Goal: Communication & Community: Answer question/provide support

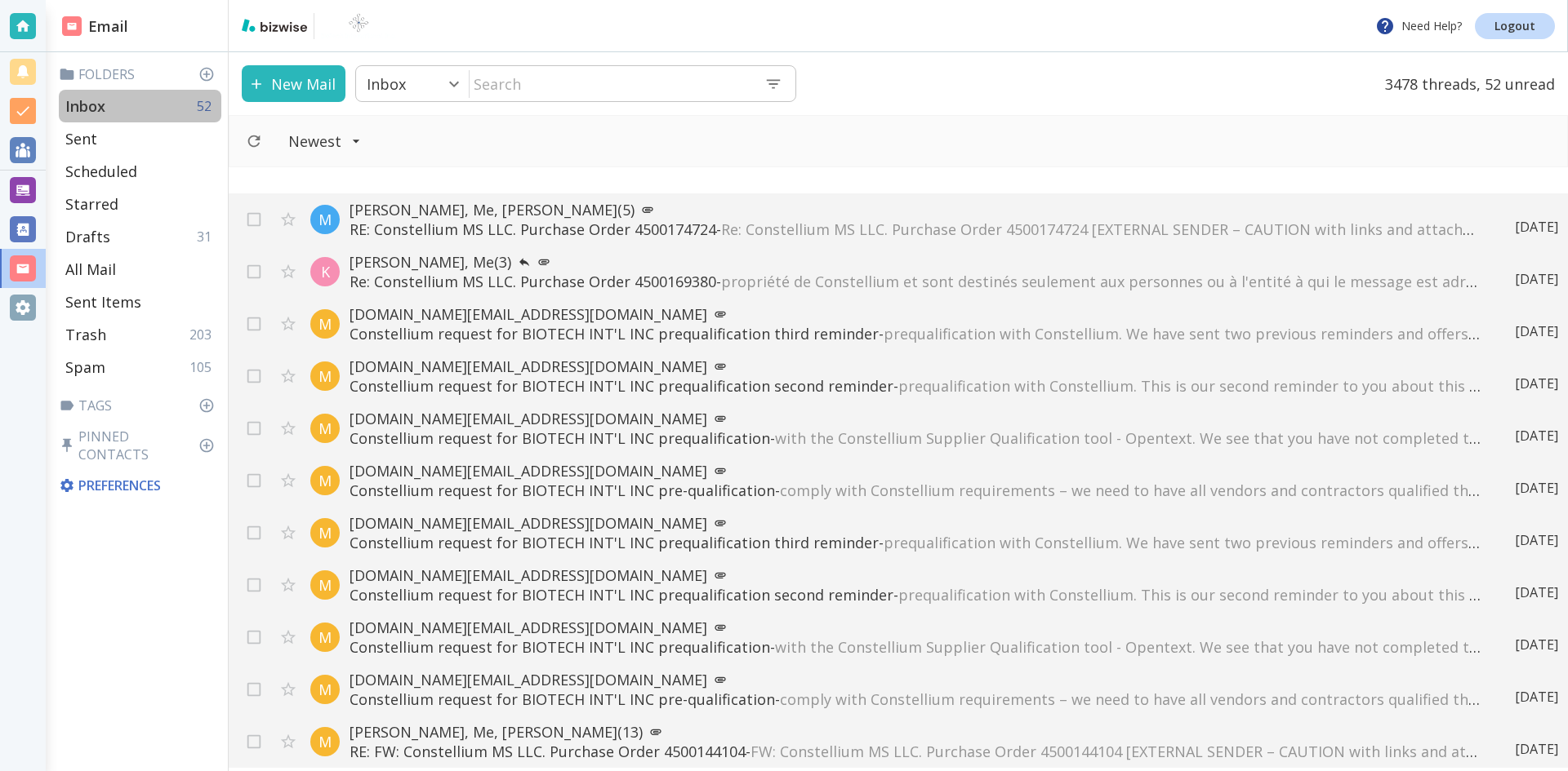
click at [109, 101] on div "Inbox 52" at bounding box center [139, 106] width 162 height 32
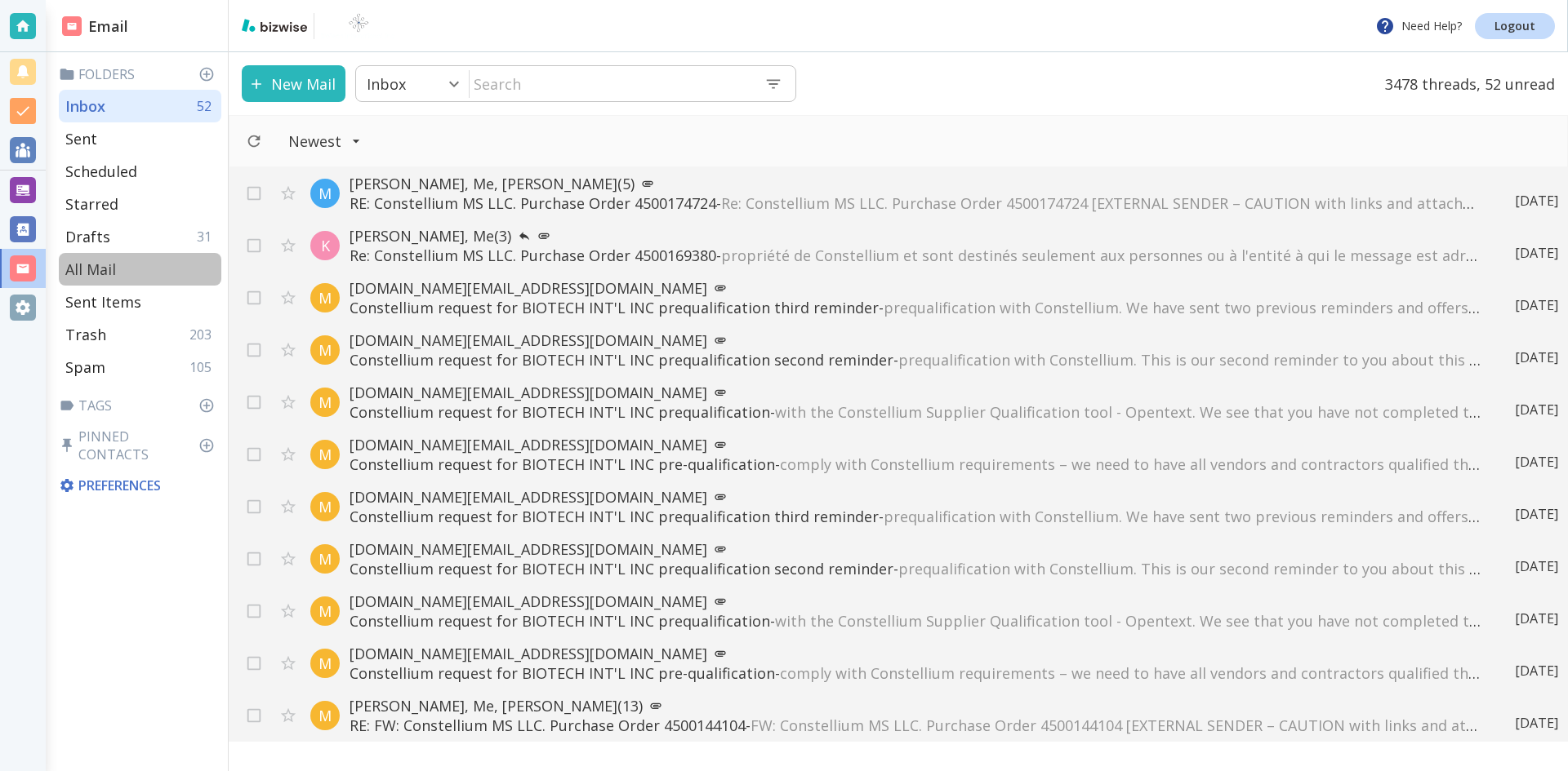
click at [98, 261] on p "All Mail" at bounding box center [90, 269] width 51 height 19
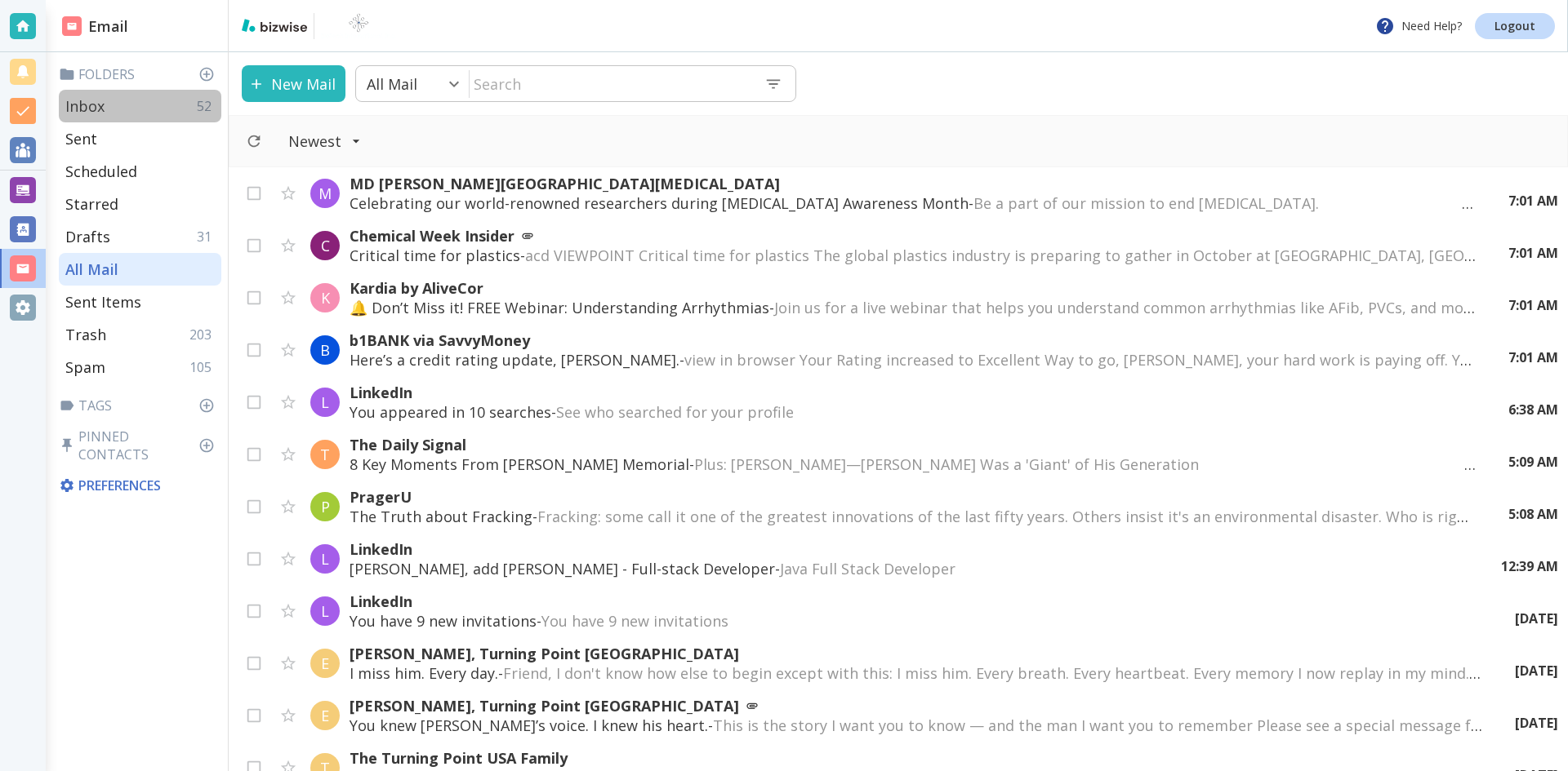
click at [92, 100] on p "Inbox" at bounding box center [84, 106] width 39 height 19
type input "0"
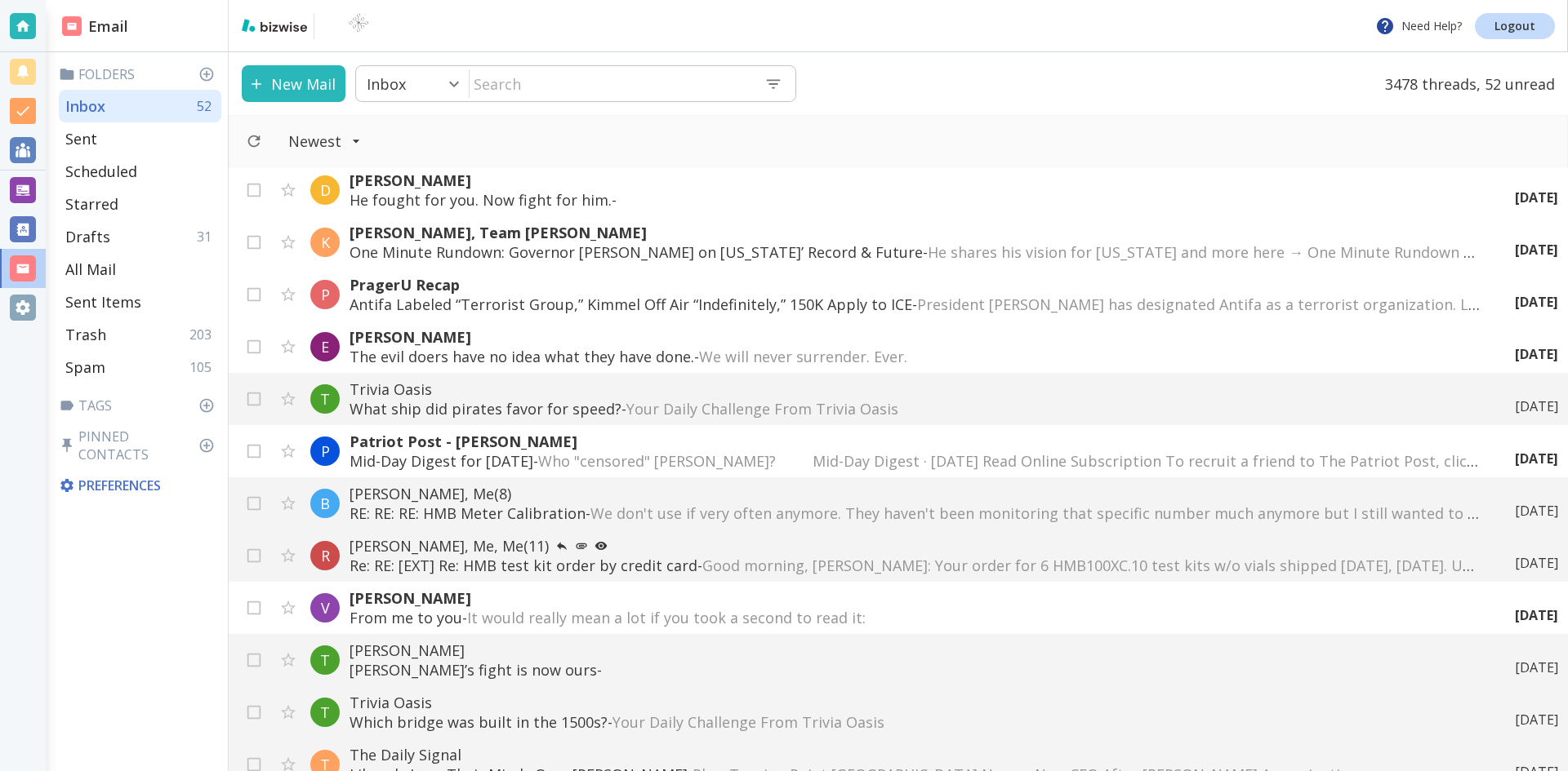
scroll to position [2040, 0]
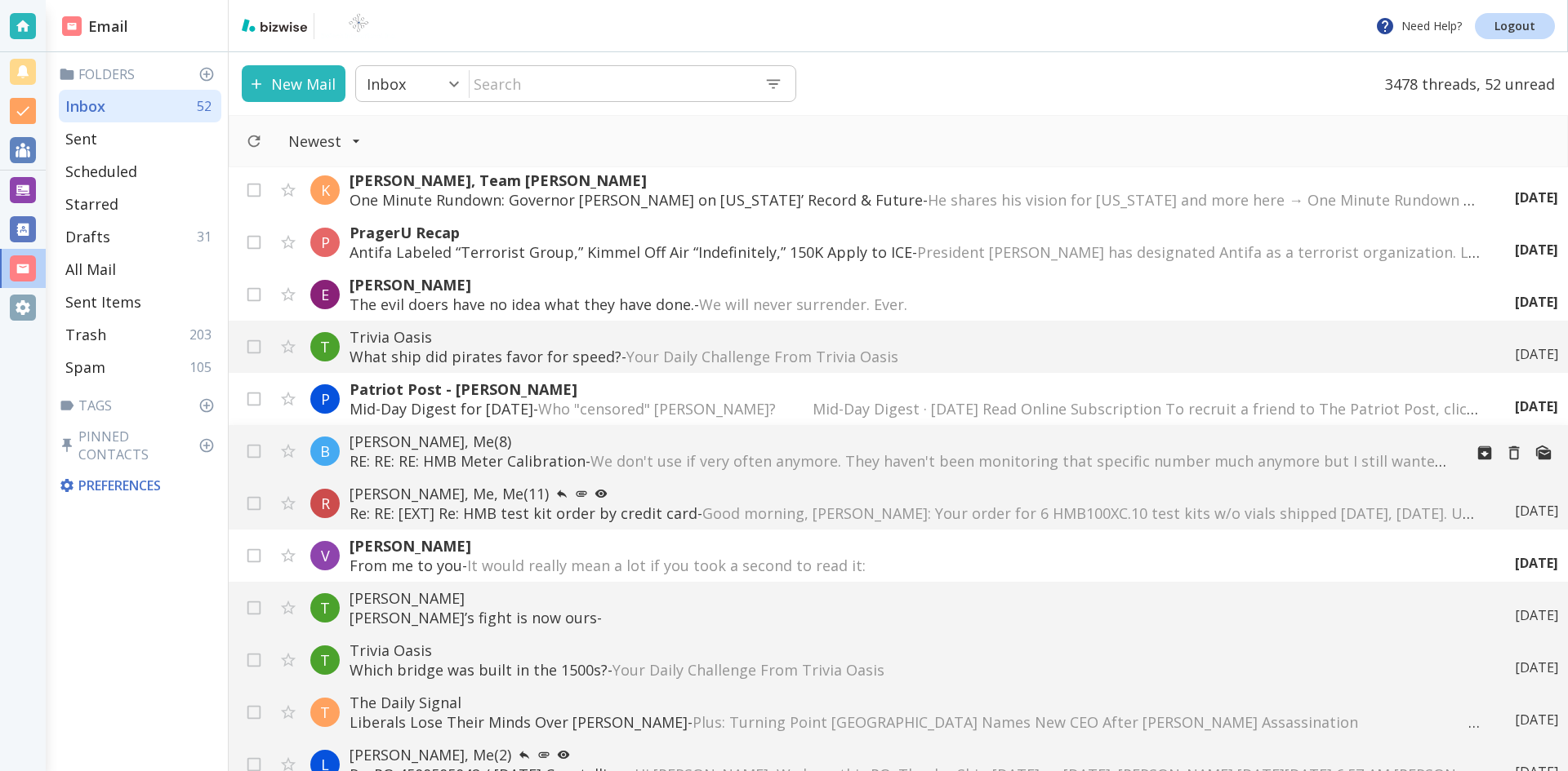
click at [464, 437] on p "[PERSON_NAME], Me (8)" at bounding box center [900, 441] width 1101 height 19
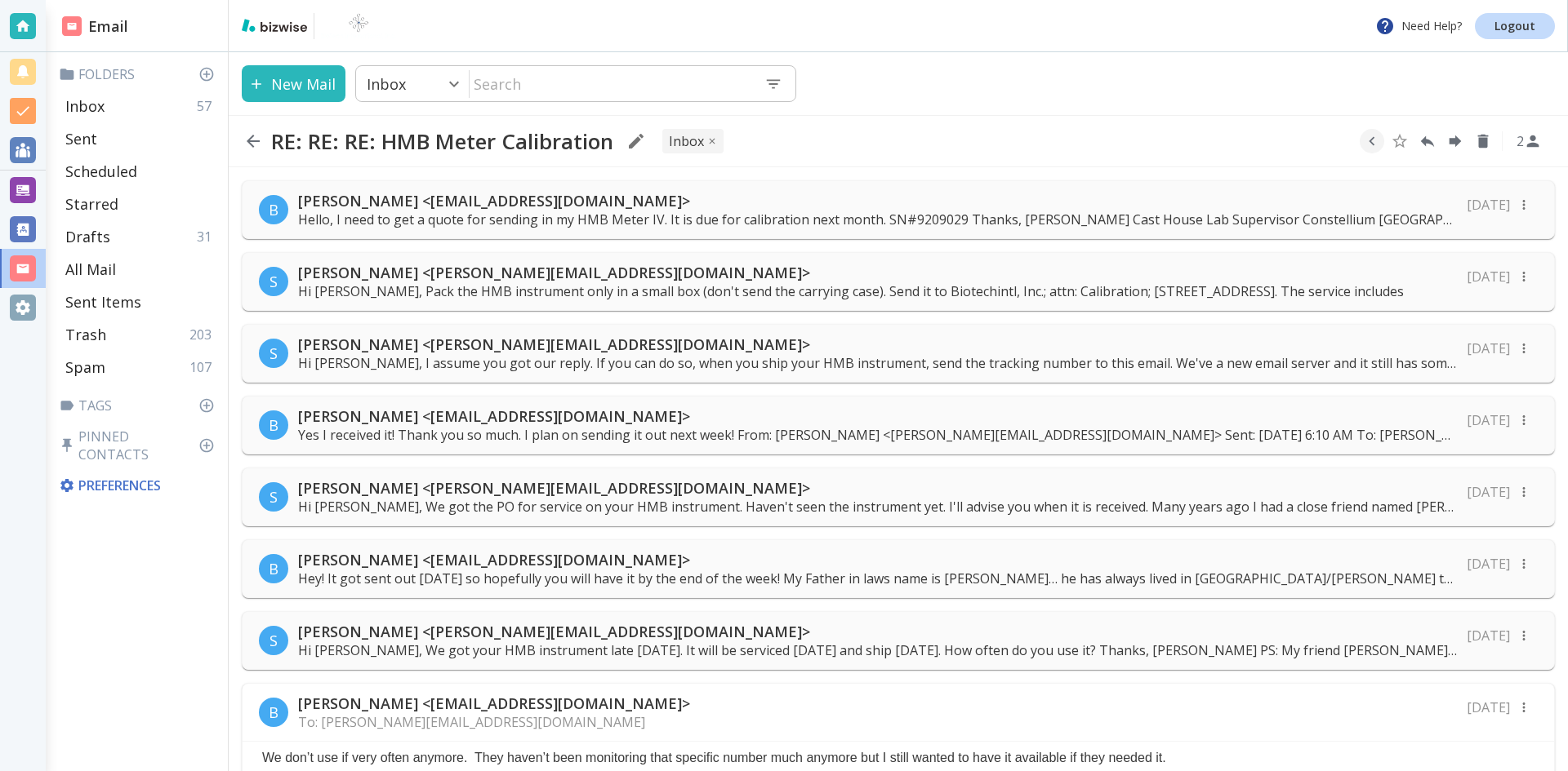
click at [668, 213] on p "Hello, I need to get a quote for sending in my HMB Meter IV. It is due for cali…" at bounding box center [877, 219] width 1159 height 18
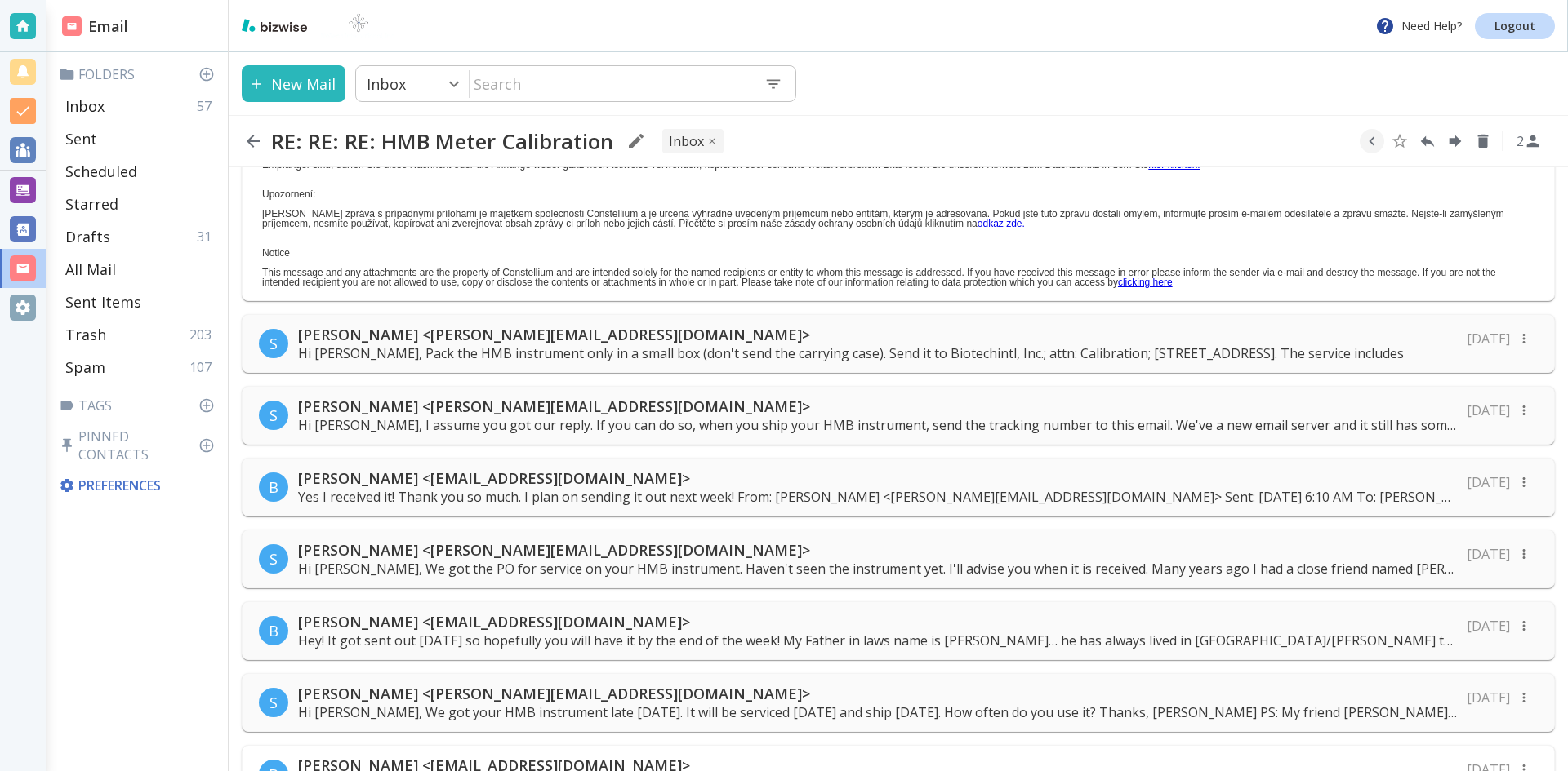
scroll to position [572, 0]
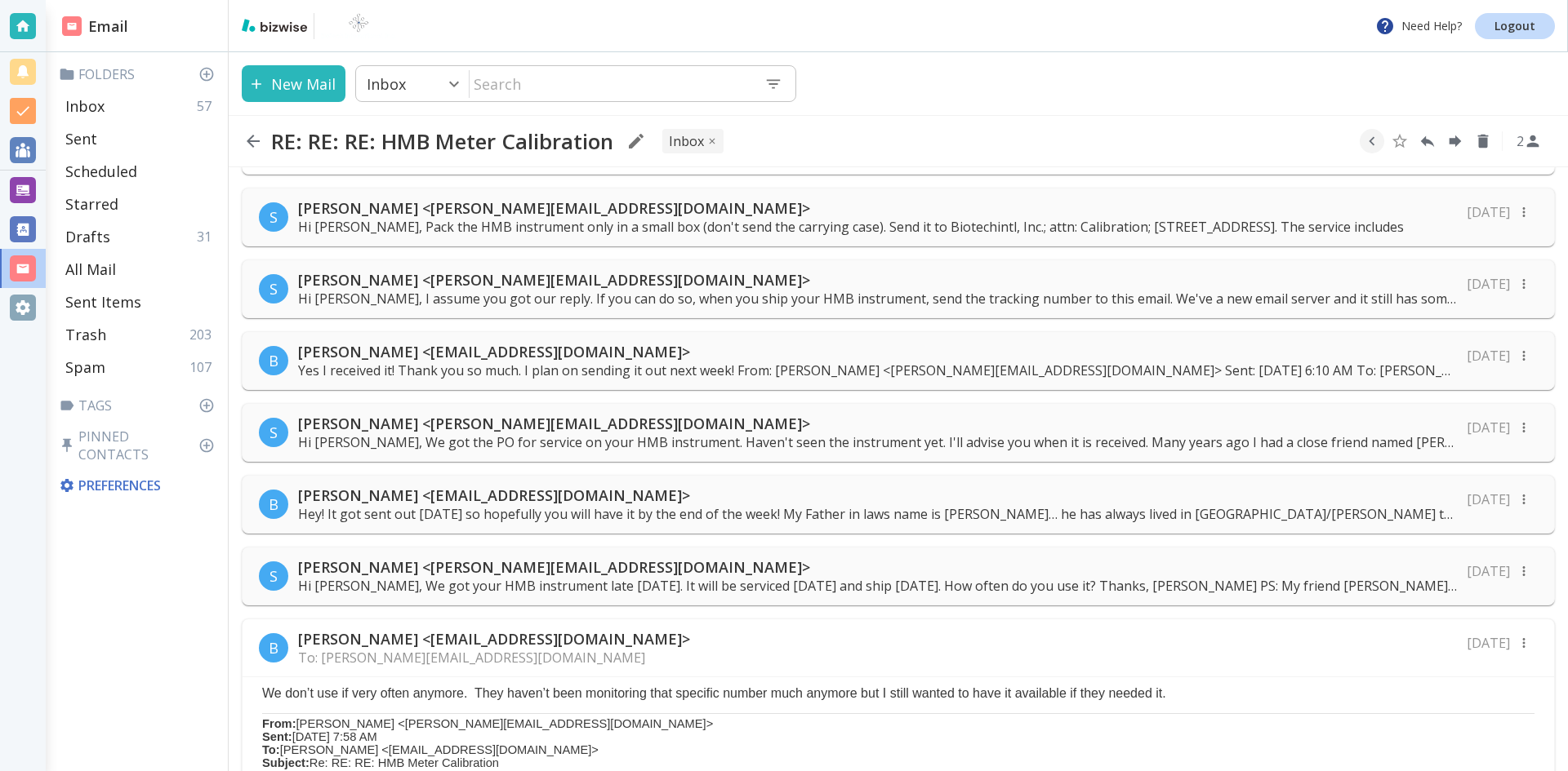
click at [471, 206] on p "[PERSON_NAME] <[PERSON_NAME][EMAIL_ADDRESS][DOMAIN_NAME]>" at bounding box center [850, 208] width 1106 height 19
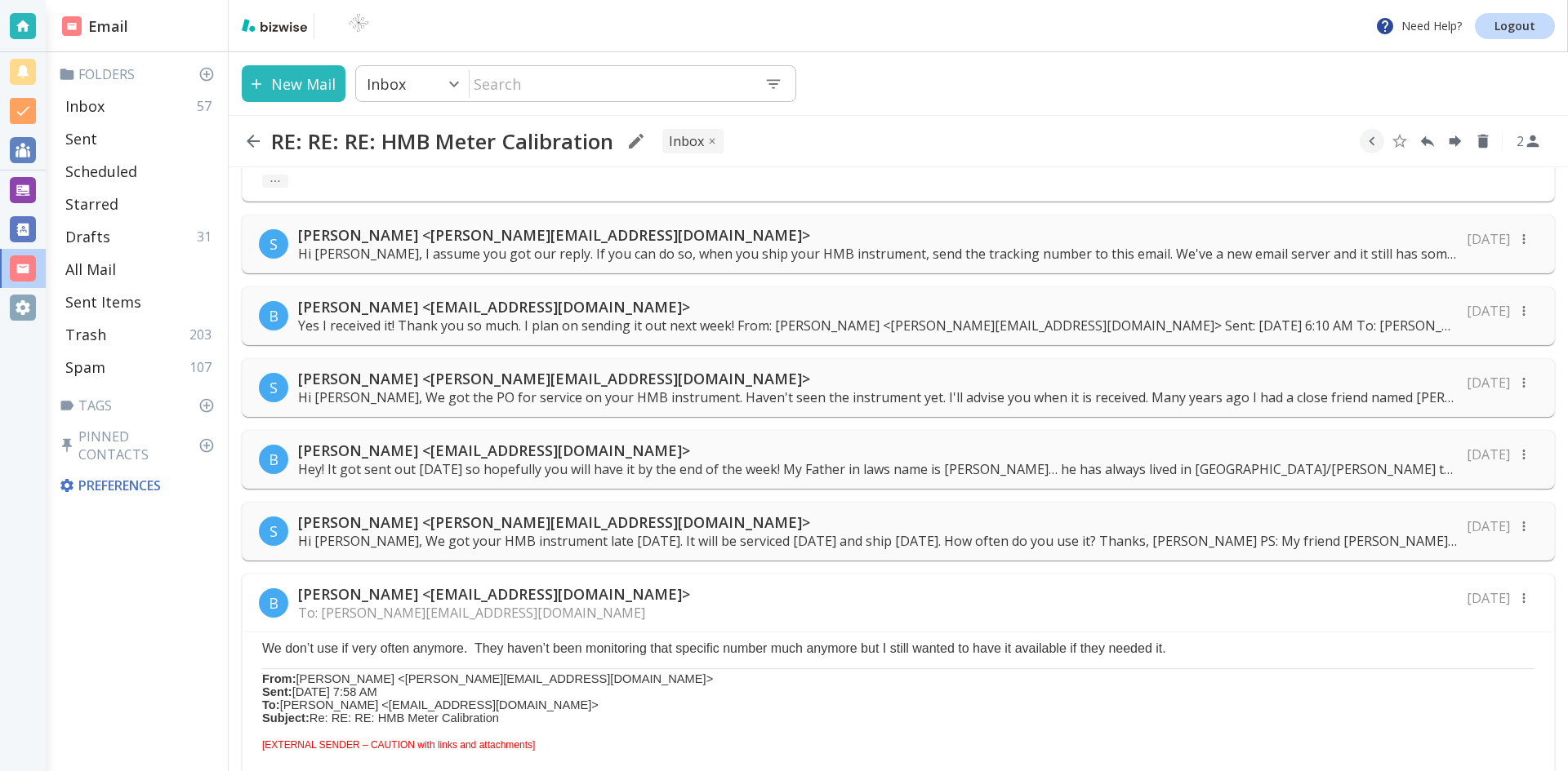
scroll to position [1060, 0]
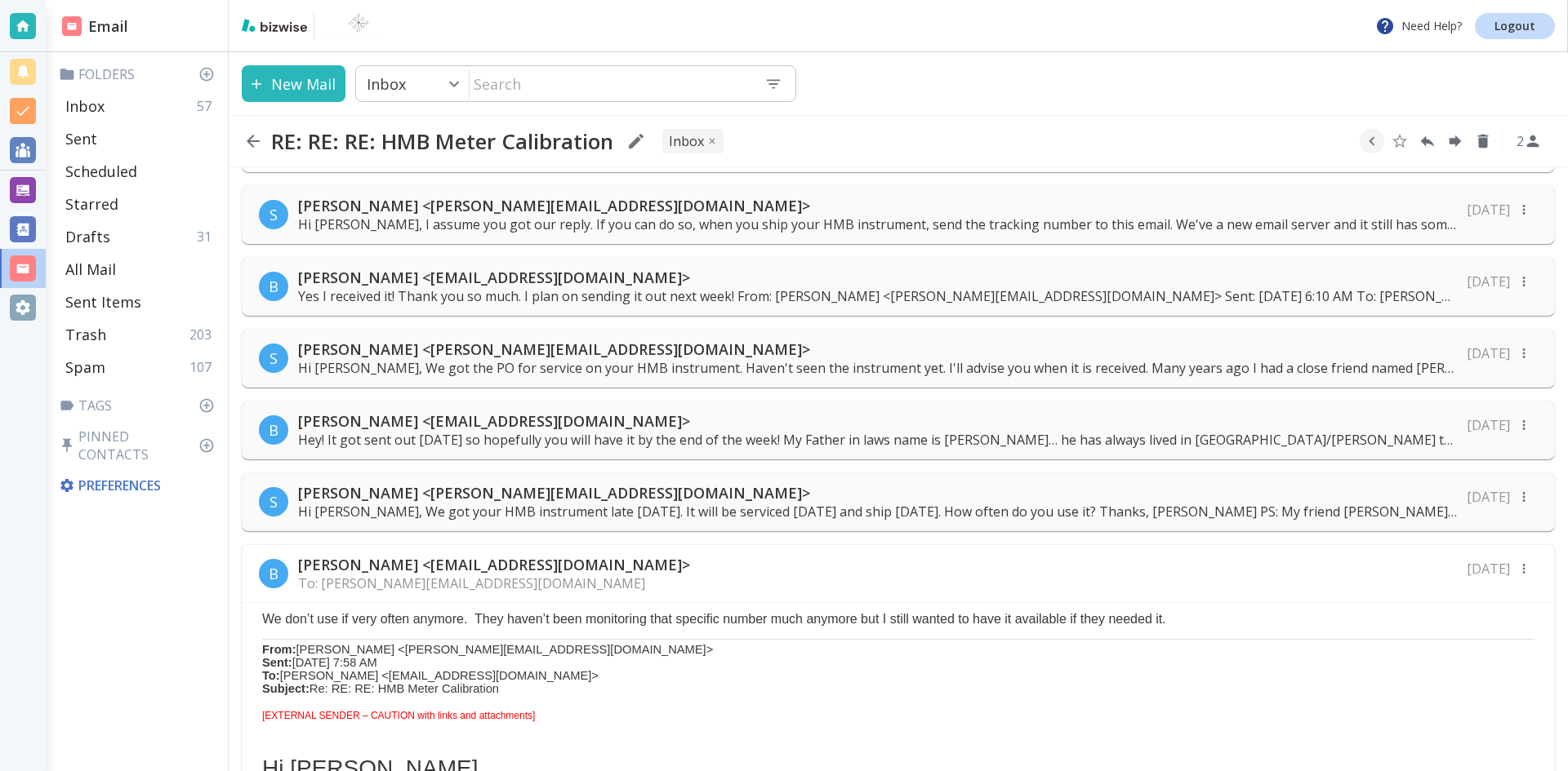
click at [510, 204] on p "[PERSON_NAME] <[PERSON_NAME][EMAIL_ADDRESS][DOMAIN_NAME]>" at bounding box center [877, 205] width 1159 height 19
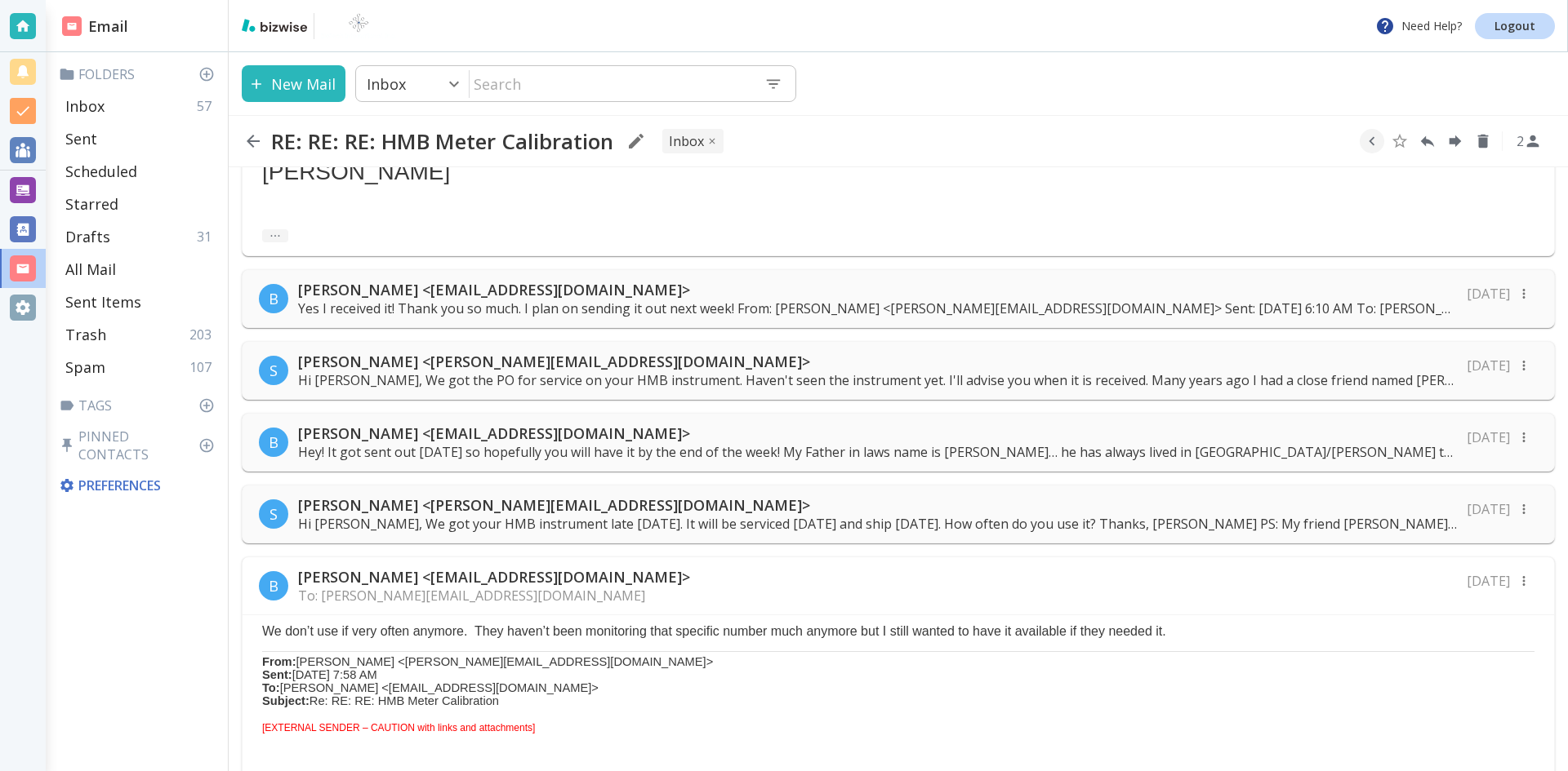
scroll to position [1387, 0]
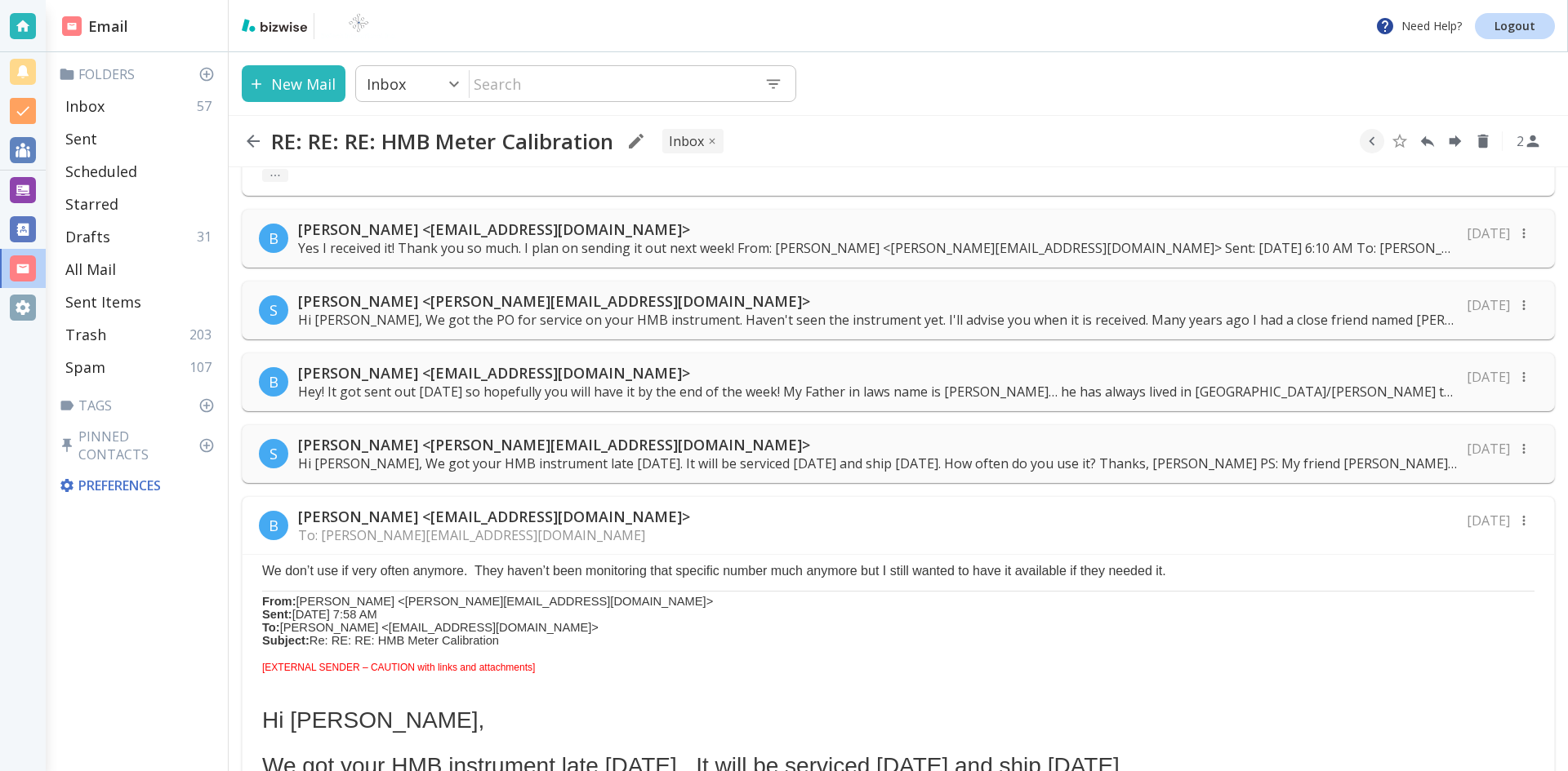
click at [551, 226] on p "[PERSON_NAME] <[EMAIL_ADDRESS][DOMAIN_NAME]>" at bounding box center [877, 229] width 1159 height 19
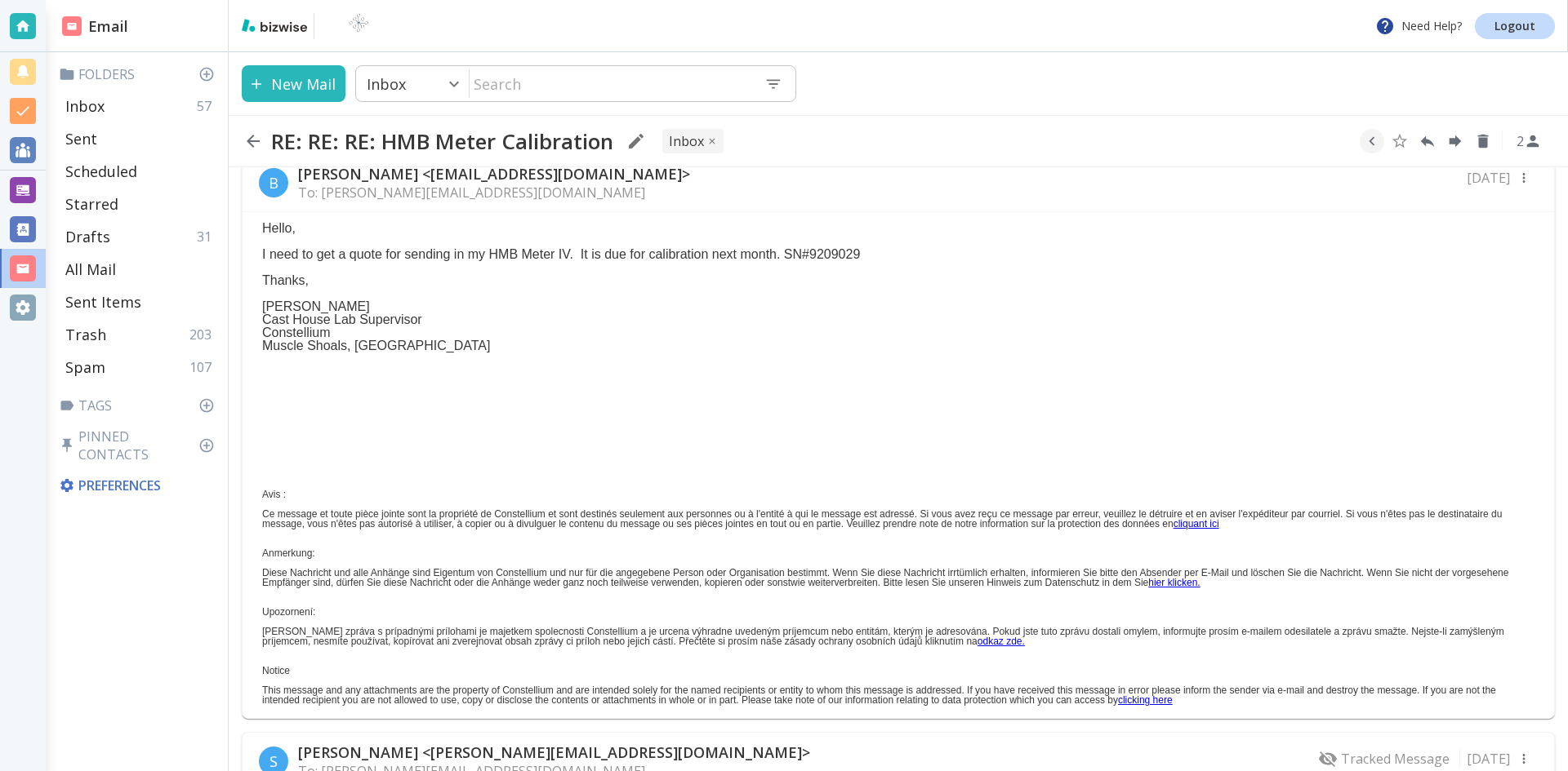
scroll to position [0, 0]
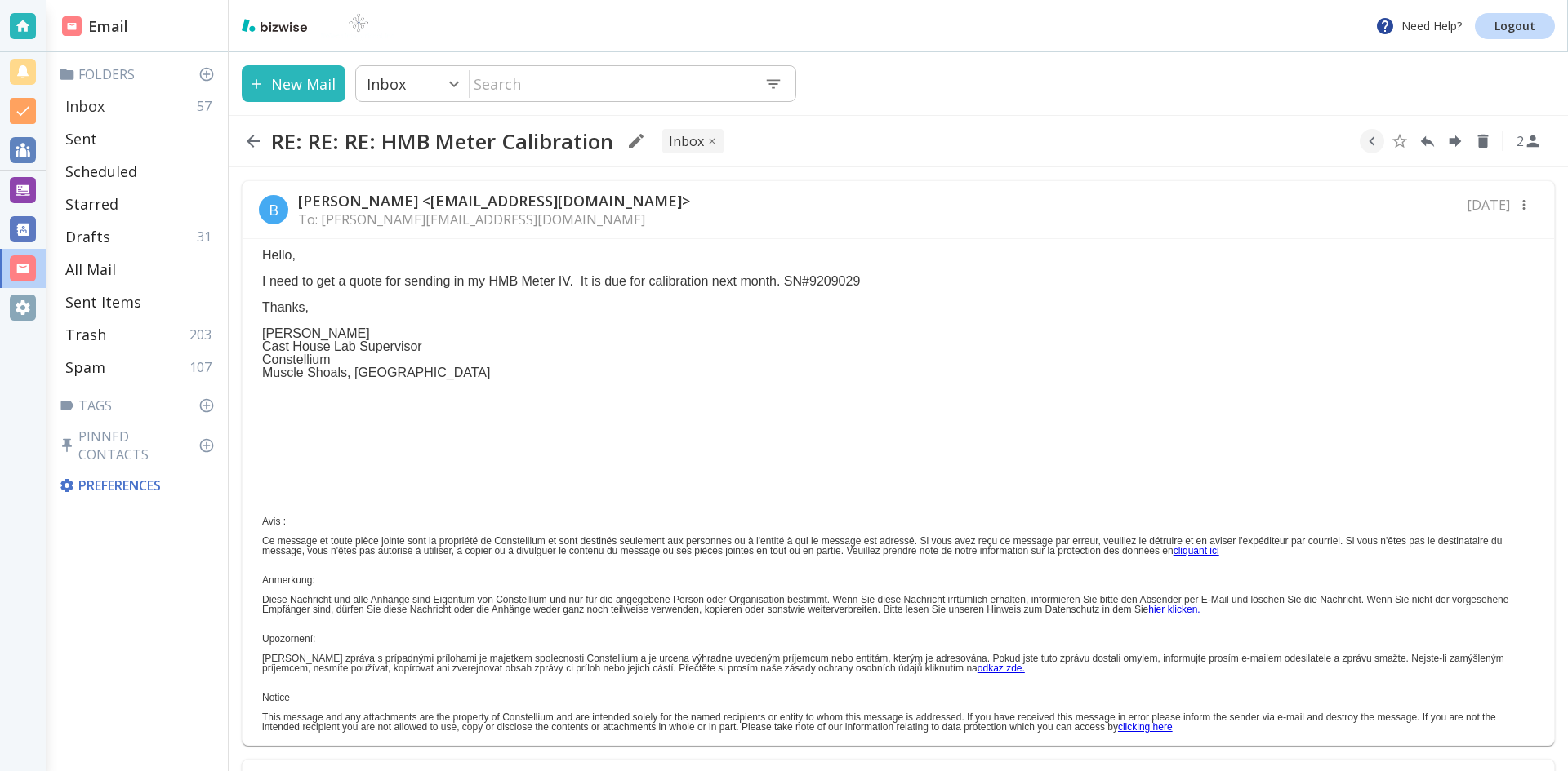
click at [97, 105] on p "Inbox" at bounding box center [84, 106] width 39 height 19
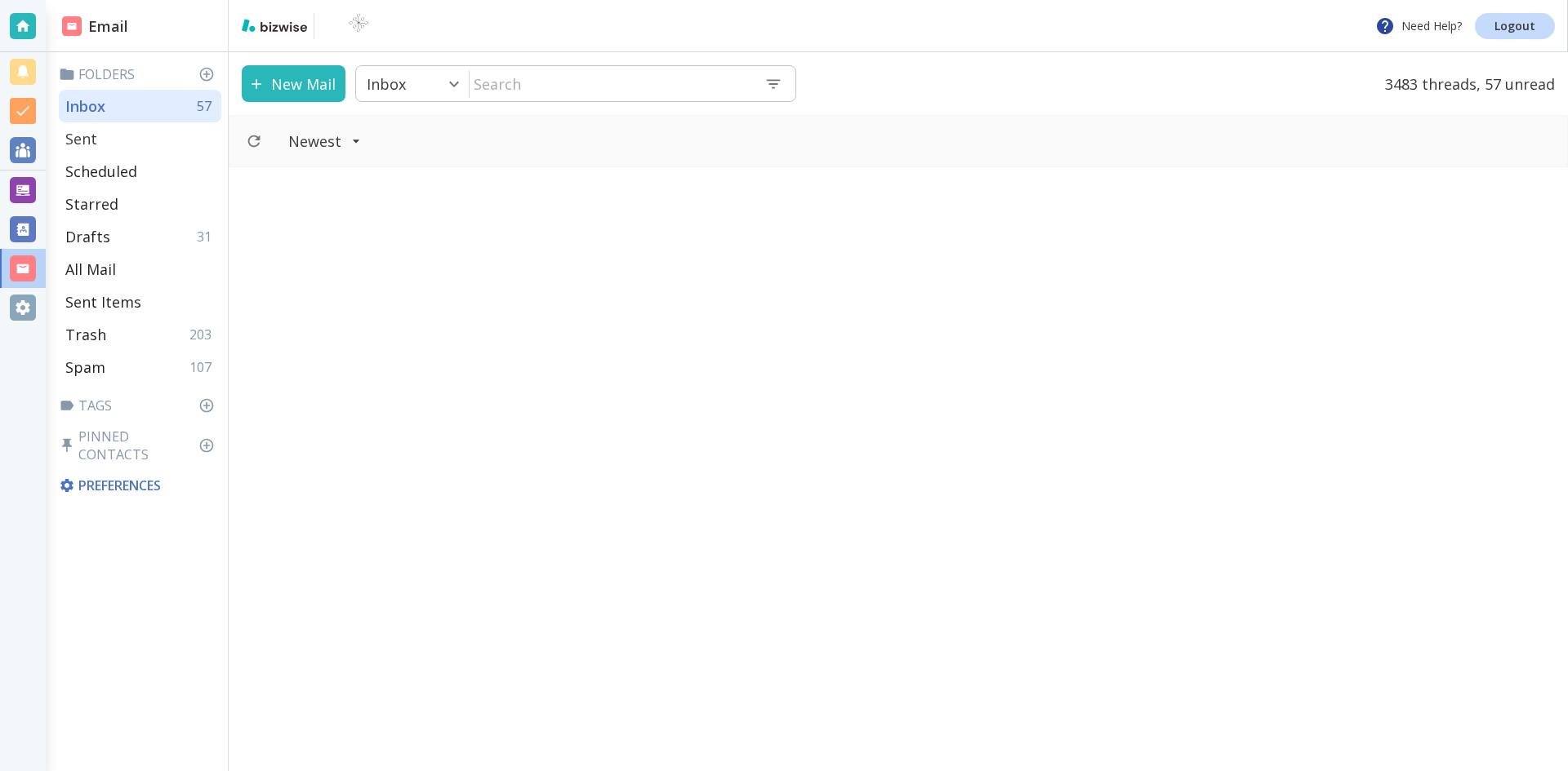
scroll to position [2040, 0]
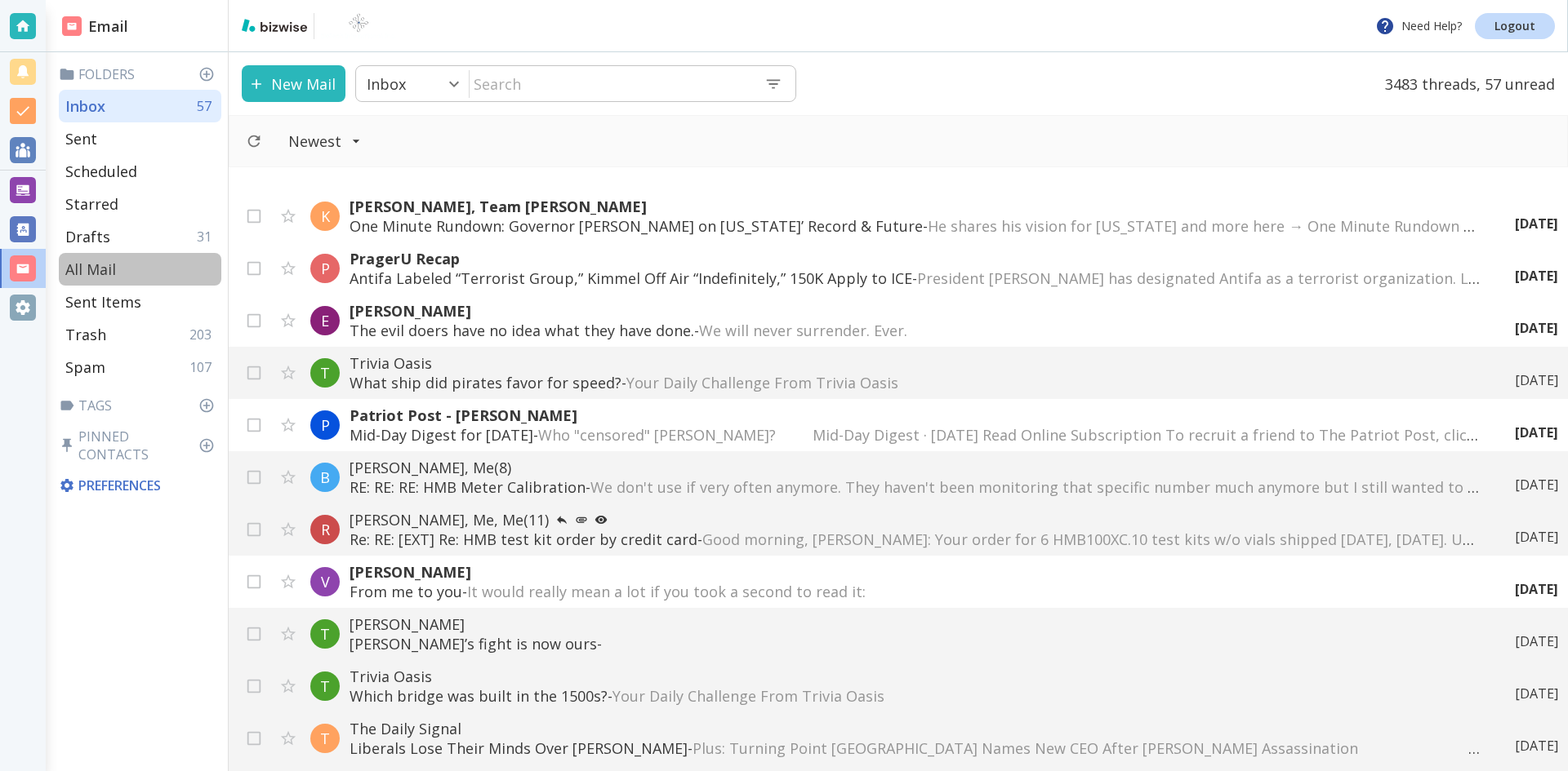
click at [102, 266] on p "All Mail" at bounding box center [90, 269] width 51 height 19
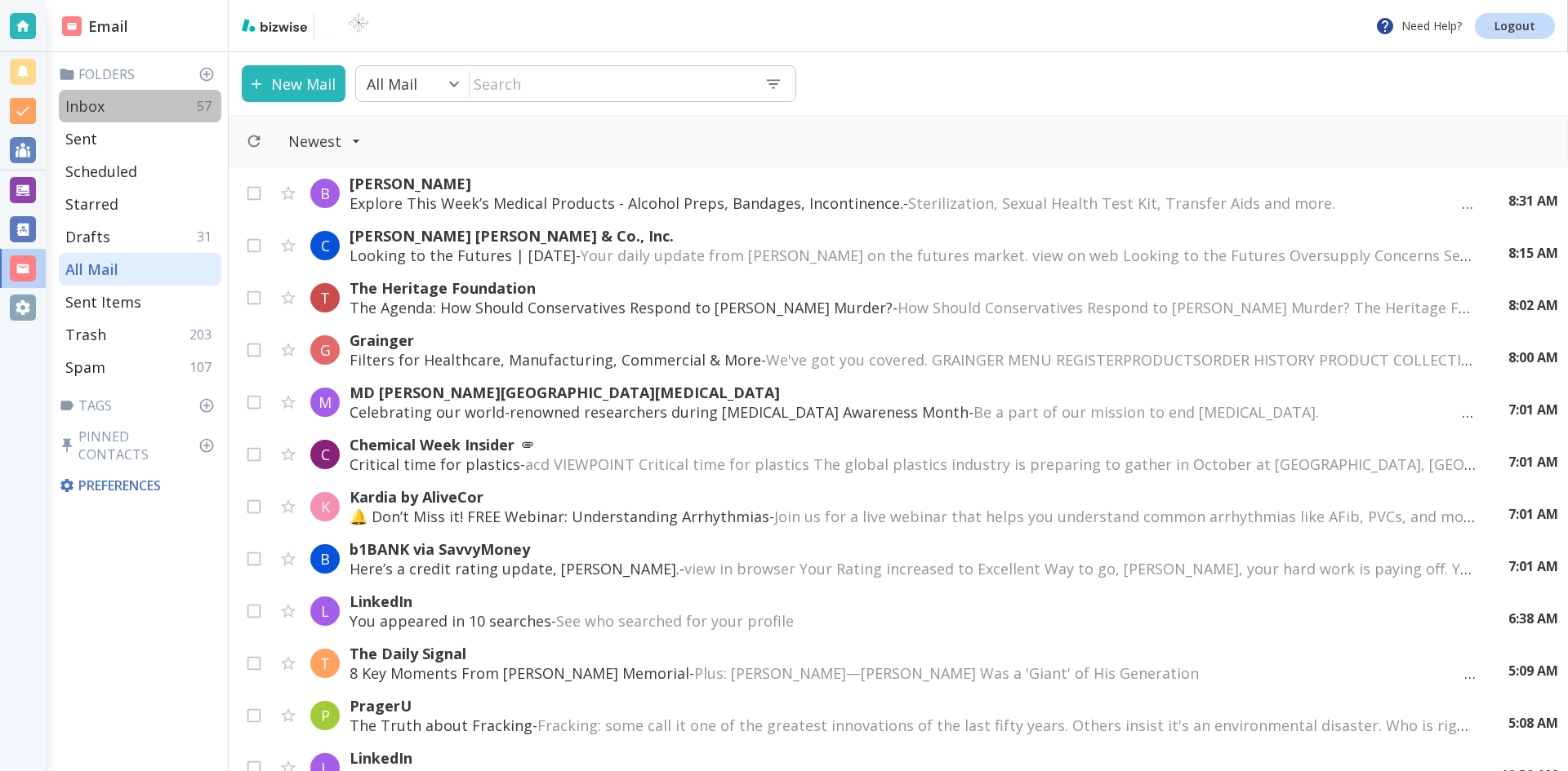
click at [92, 102] on p "Inbox" at bounding box center [84, 106] width 39 height 19
type input "0"
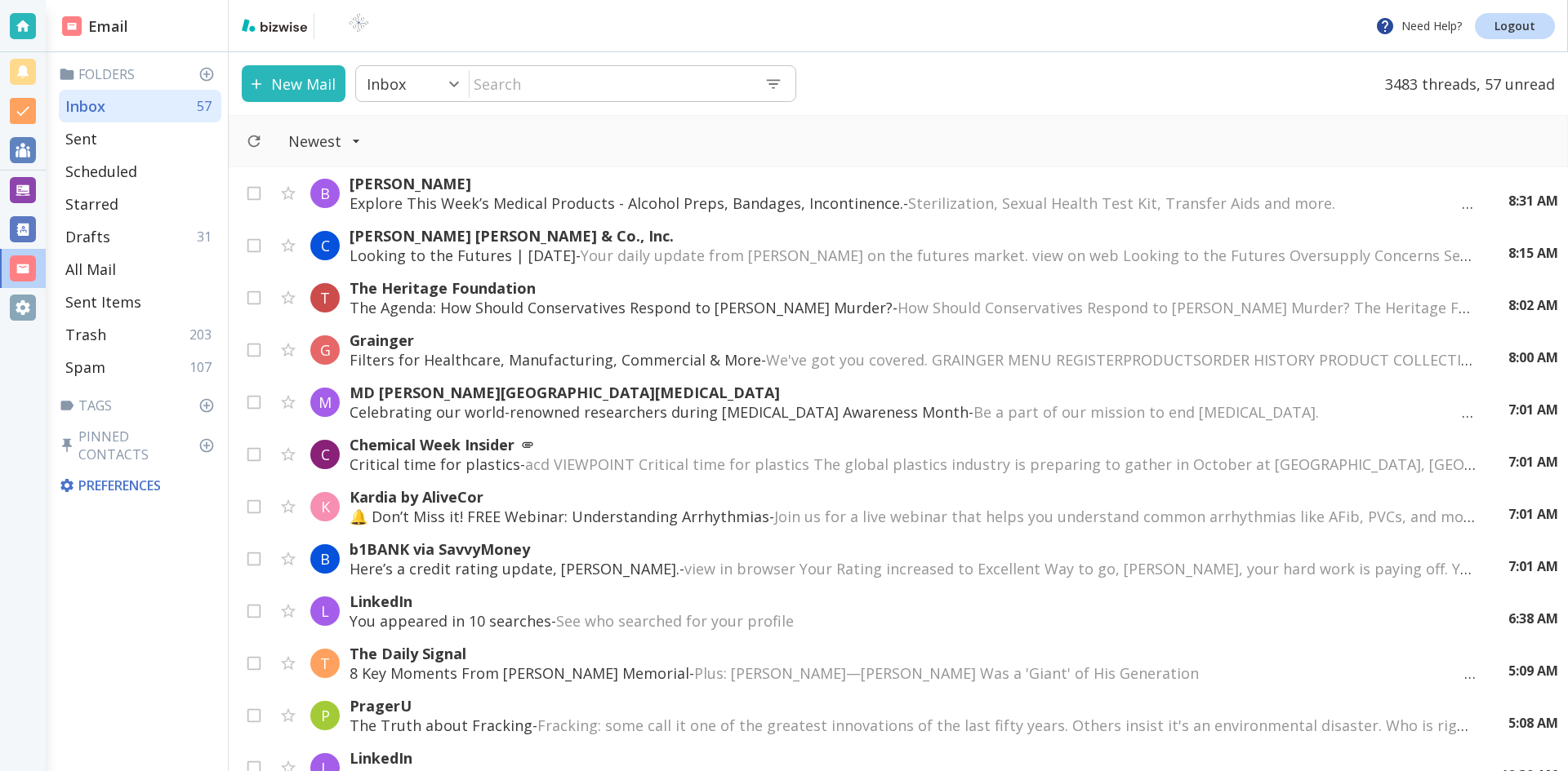
click at [553, 75] on input "text" at bounding box center [610, 84] width 281 height 33
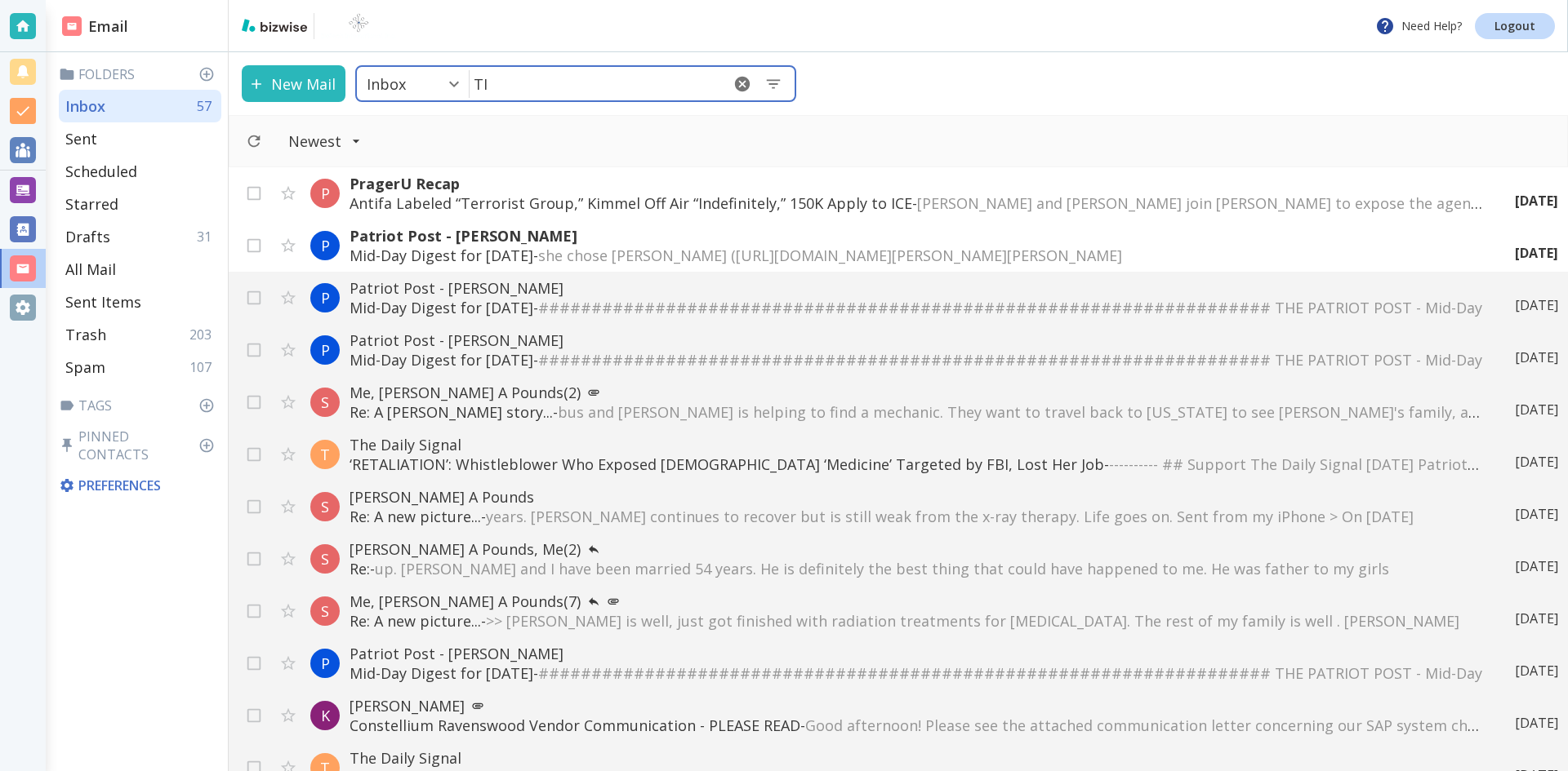
type input "T"
type input "[PERSON_NAME]"
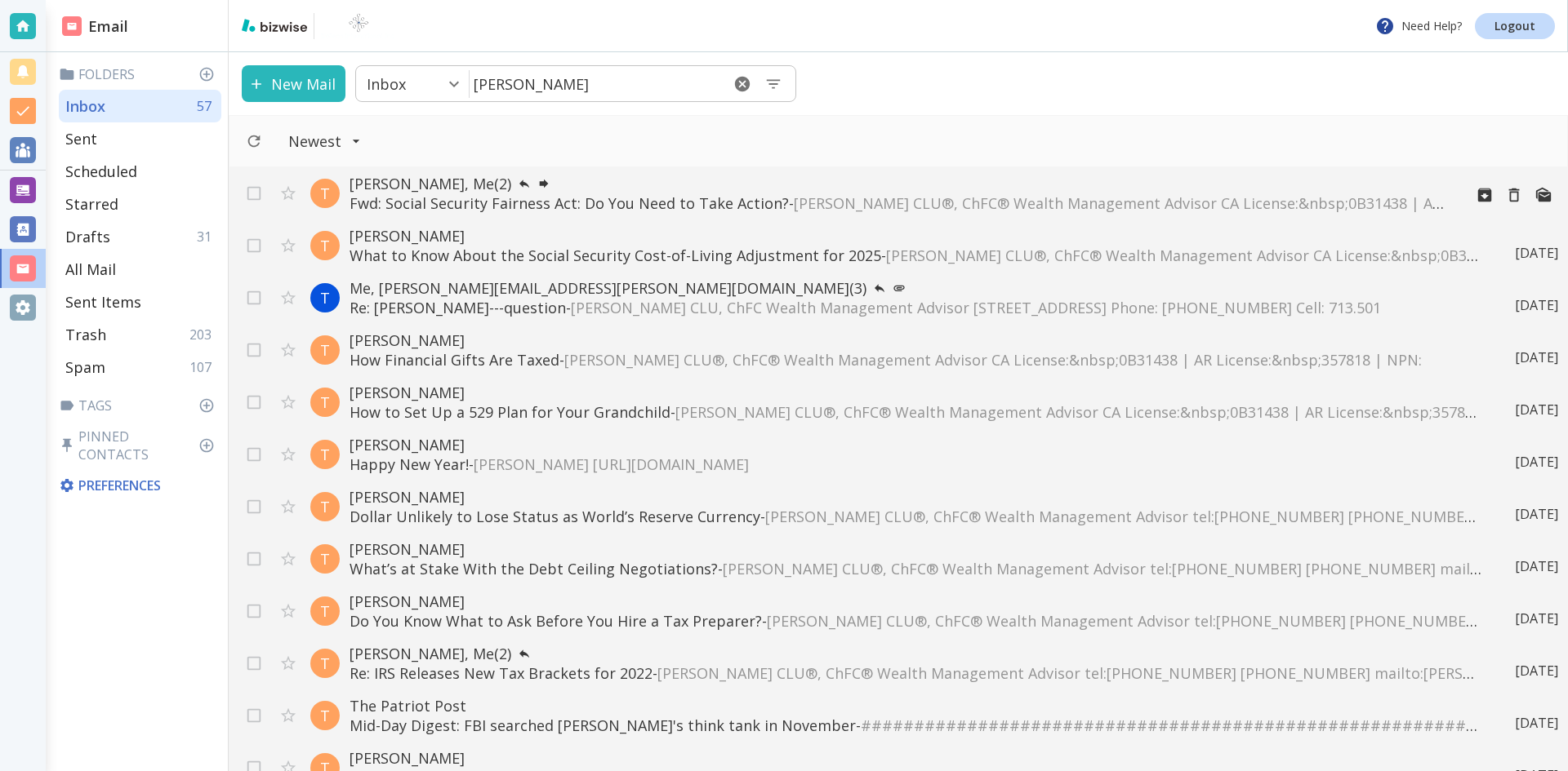
click at [412, 179] on p "[PERSON_NAME], Me (2)" at bounding box center [900, 183] width 1101 height 19
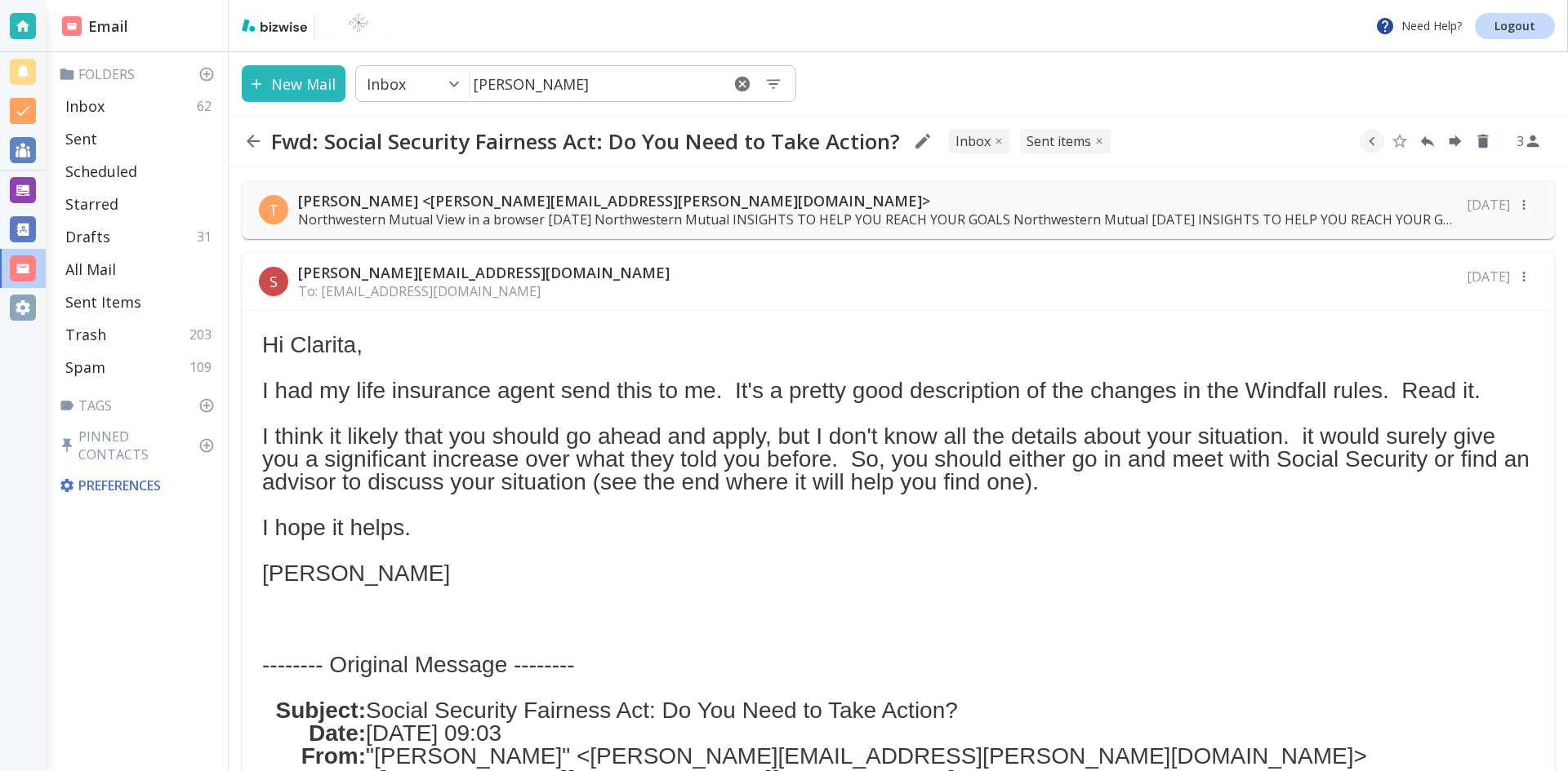
click at [451, 197] on p "[PERSON_NAME] <[PERSON_NAME][EMAIL_ADDRESS][PERSON_NAME][DOMAIN_NAME]>" at bounding box center [877, 200] width 1159 height 19
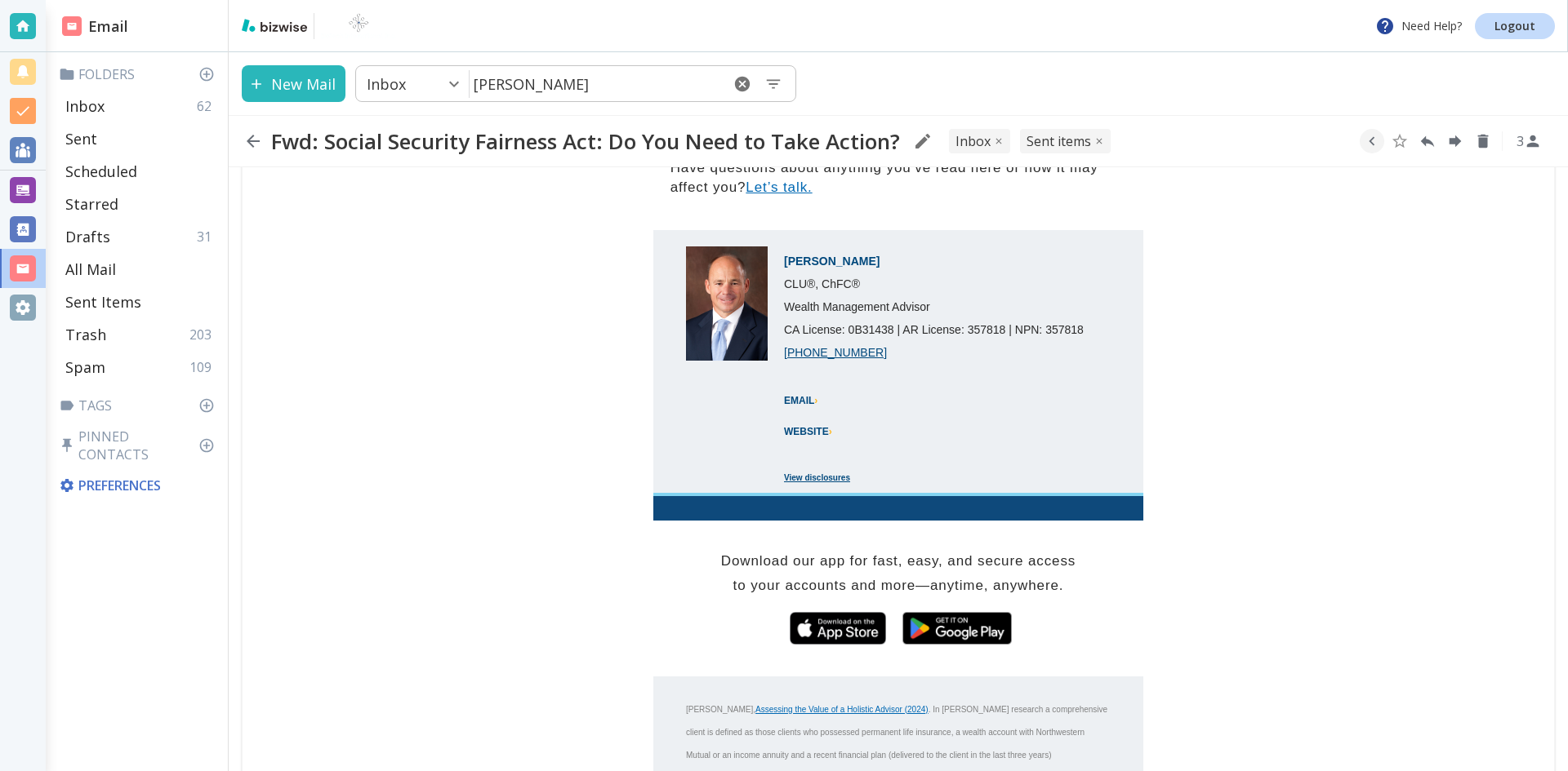
scroll to position [1714, 0]
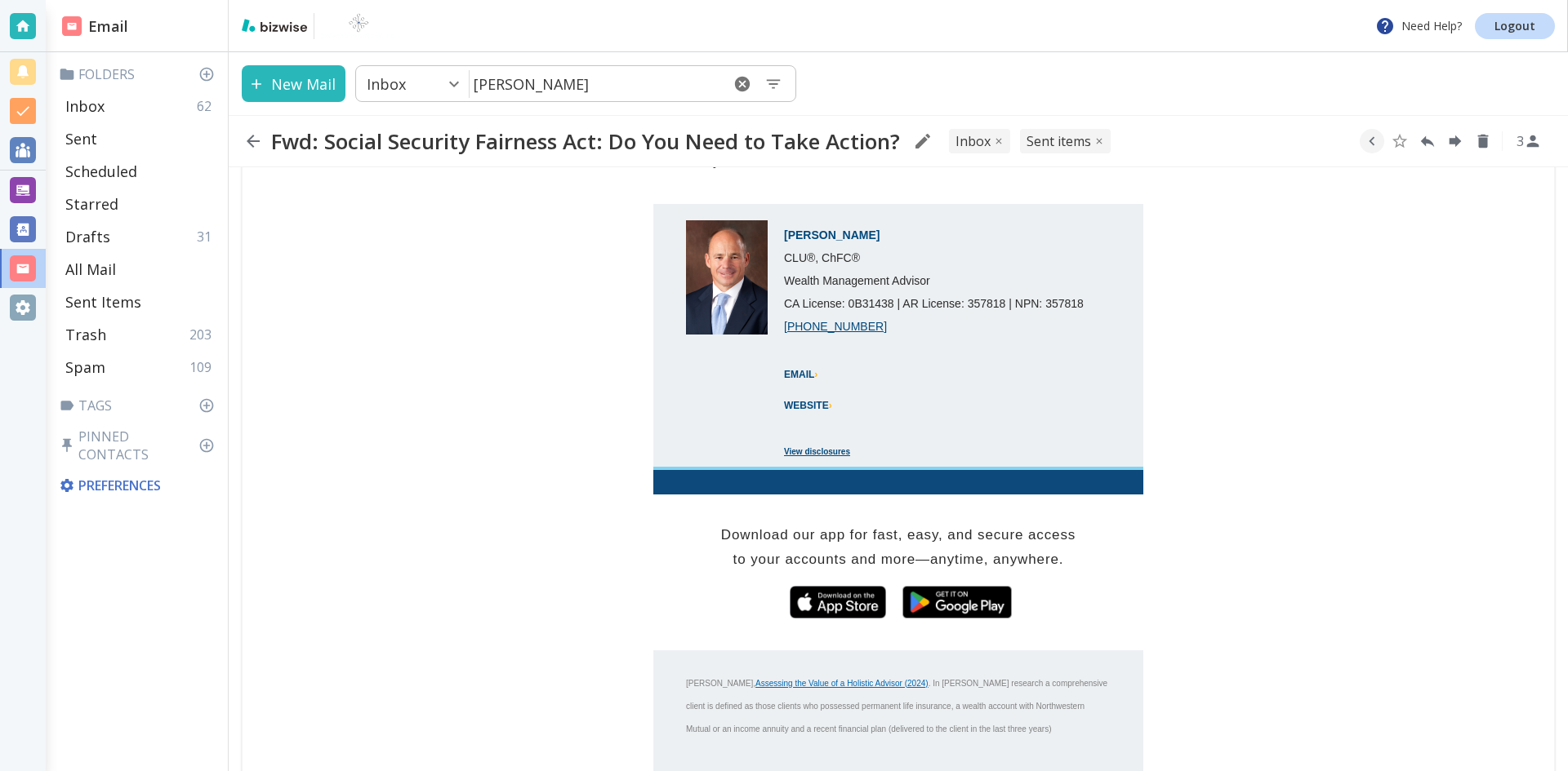
click at [322, 139] on h2 "Fwd: Social Security Fairness Act: Do You Need to Take Action?" at bounding box center [585, 141] width 628 height 26
click at [796, 370] on link "EMAIL ›" at bounding box center [800, 375] width 33 height 11
click at [996, 319] on td "[PHONE_NUMBER]" at bounding box center [939, 323] width 310 height 23
click at [895, 233] on td "[PERSON_NAME] CLU®, ChFC® Wealth Management Advisor CA License: 0B31438 | AR Li…" at bounding box center [939, 265] width 310 height 92
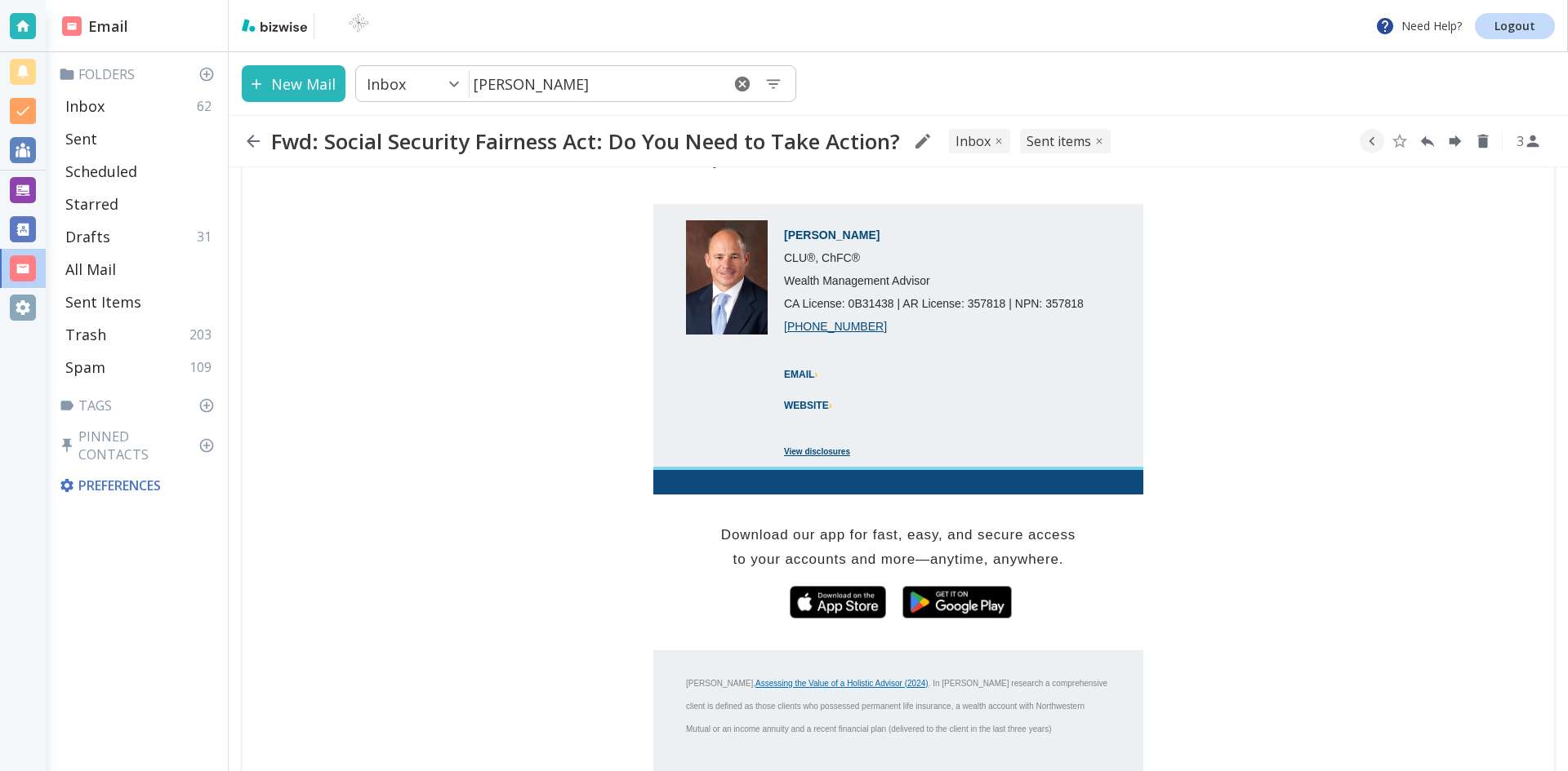
click at [253, 138] on icon "button" at bounding box center [253, 141] width 19 height 19
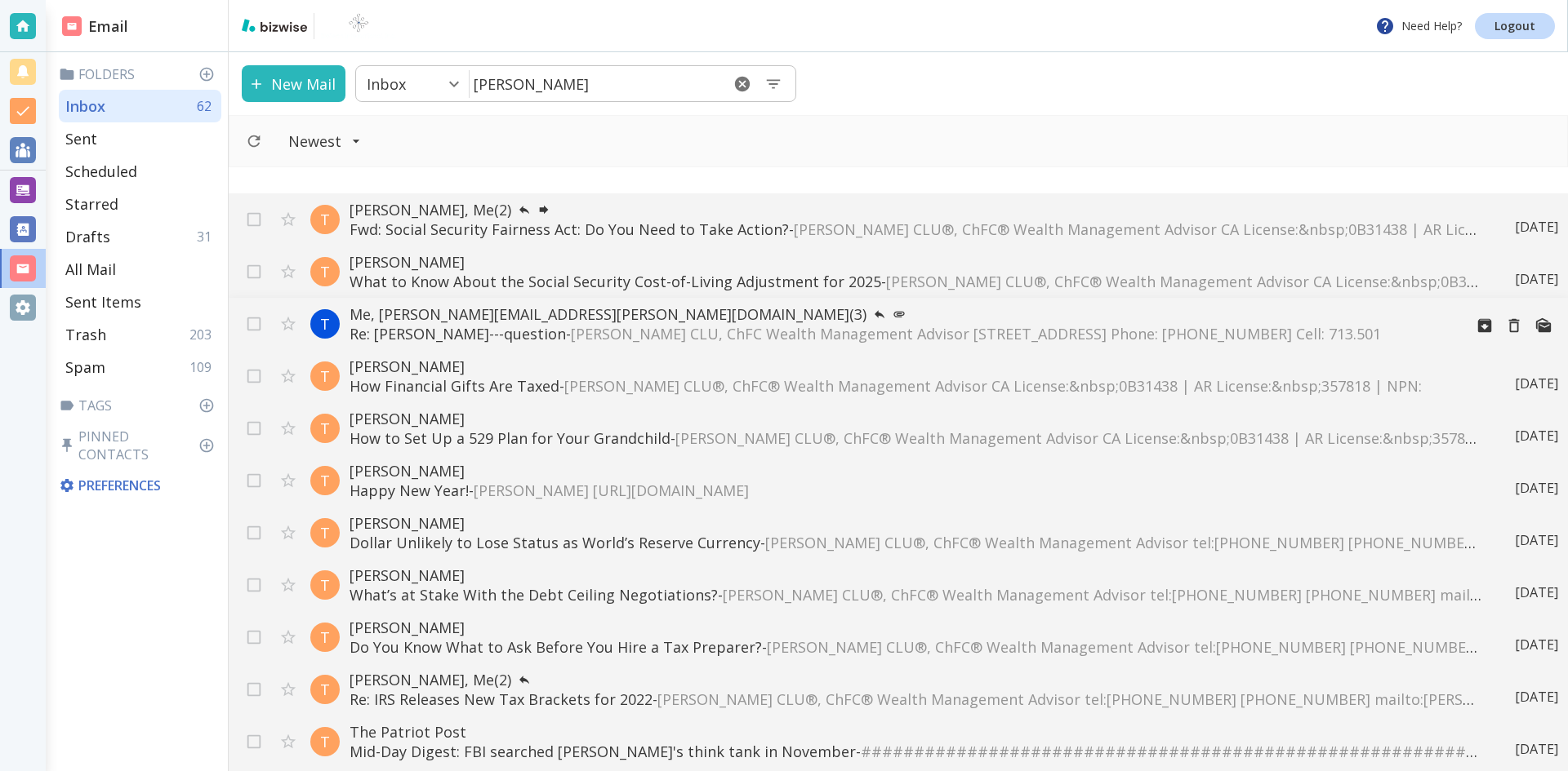
click at [424, 310] on p "Me, [PERSON_NAME][EMAIL_ADDRESS][PERSON_NAME][DOMAIN_NAME] (3)" at bounding box center [900, 314] width 1101 height 19
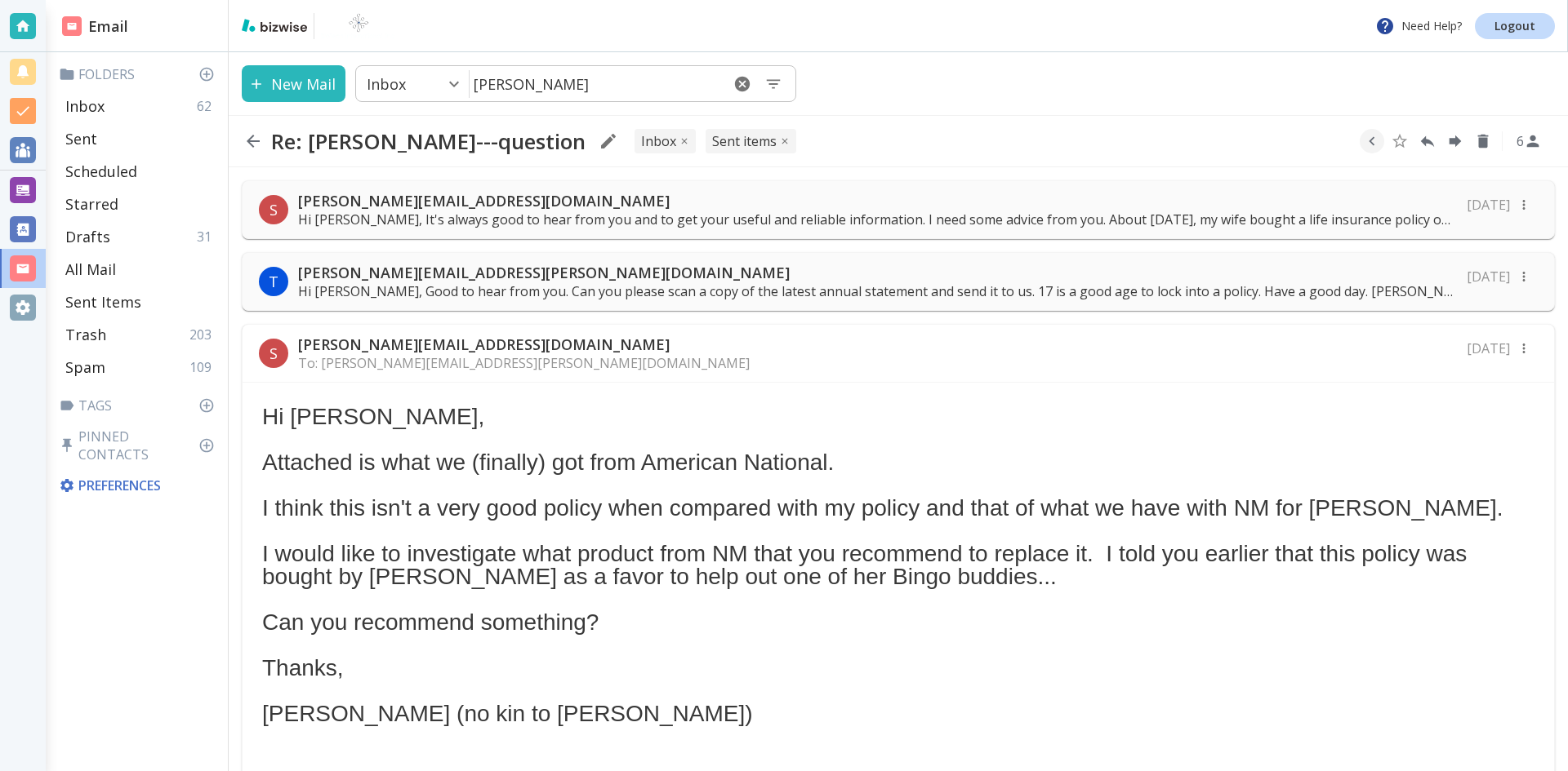
drag, startPoint x: 400, startPoint y: 264, endPoint x: 400, endPoint y: 275, distance: 11.0
click at [400, 275] on p "[PERSON_NAME][EMAIL_ADDRESS][PERSON_NAME][DOMAIN_NAME]" at bounding box center [877, 272] width 1159 height 19
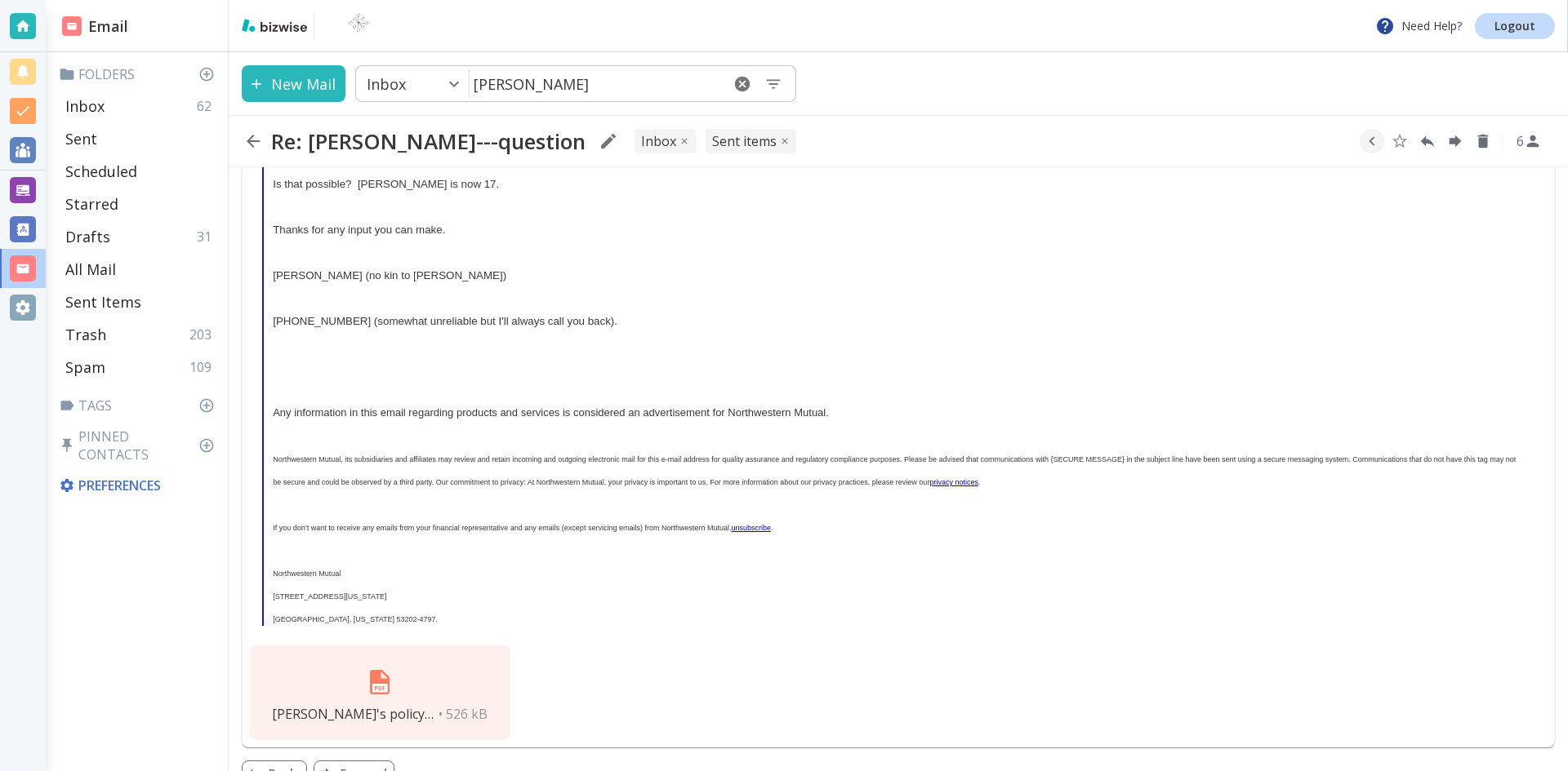
scroll to position [2817, 0]
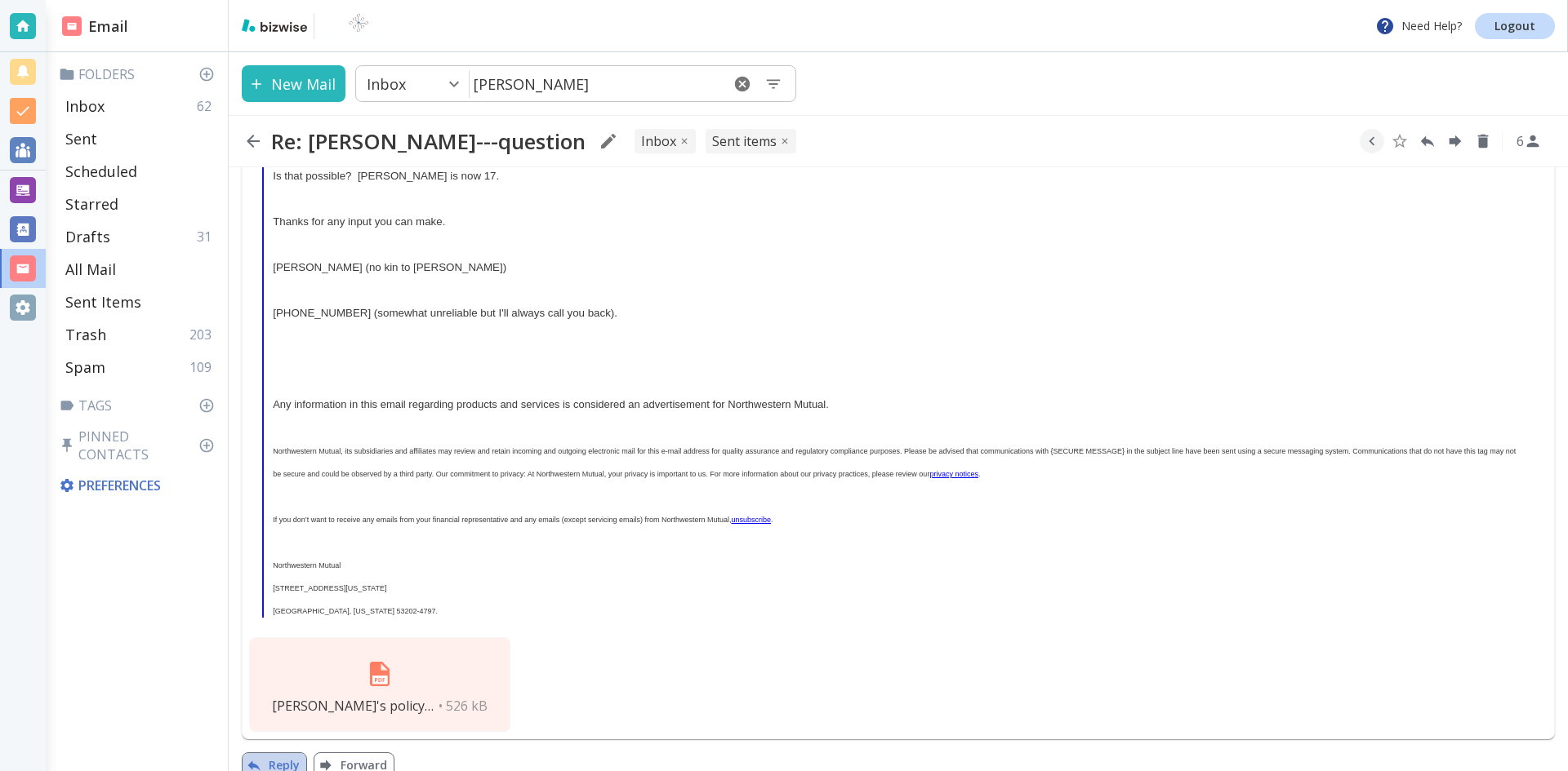
click at [283, 752] on button "Reply" at bounding box center [274, 765] width 65 height 26
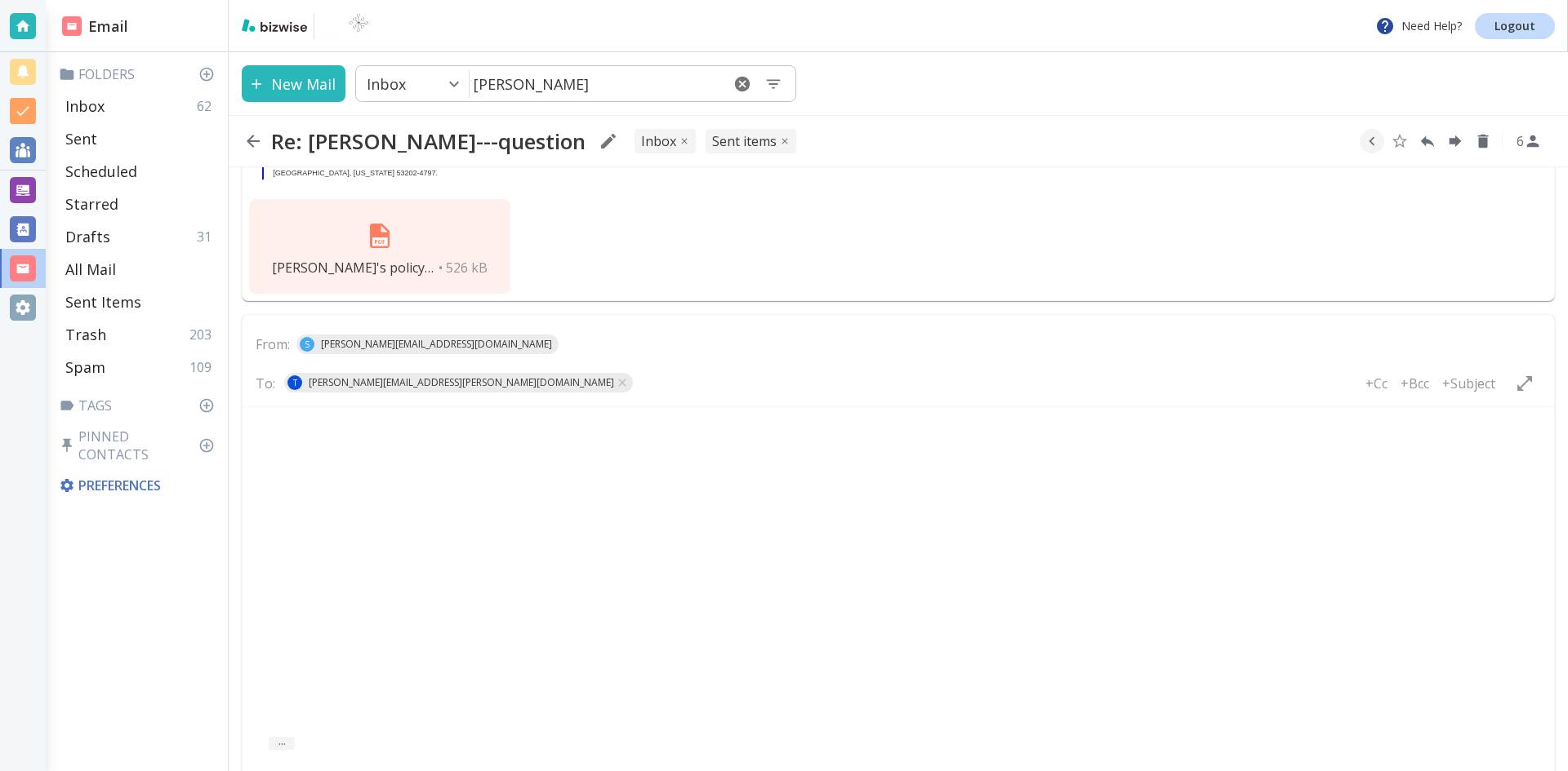
drag, startPoint x: 643, startPoint y: 615, endPoint x: 375, endPoint y: 412, distance: 336.2
click at [375, 412] on html at bounding box center [898, 431] width 1312 height 51
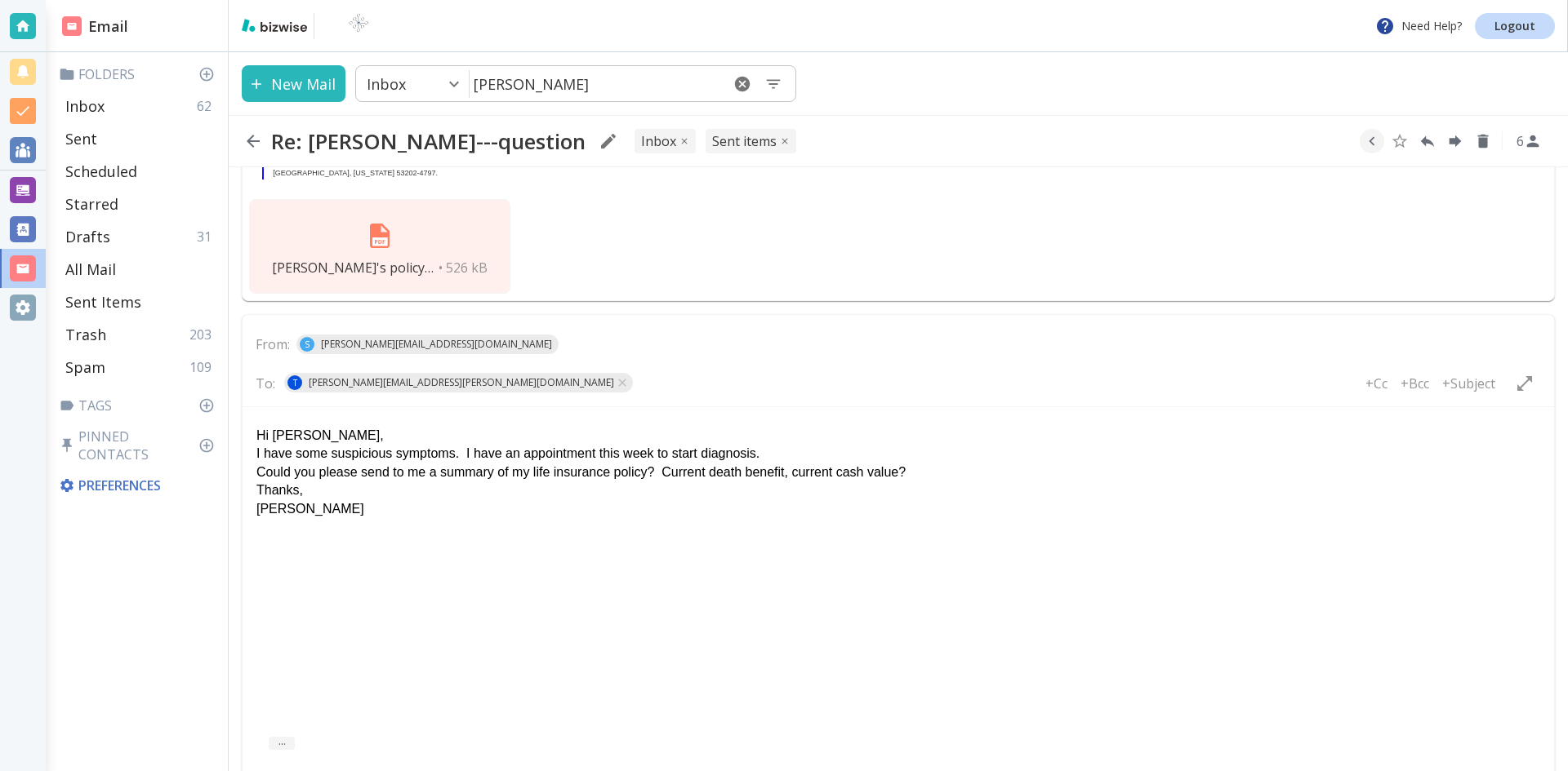
click at [260, 453] on p "I have some suspicious symptoms. I have an appointment this week to start diagn…" at bounding box center [898, 452] width 1284 height 18
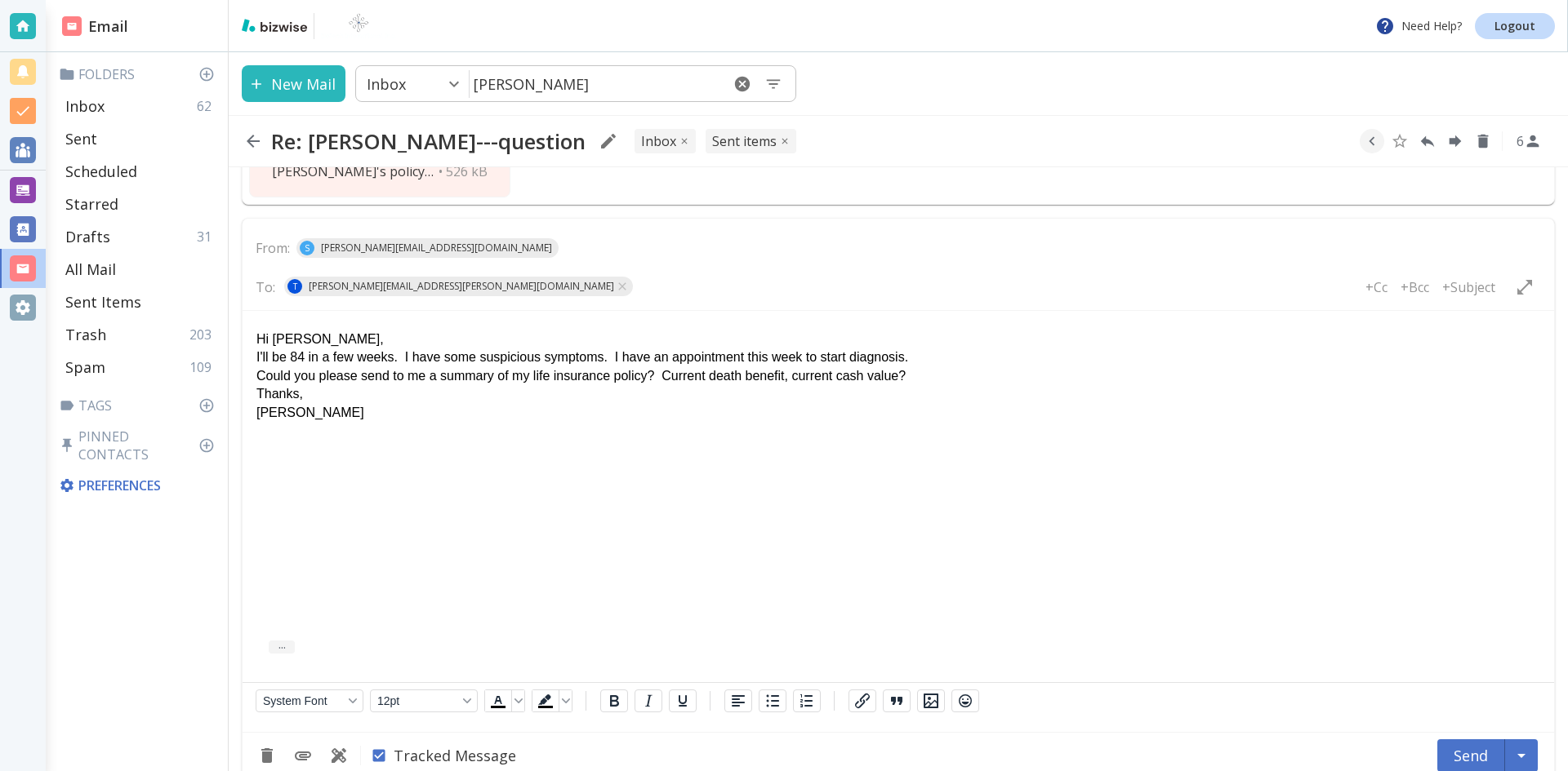
scroll to position [3352, 0]
click at [1456, 739] on button "Send" at bounding box center [1471, 754] width 68 height 32
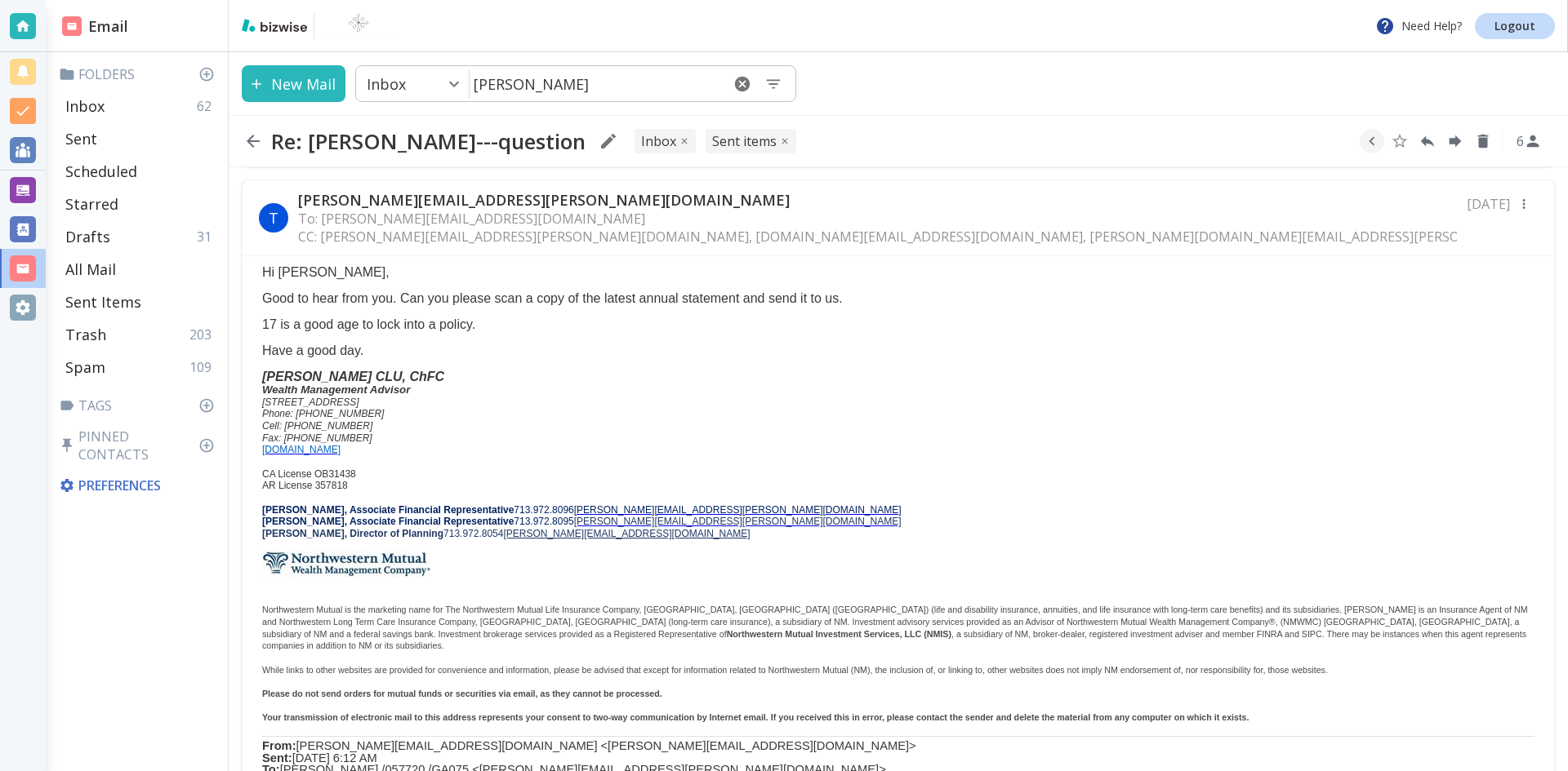
scroll to position [0, 0]
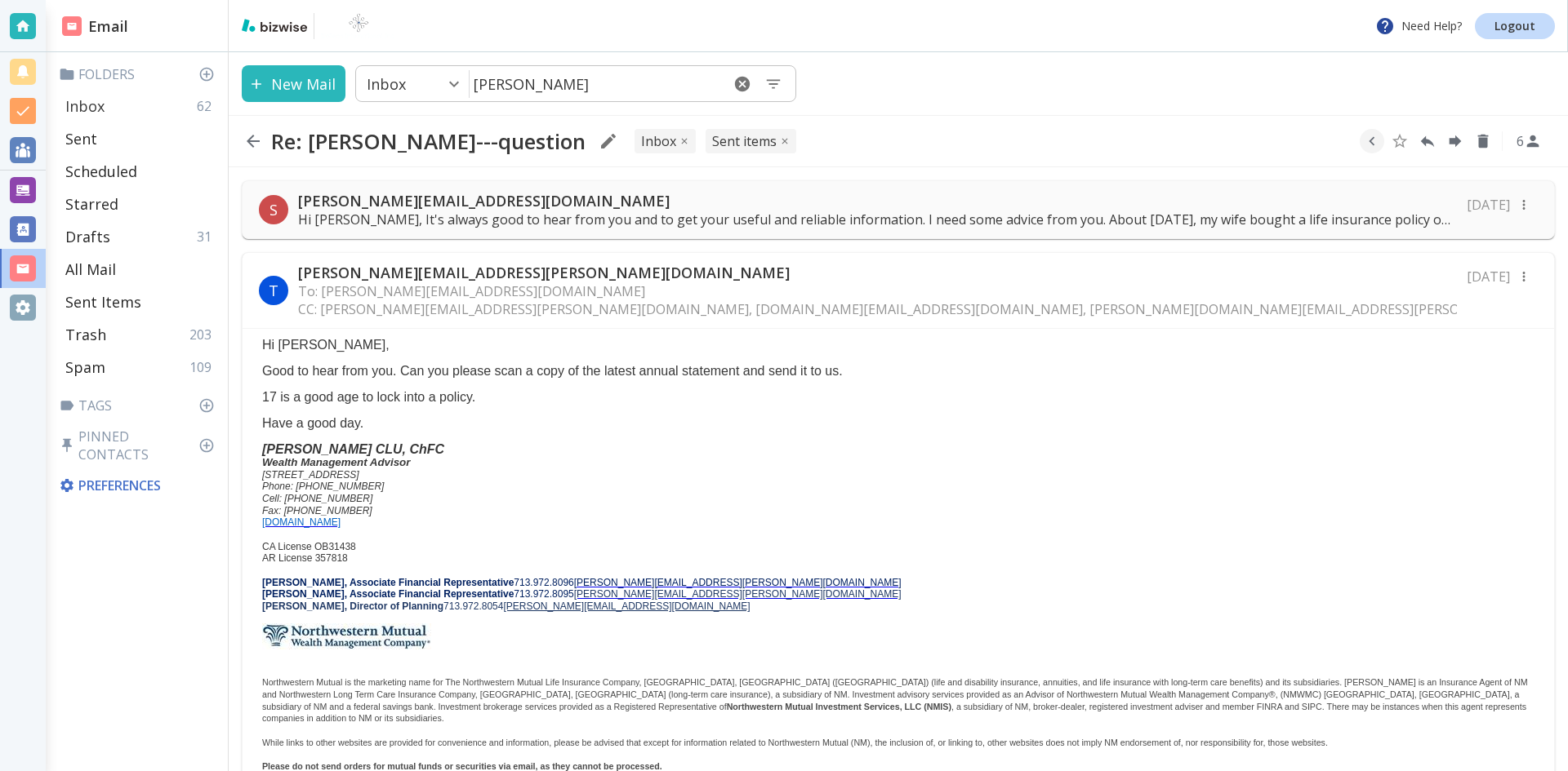
click at [87, 104] on p "Inbox" at bounding box center [84, 106] width 39 height 19
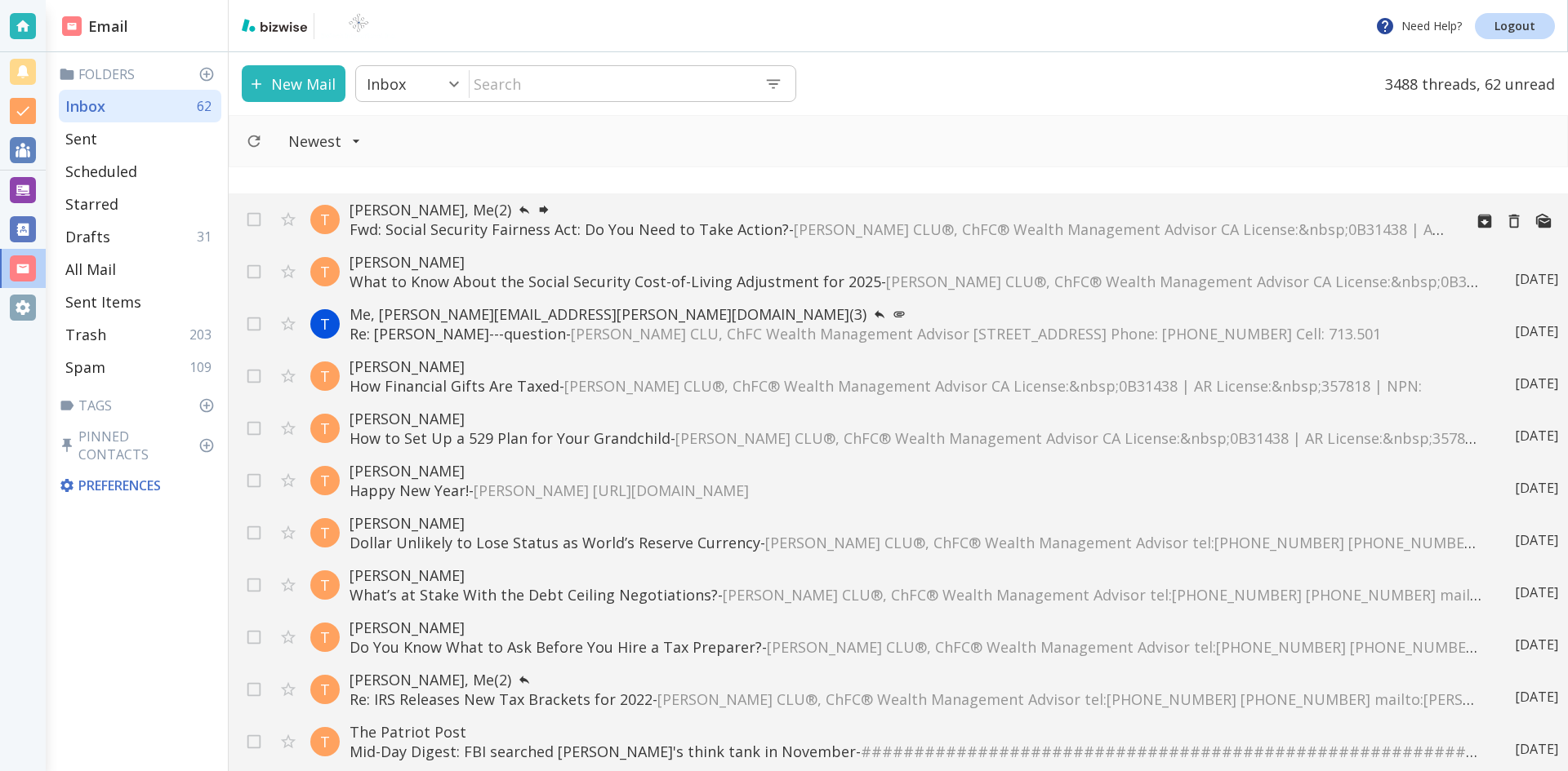
click at [570, 225] on p "Fwd: Social Security Fairness Act: Do You Need to Take Action? - [PERSON_NAME] …" at bounding box center [900, 229] width 1101 height 19
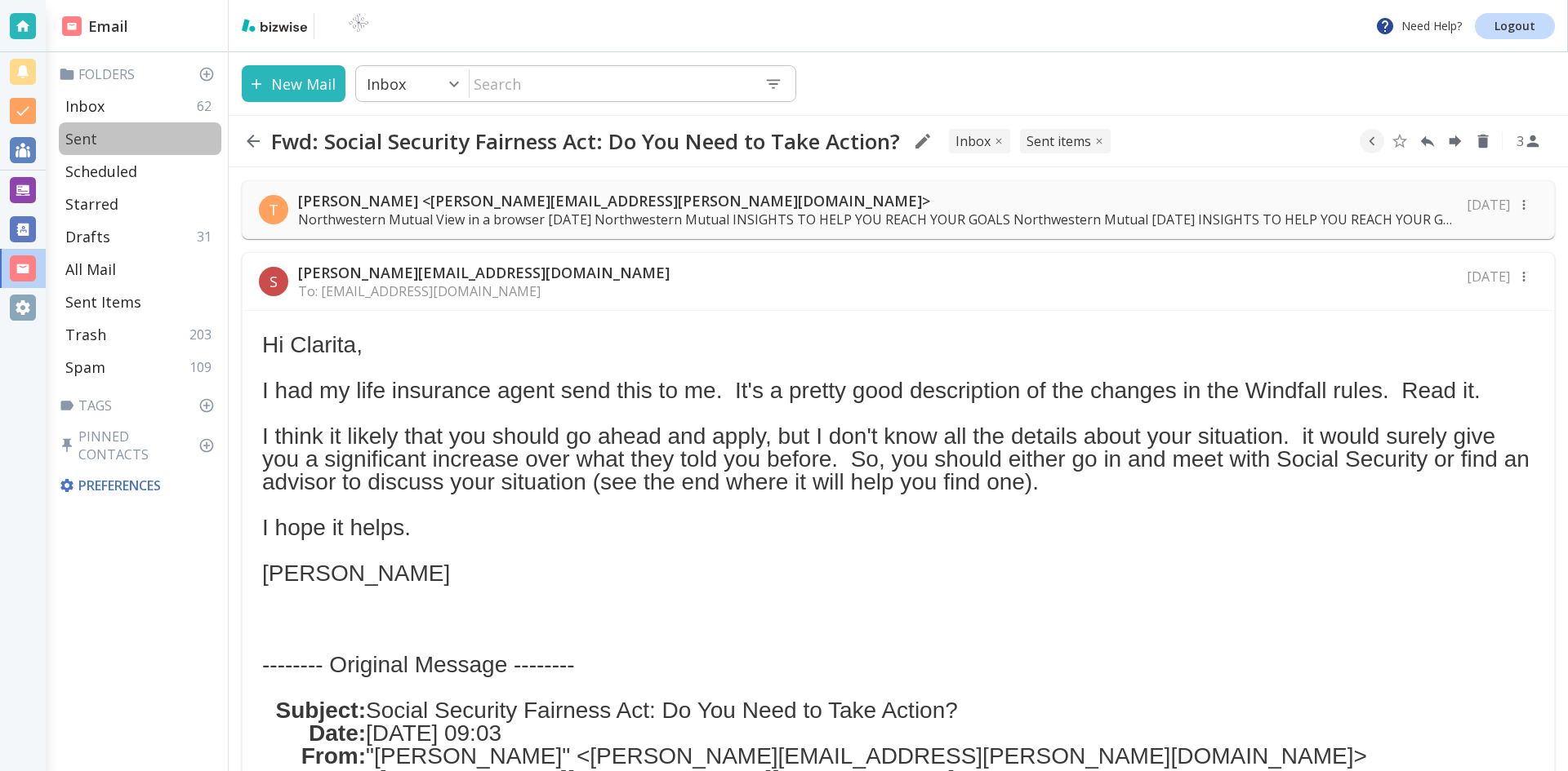
click at [85, 134] on p "Sent" at bounding box center [81, 138] width 32 height 19
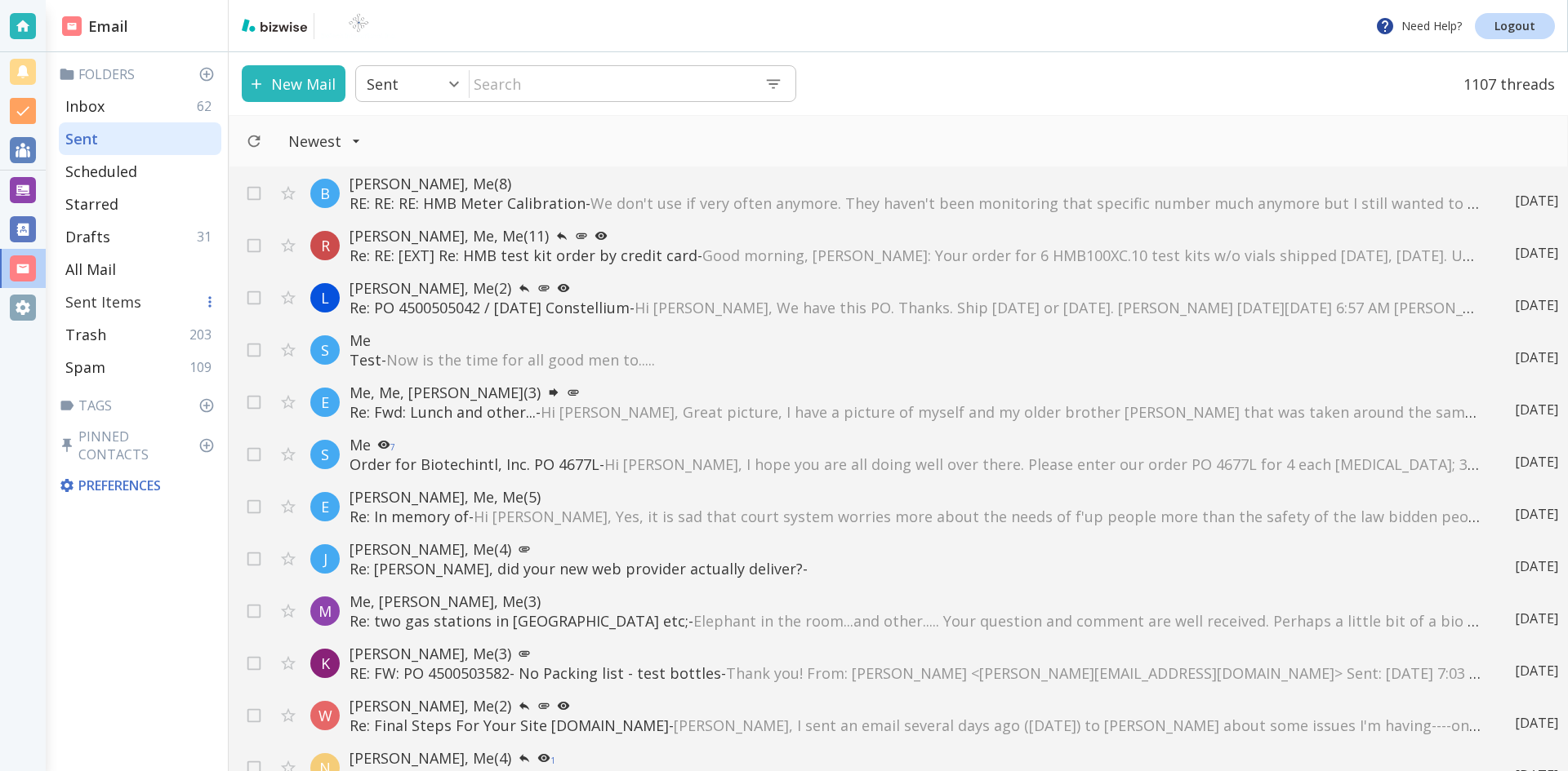
click at [112, 303] on p "Sent Items" at bounding box center [103, 302] width 76 height 19
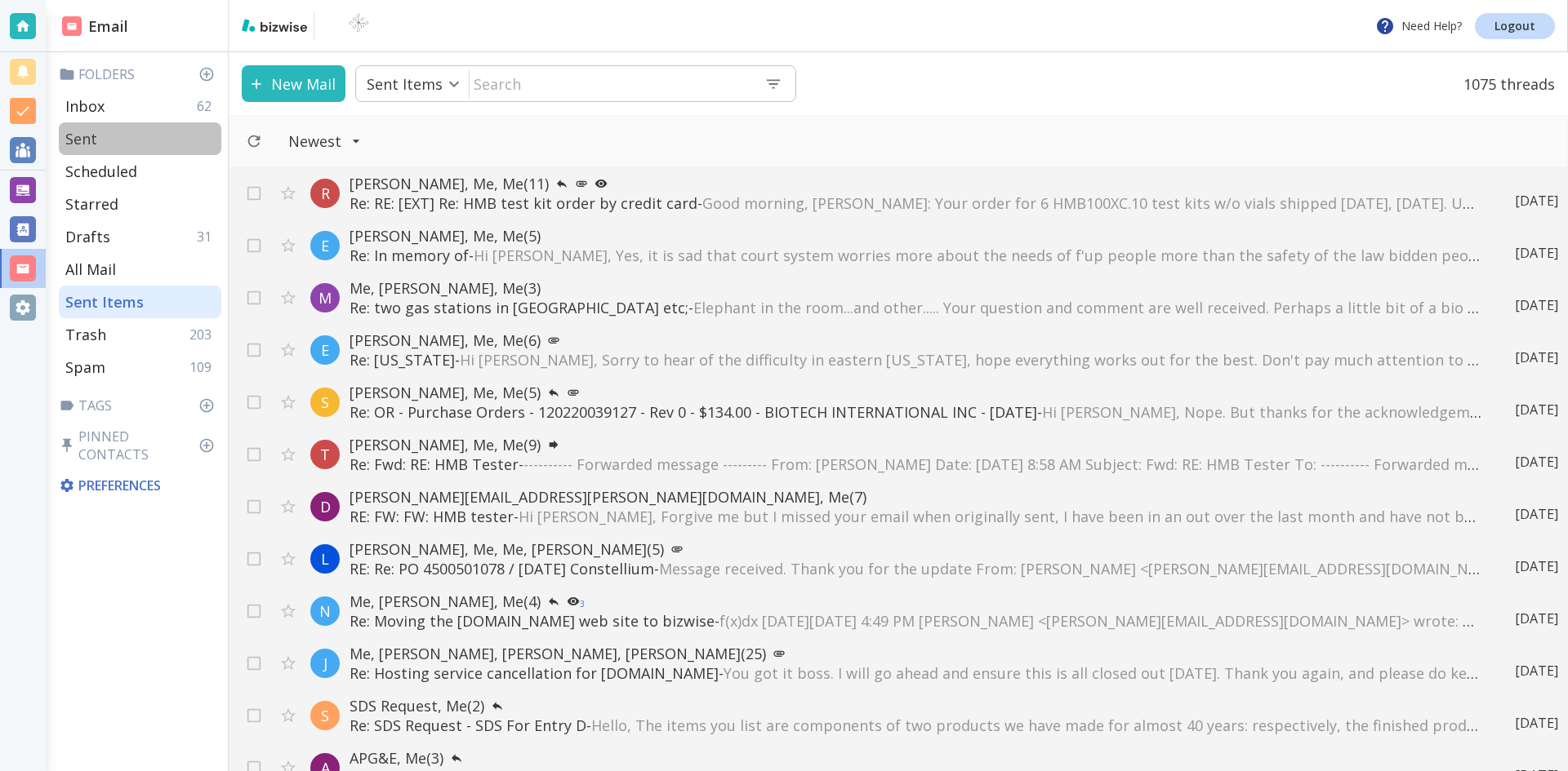
click at [119, 133] on div "Sent" at bounding box center [139, 138] width 162 height 32
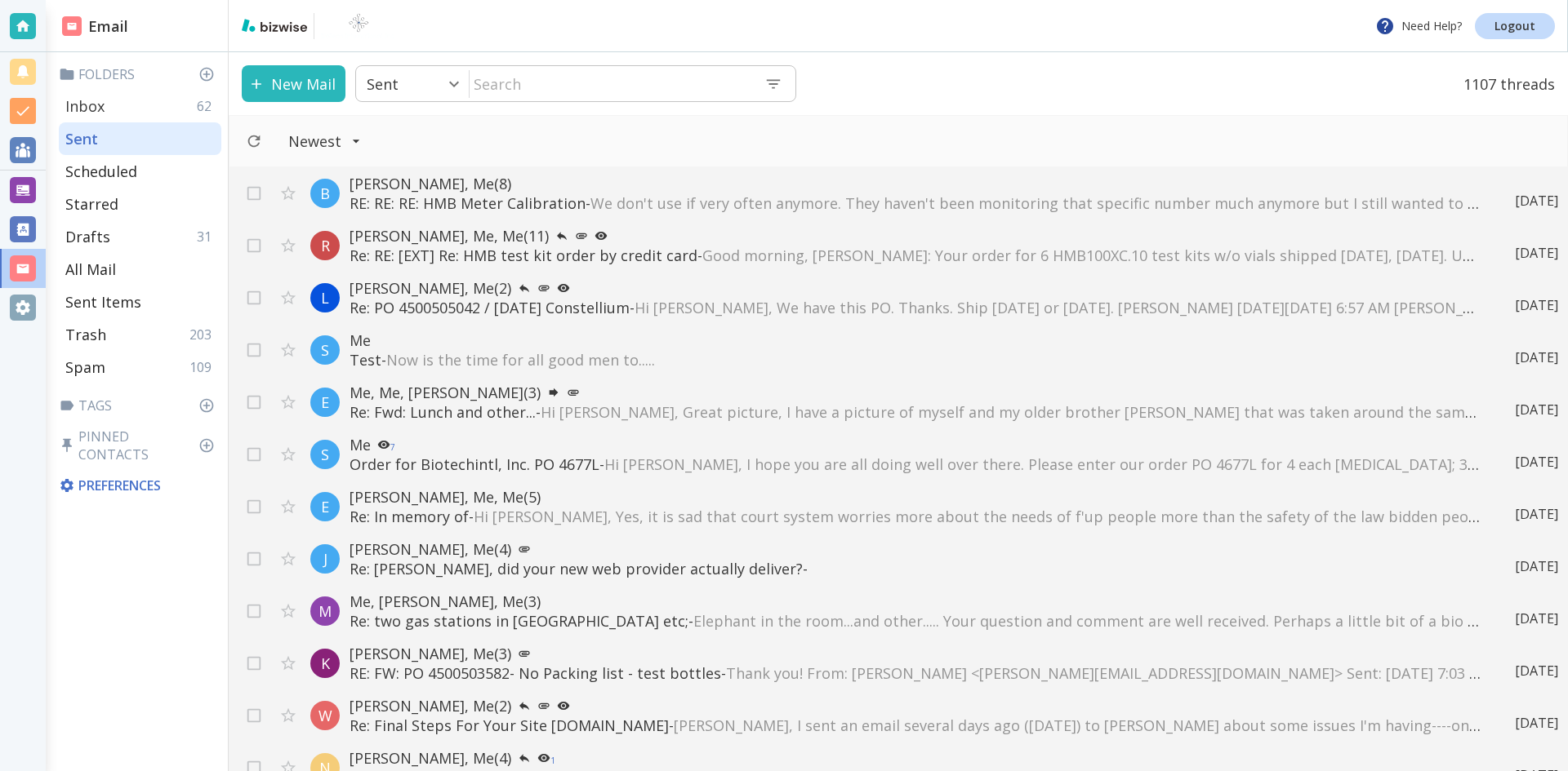
click at [110, 105] on div "Inbox 62" at bounding box center [139, 106] width 162 height 32
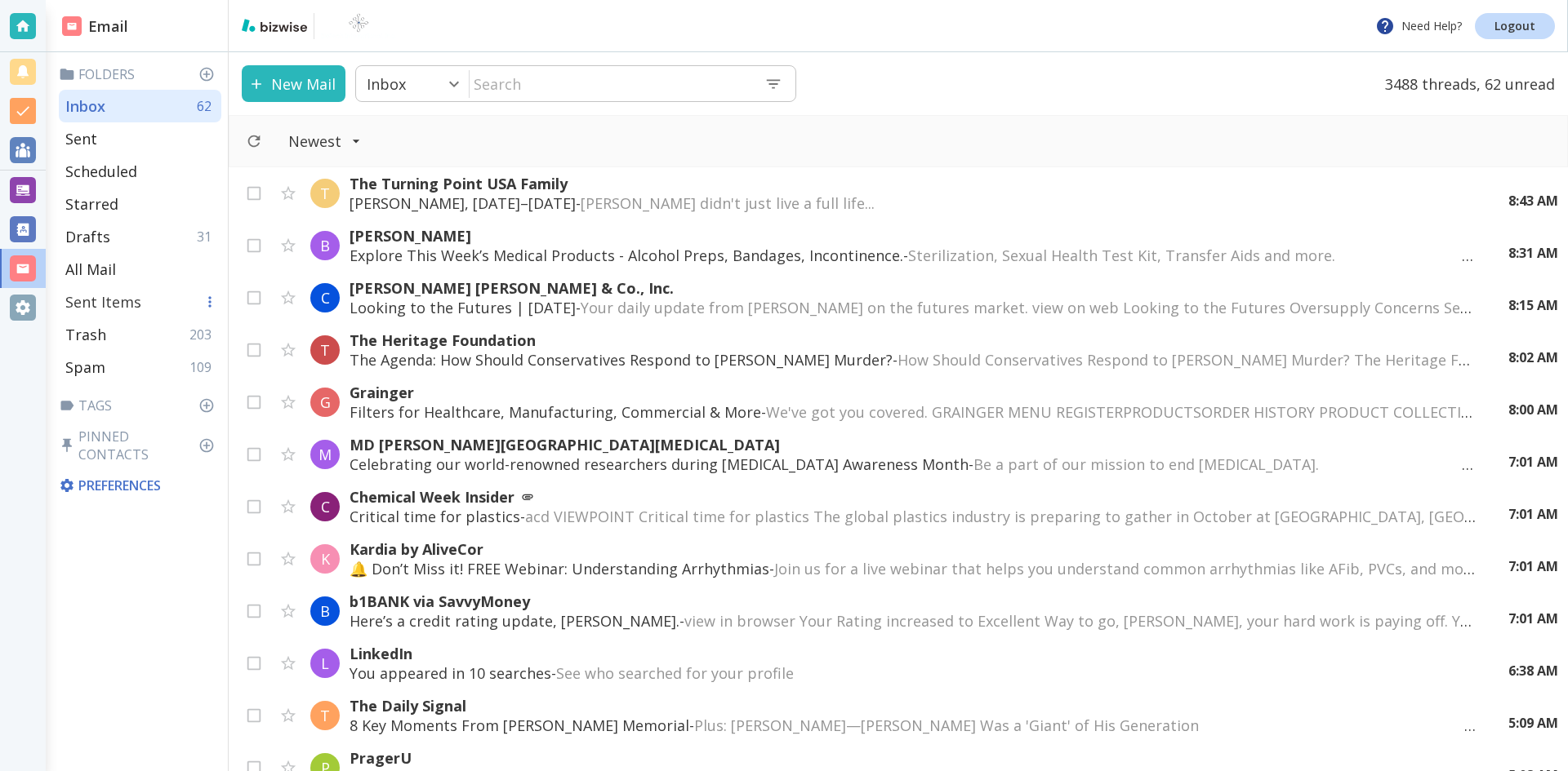
click at [108, 298] on p "Sent Items" at bounding box center [103, 302] width 76 height 19
type input "6"
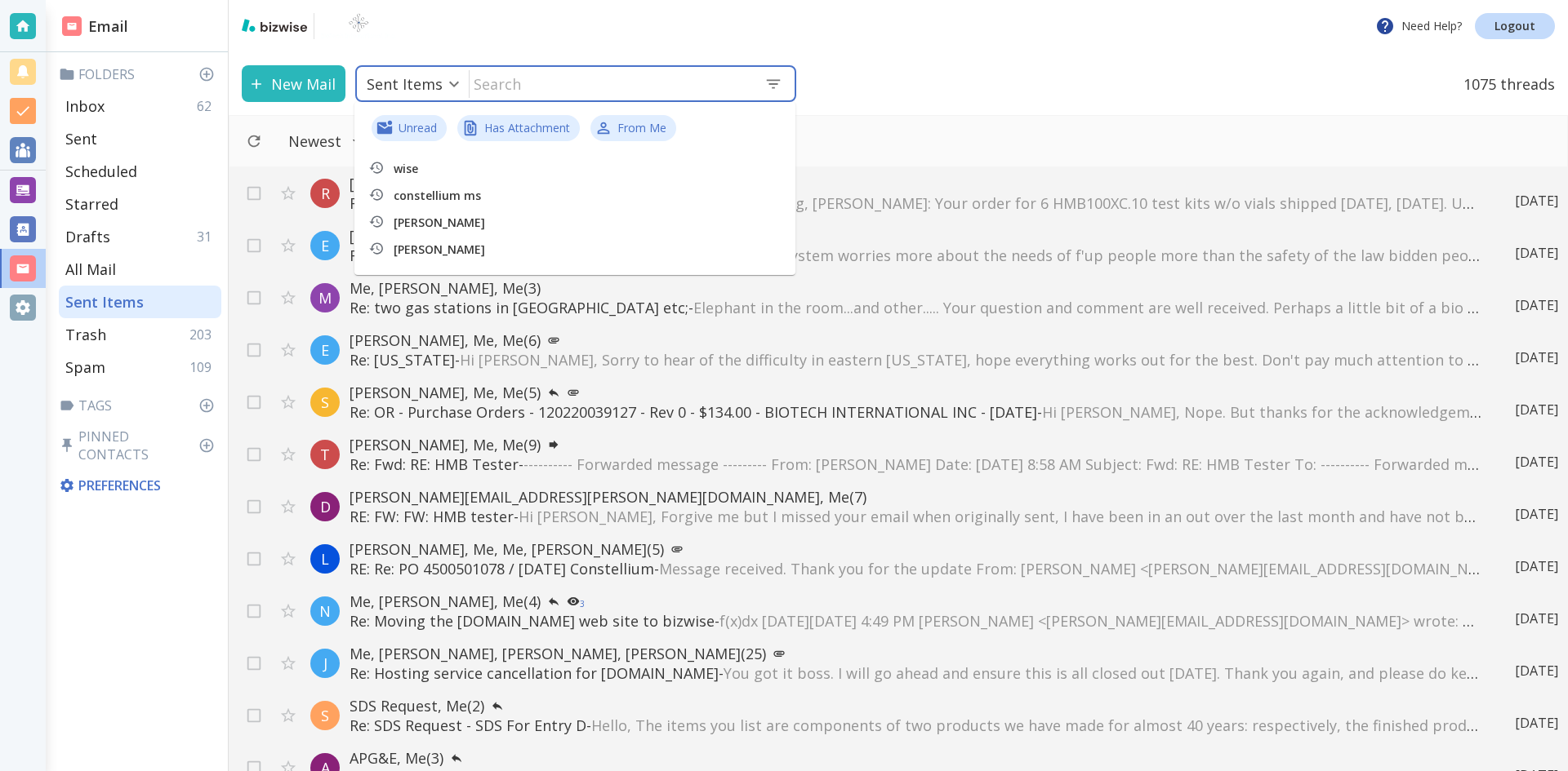
click at [529, 84] on input "text" at bounding box center [610, 84] width 281 height 33
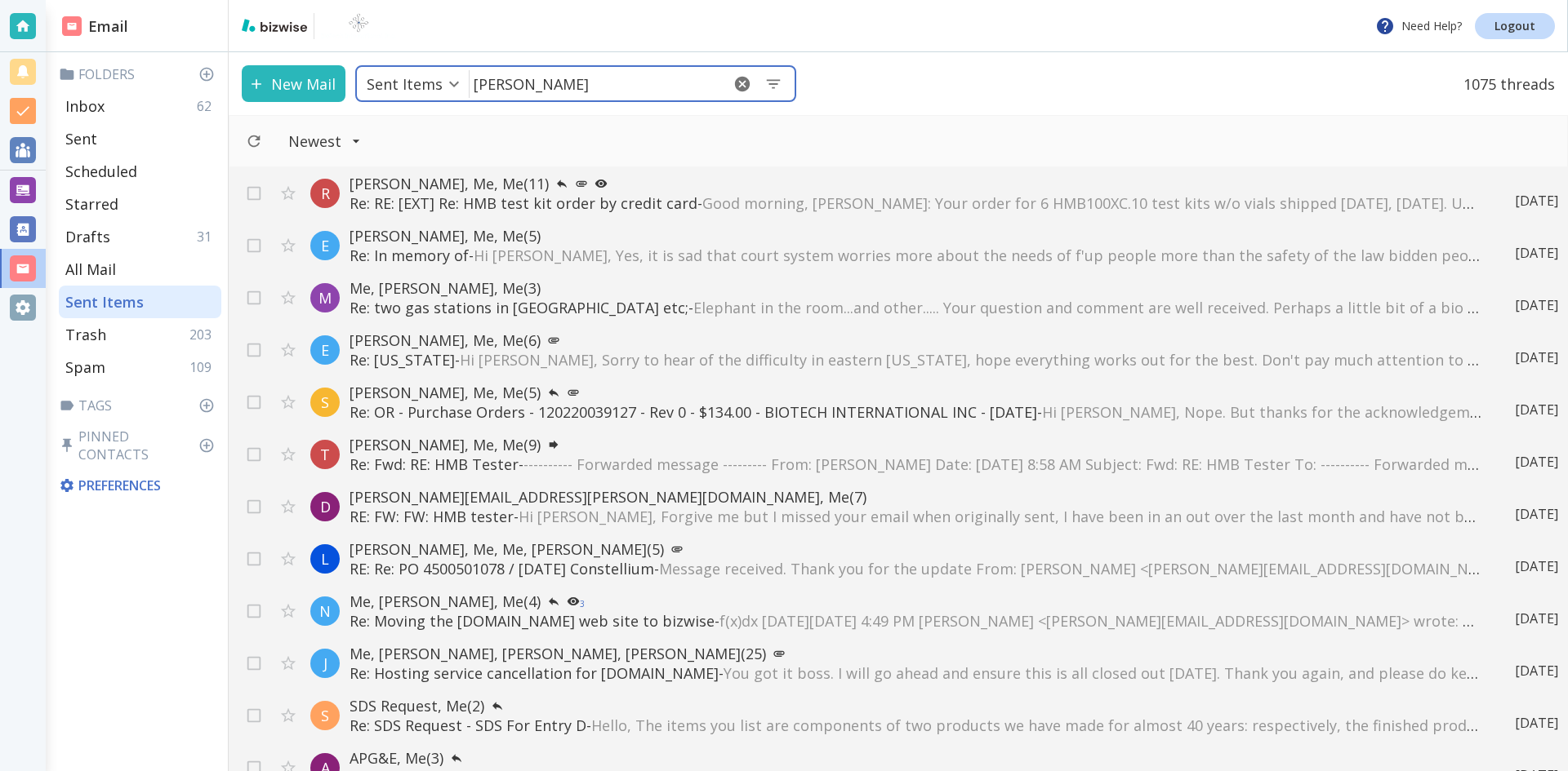
type input "[PERSON_NAME]"
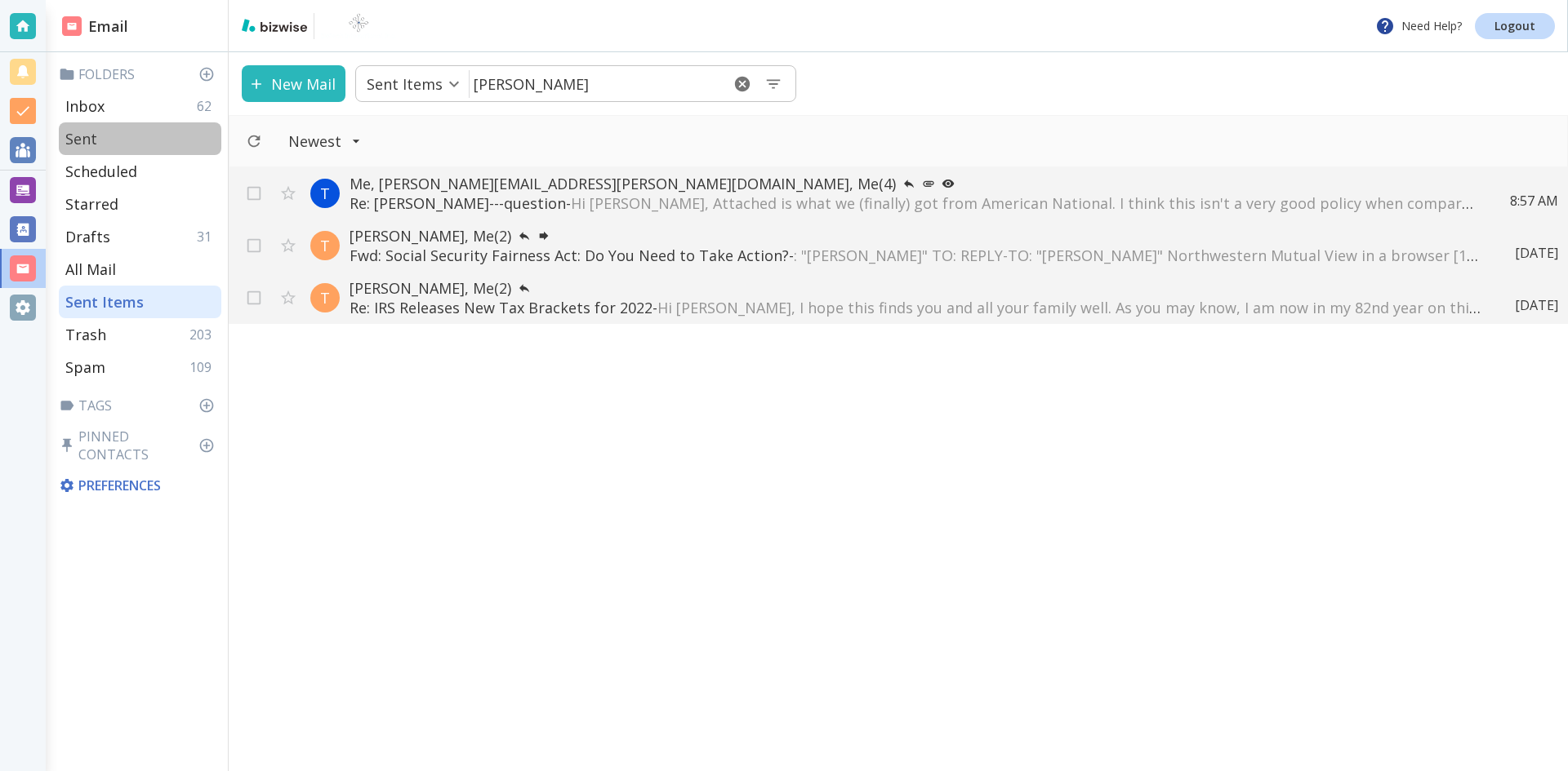
click at [91, 135] on p "Sent" at bounding box center [81, 138] width 32 height 19
type input "1"
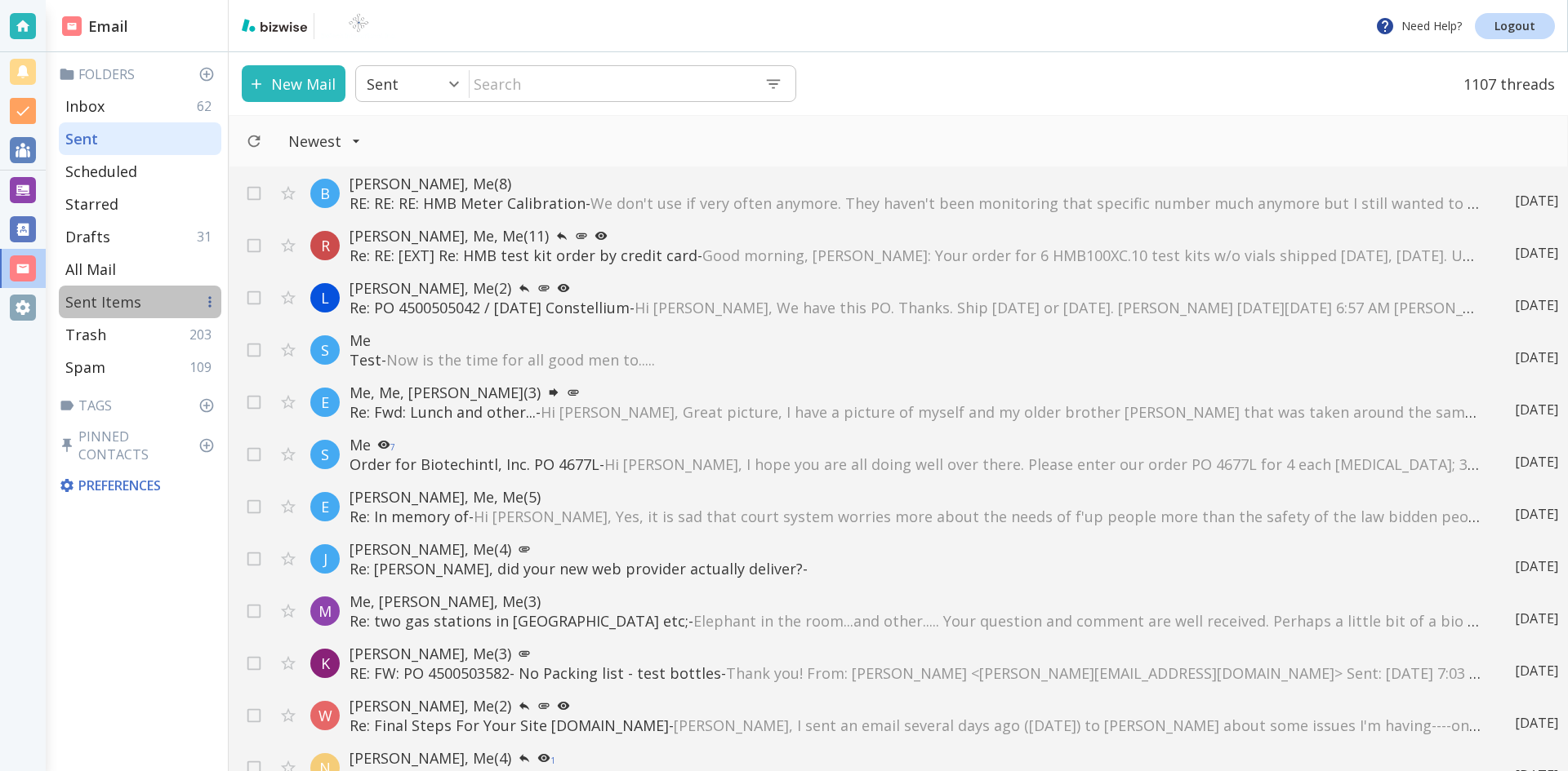
click at [107, 295] on p "Sent Items" at bounding box center [103, 302] width 76 height 19
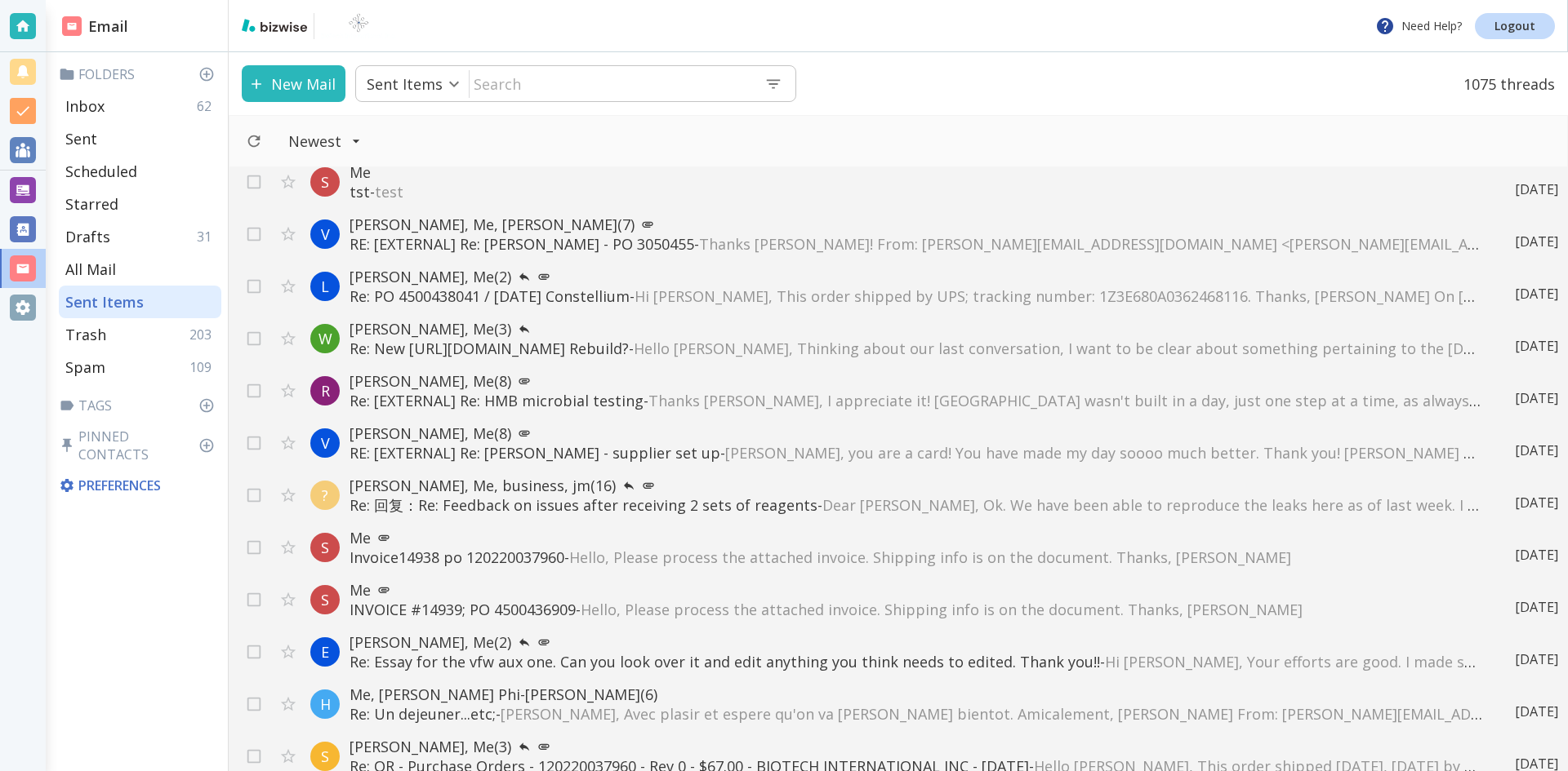
scroll to position [1387, 0]
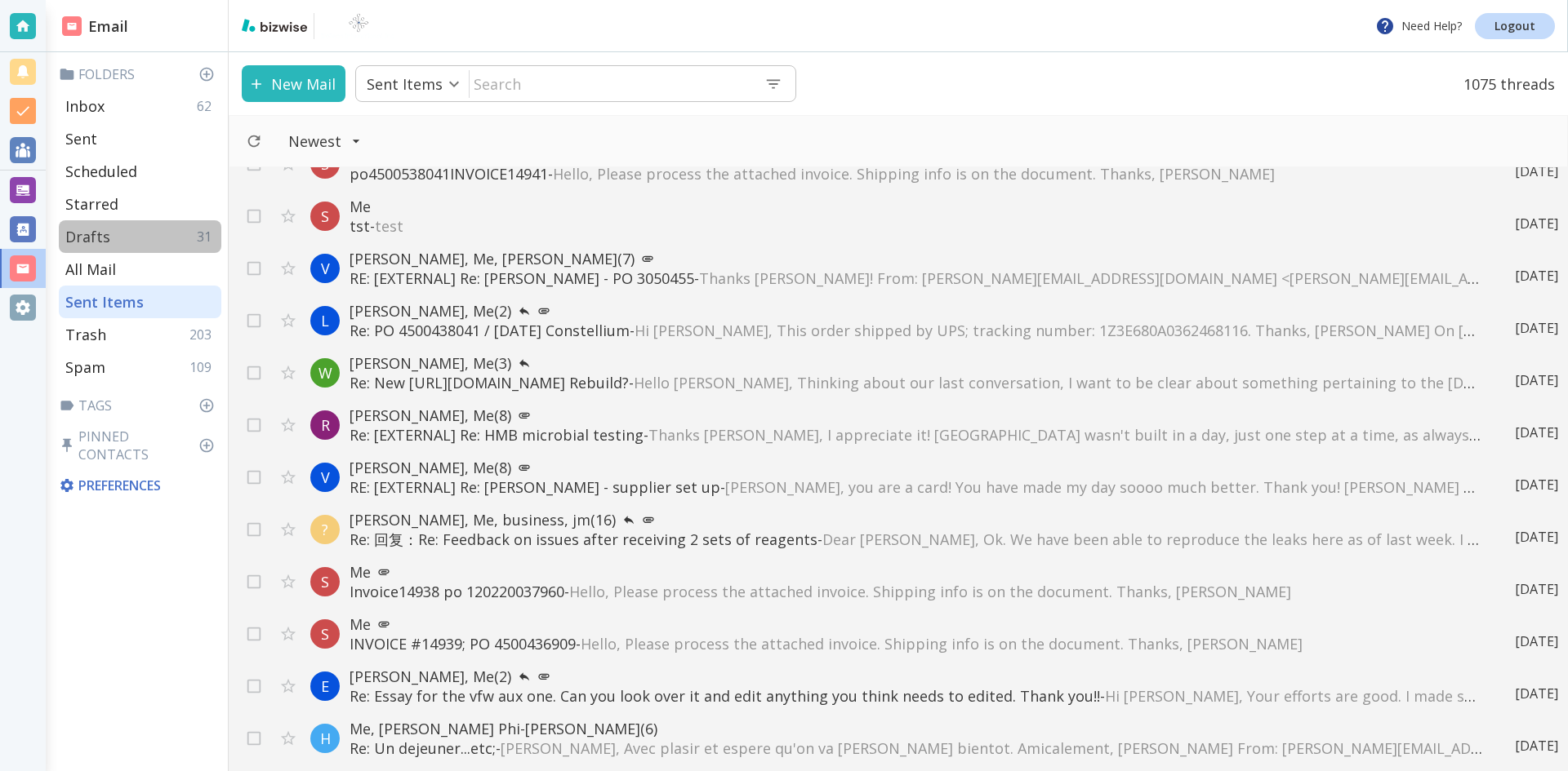
click at [94, 234] on p "Drafts" at bounding box center [87, 237] width 45 height 19
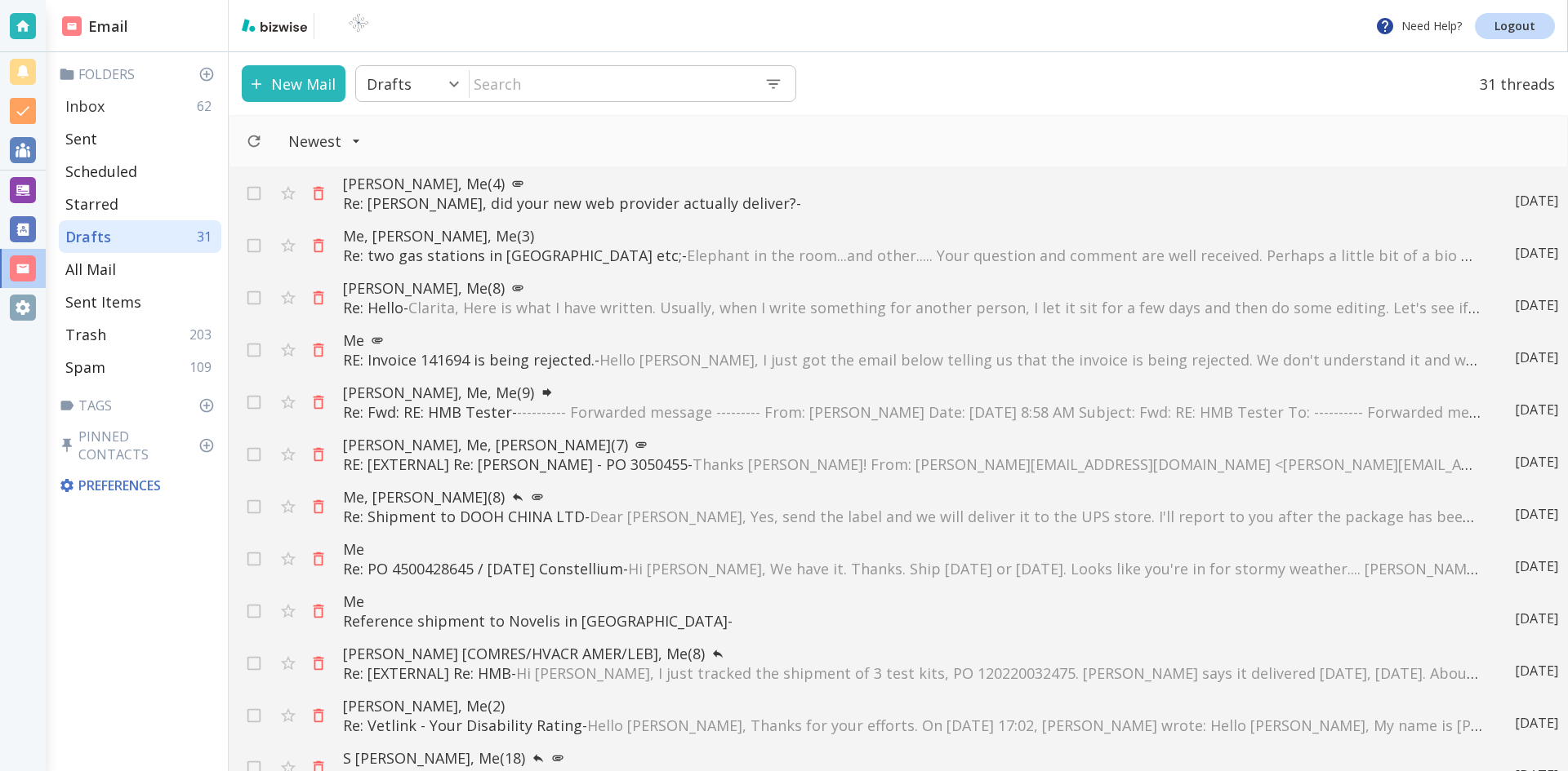
click at [99, 102] on p "Inbox" at bounding box center [84, 106] width 39 height 19
type input "0"
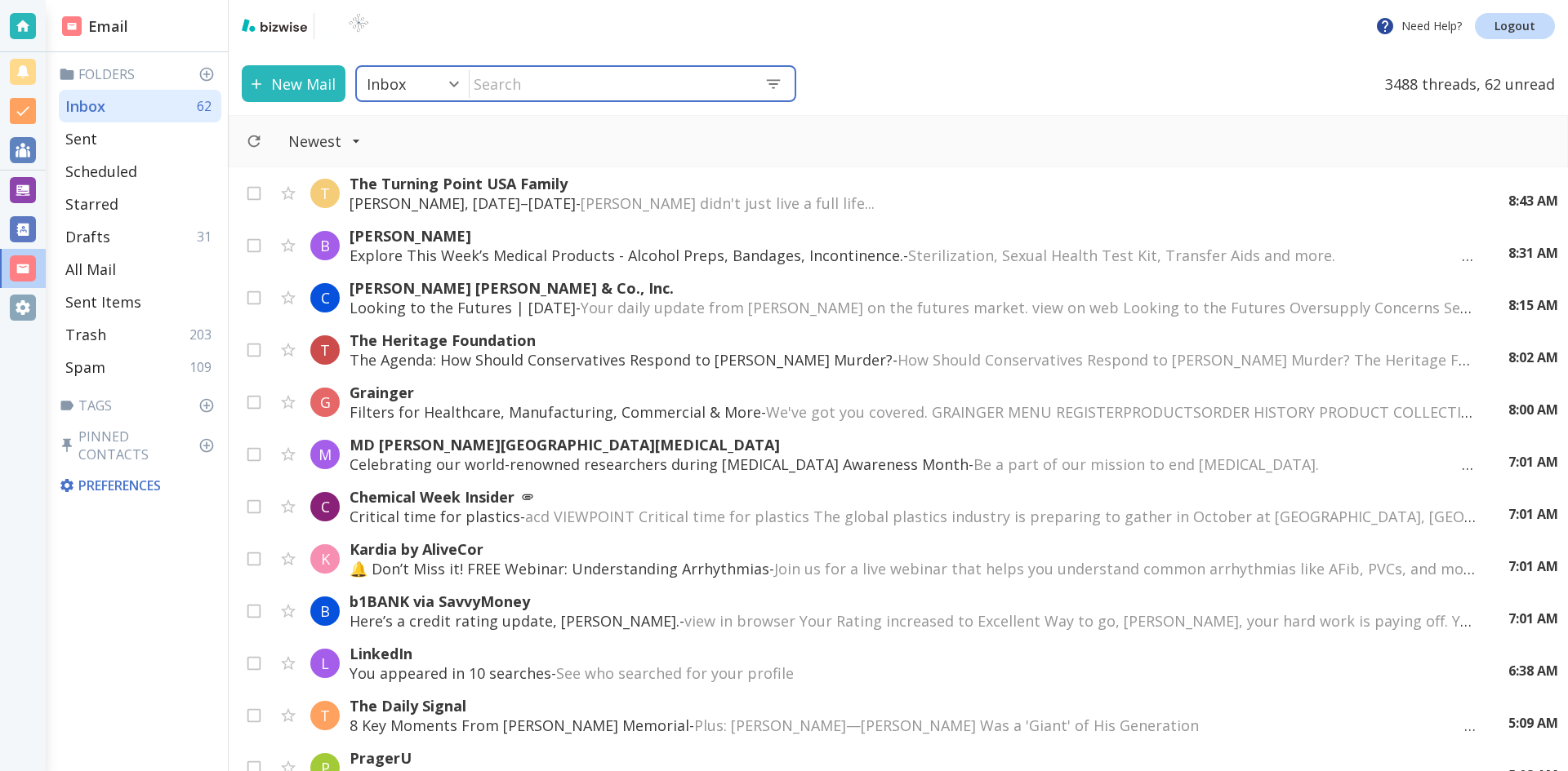
click at [535, 85] on input "text" at bounding box center [610, 84] width 281 height 33
type input "[PERSON_NAME]"
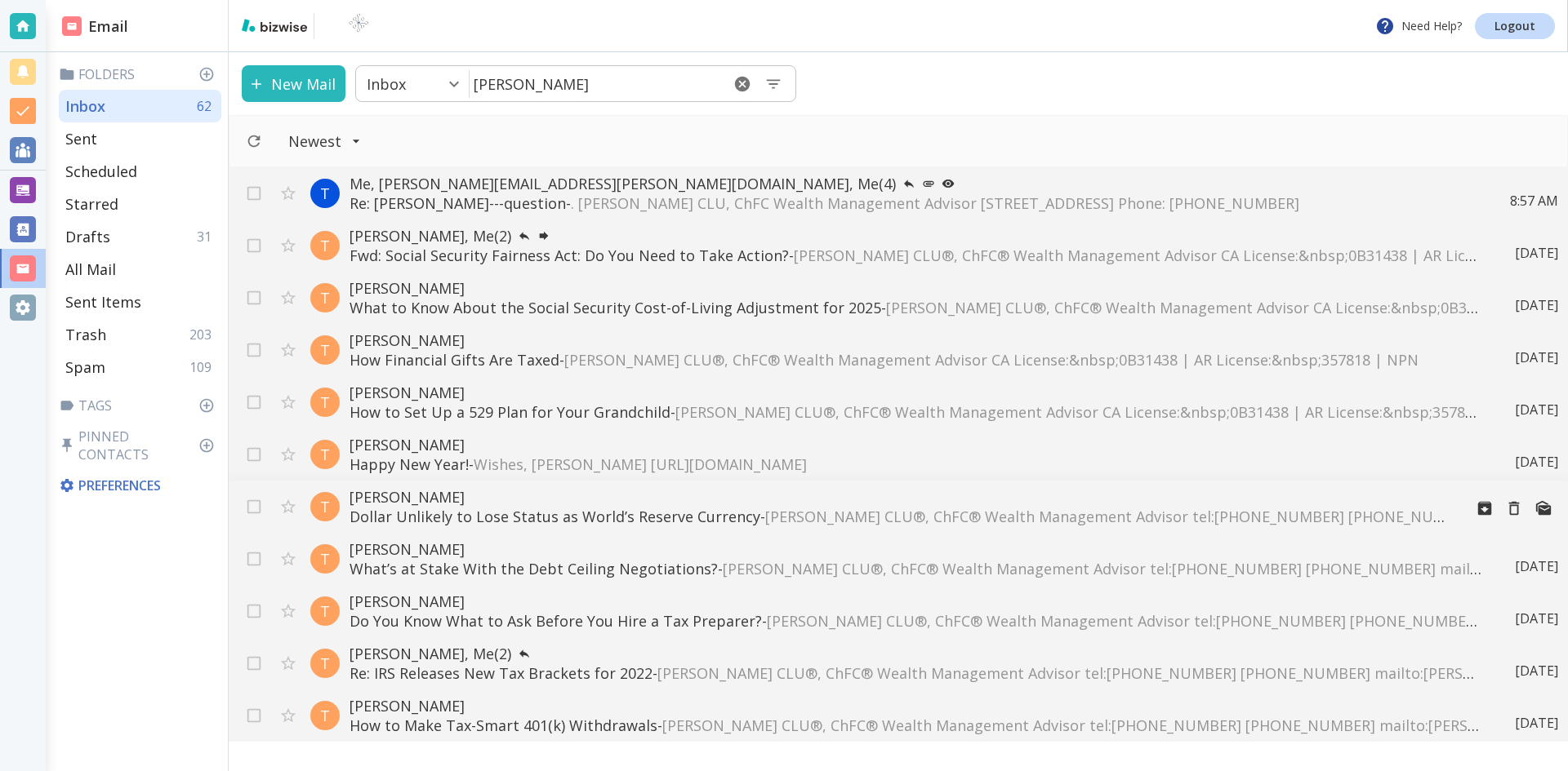
click at [415, 493] on p "[PERSON_NAME]" at bounding box center [900, 496] width 1101 height 19
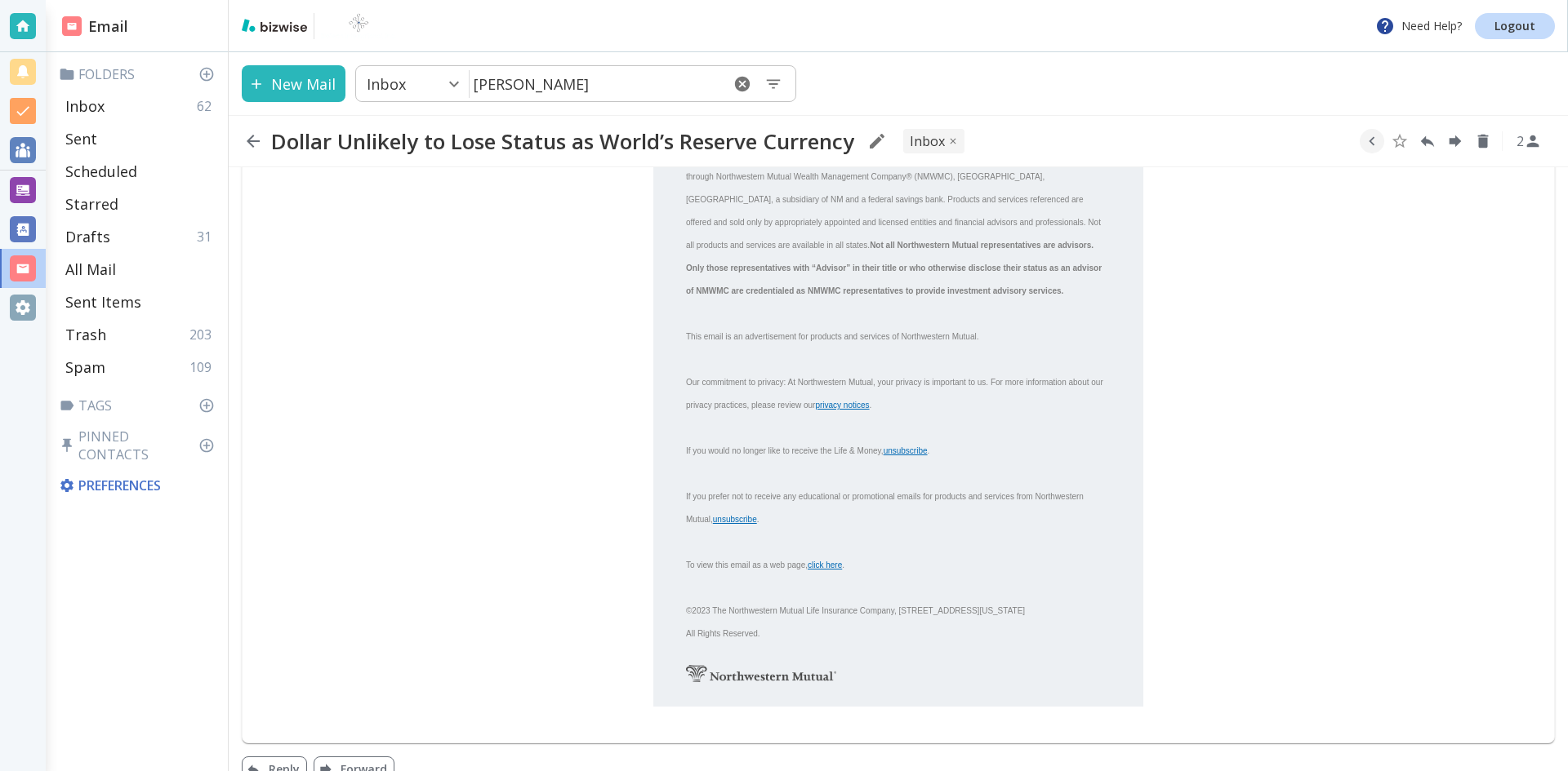
scroll to position [2134, 0]
click at [278, 752] on button "Reply" at bounding box center [274, 765] width 65 height 26
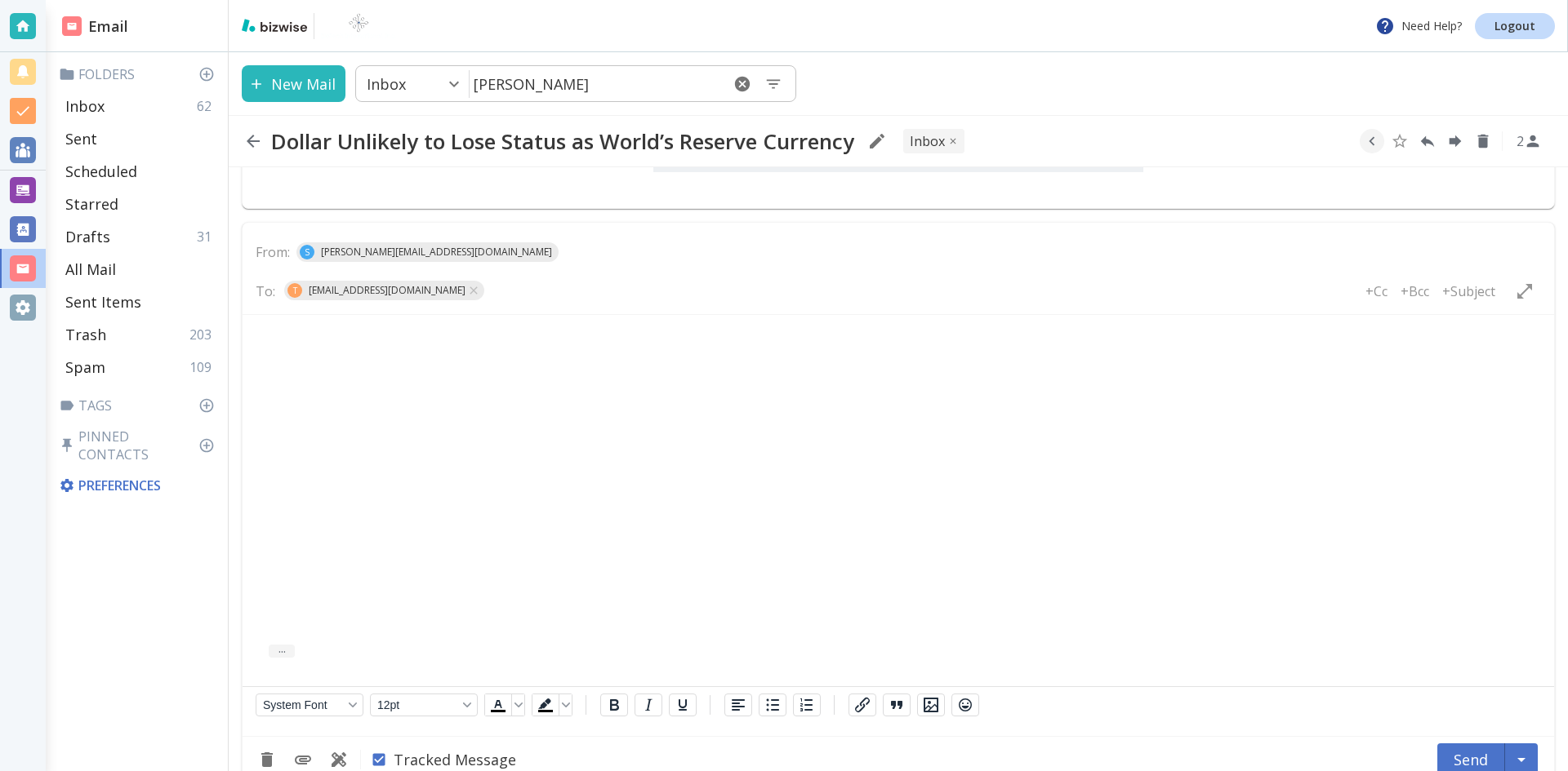
scroll to position [2669, 0]
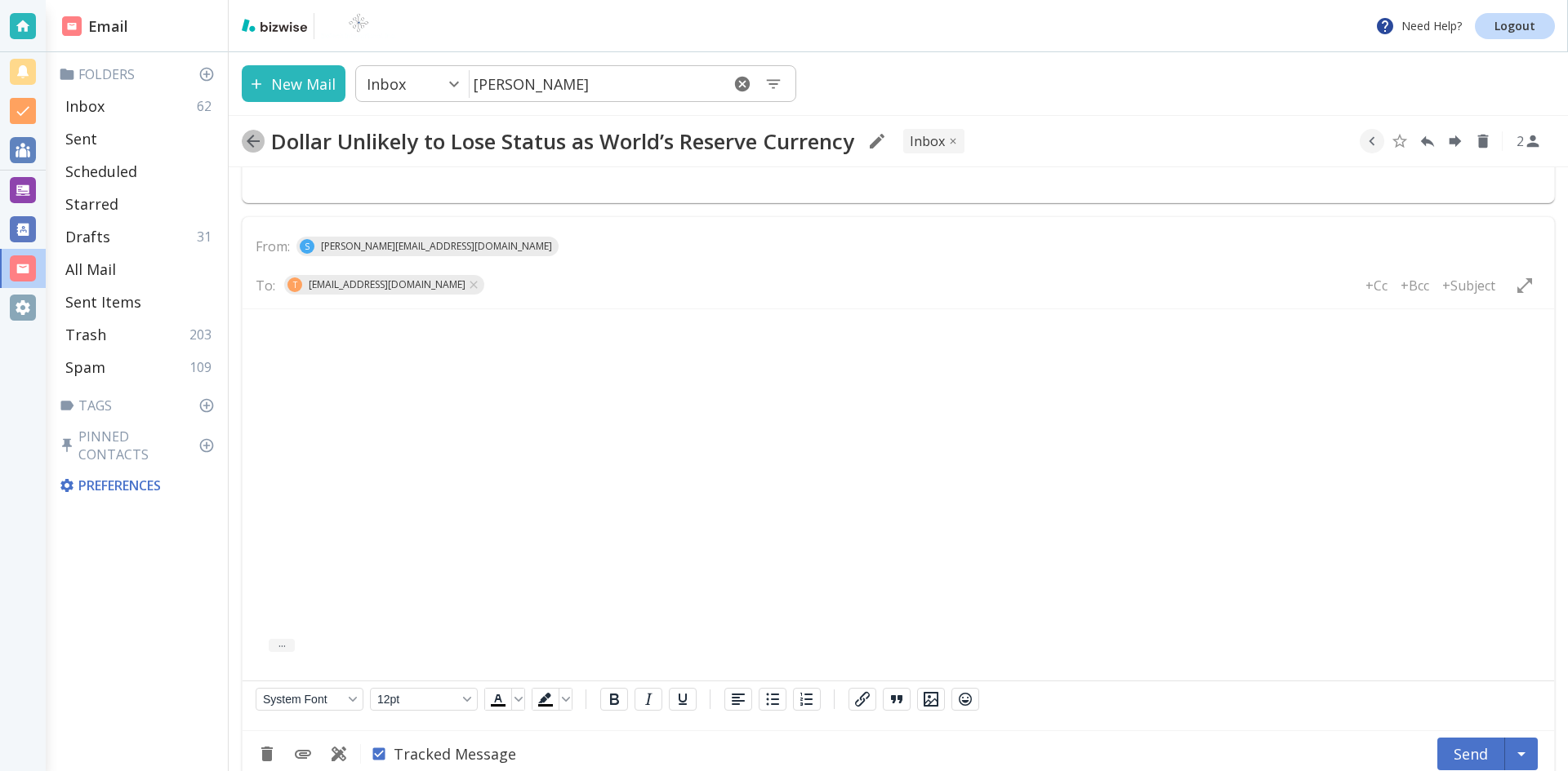
click at [257, 139] on icon "button" at bounding box center [253, 141] width 19 height 19
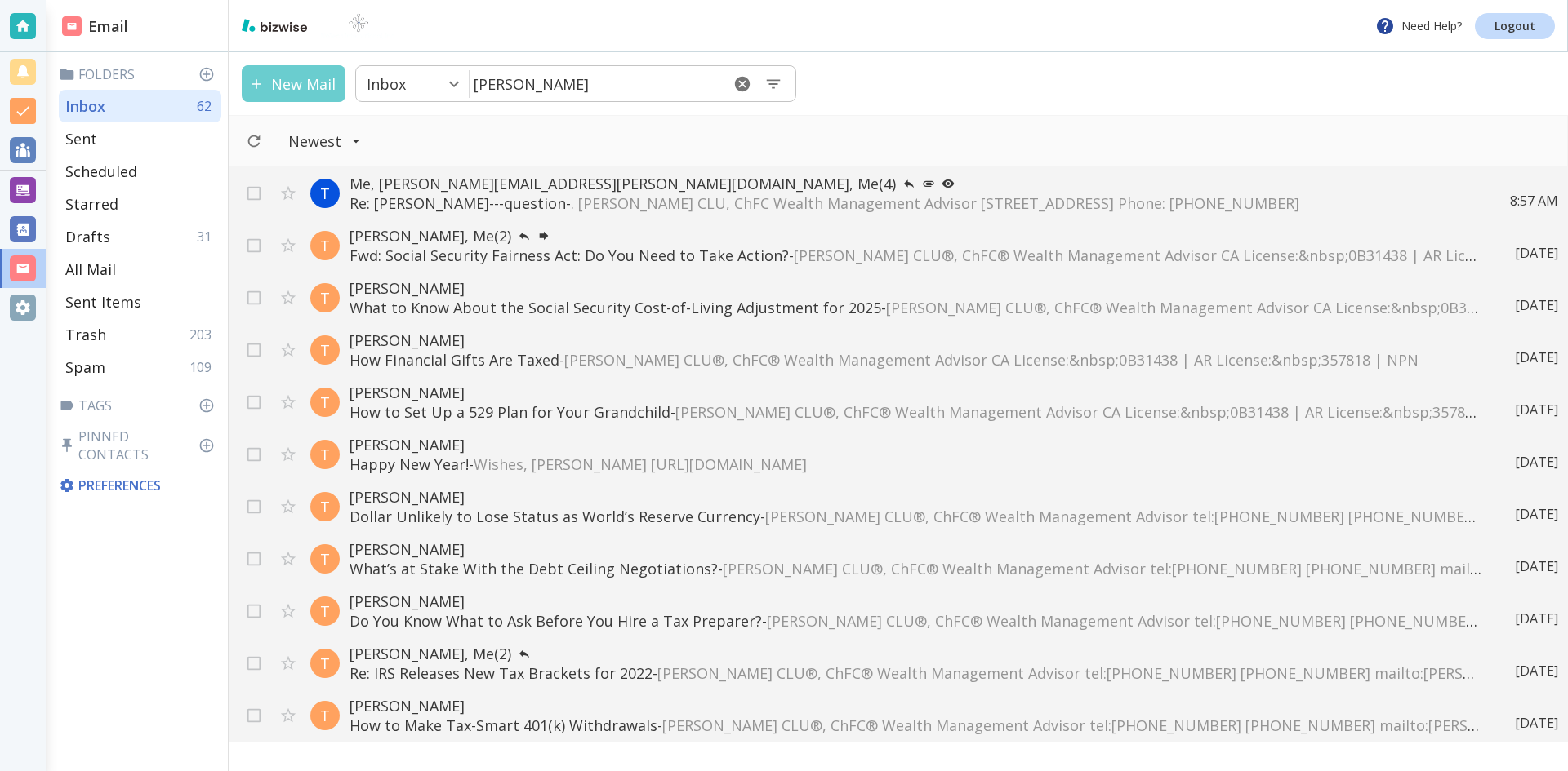
click at [293, 75] on button "New Mail" at bounding box center [293, 84] width 104 height 37
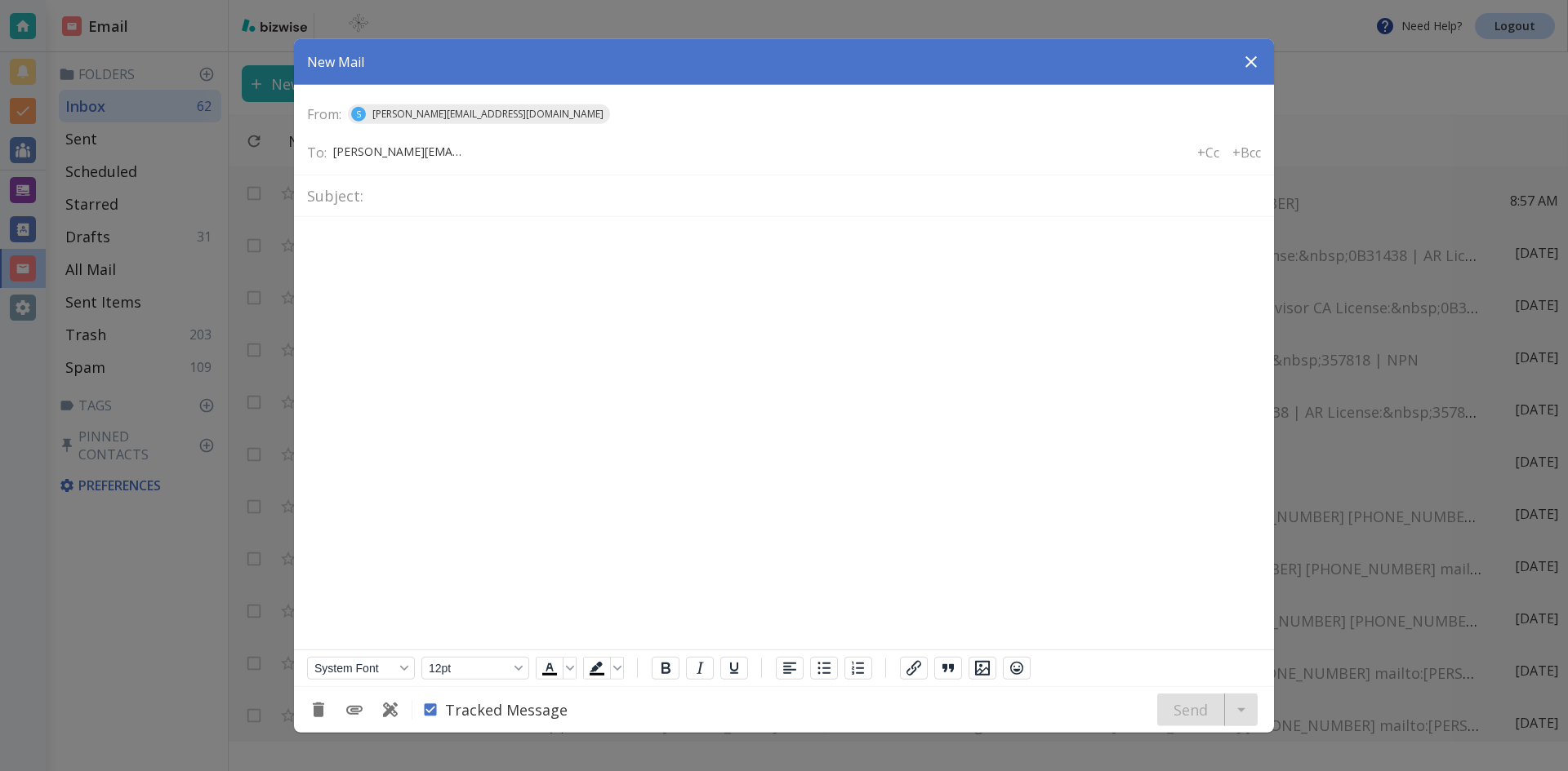
type input "[PERSON_NAME][EMAIL_ADDRESS][PERSON_NAME][DOMAIN_NAME]"
click at [371, 197] on input "text" at bounding box center [815, 195] width 891 height 29
type input "i"
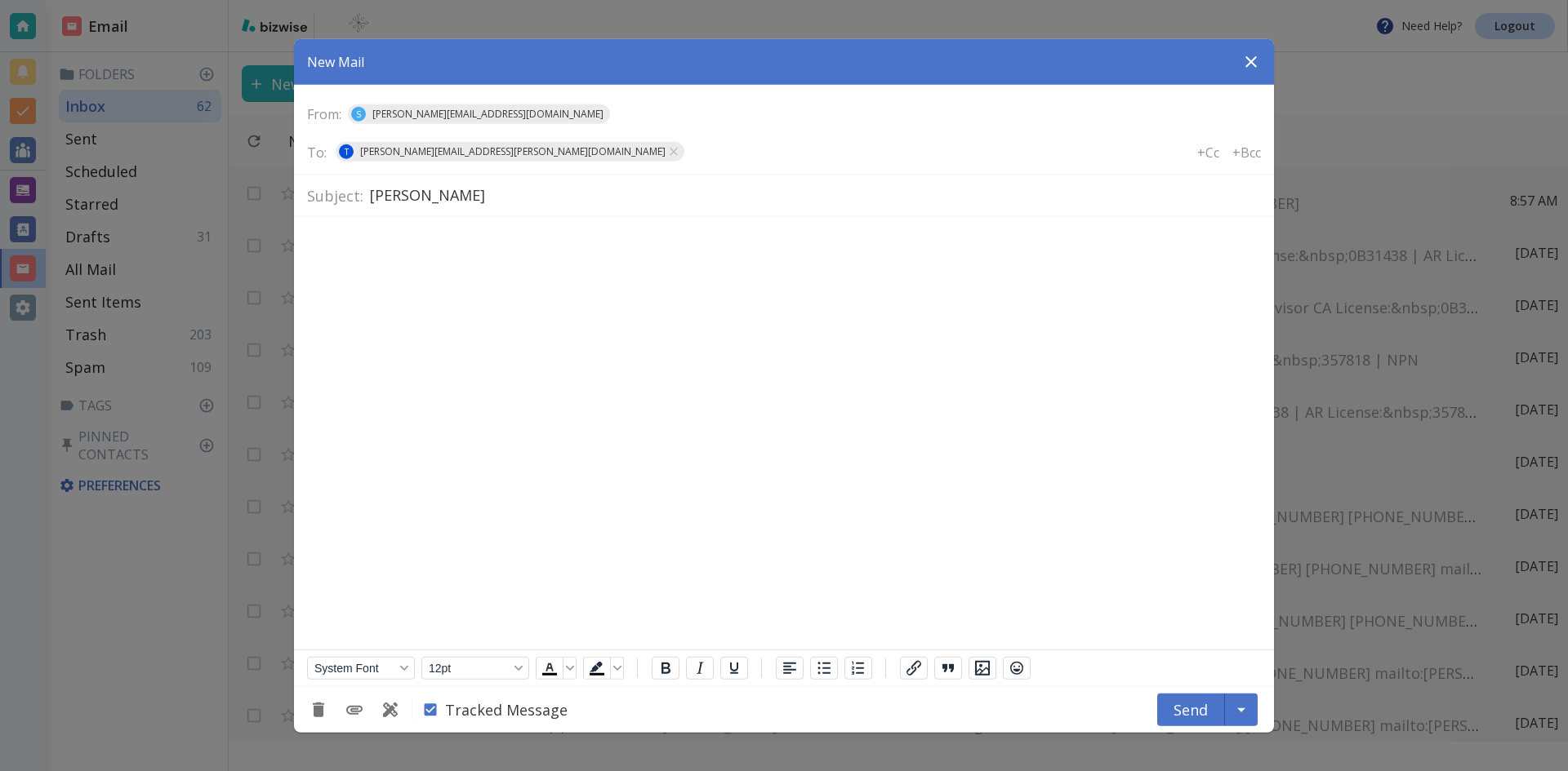
type input "[PERSON_NAME]"
click at [338, 232] on body "Rich Text Area. Press ALT-0 for help." at bounding box center [784, 242] width 953 height 24
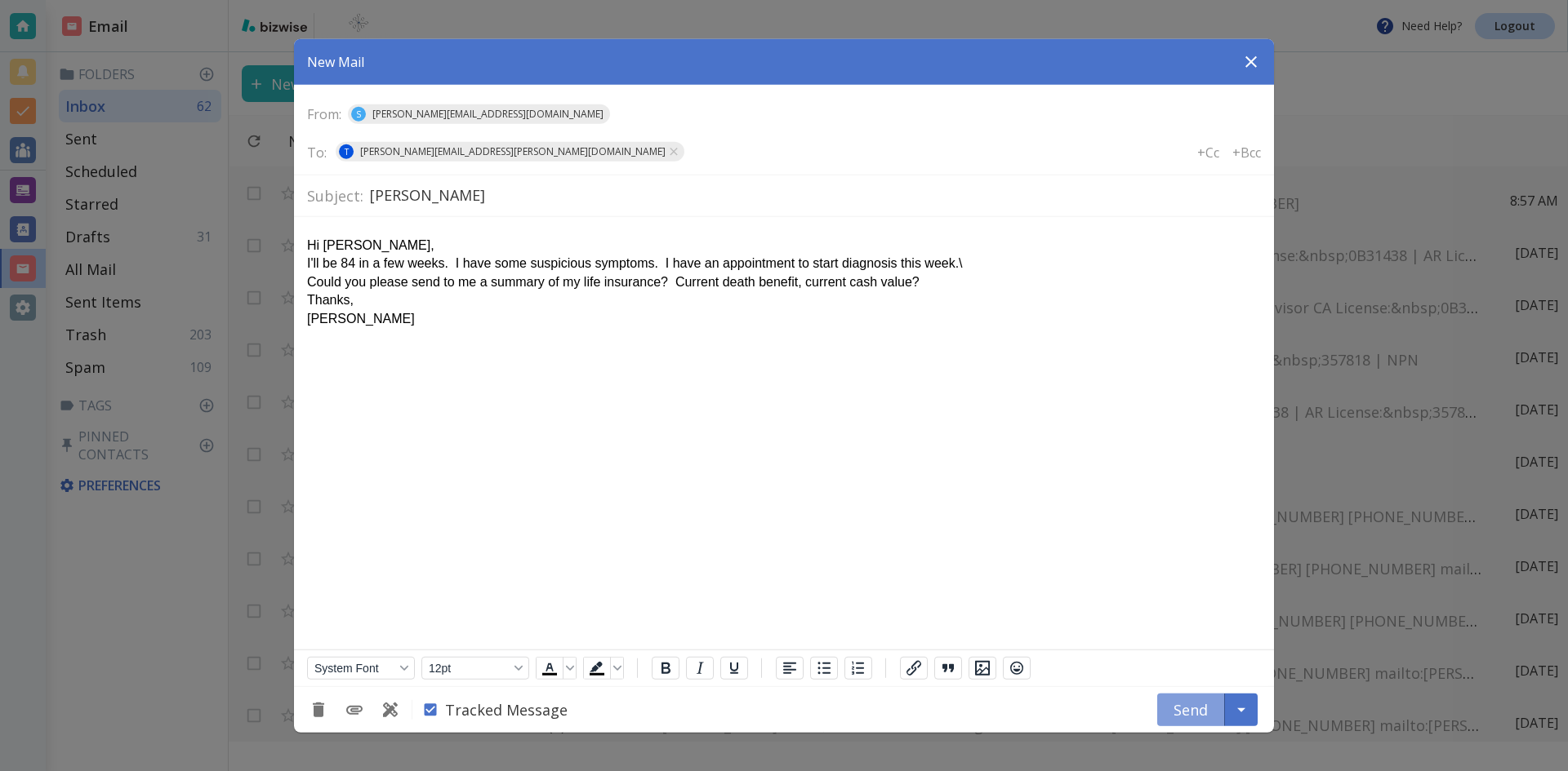
click at [1197, 709] on button "Send" at bounding box center [1190, 710] width 68 height 32
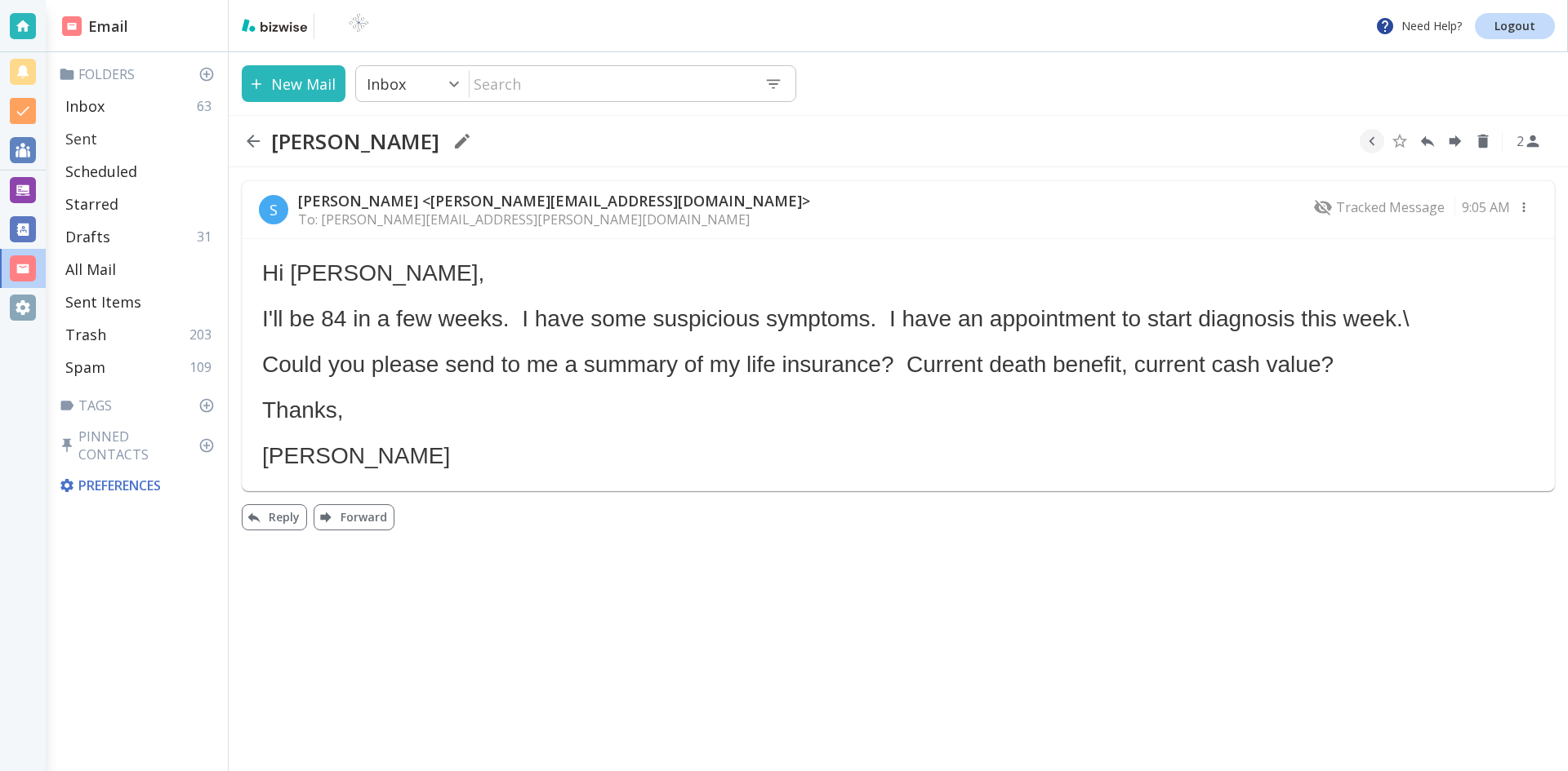
click at [78, 136] on p "Sent" at bounding box center [81, 138] width 32 height 19
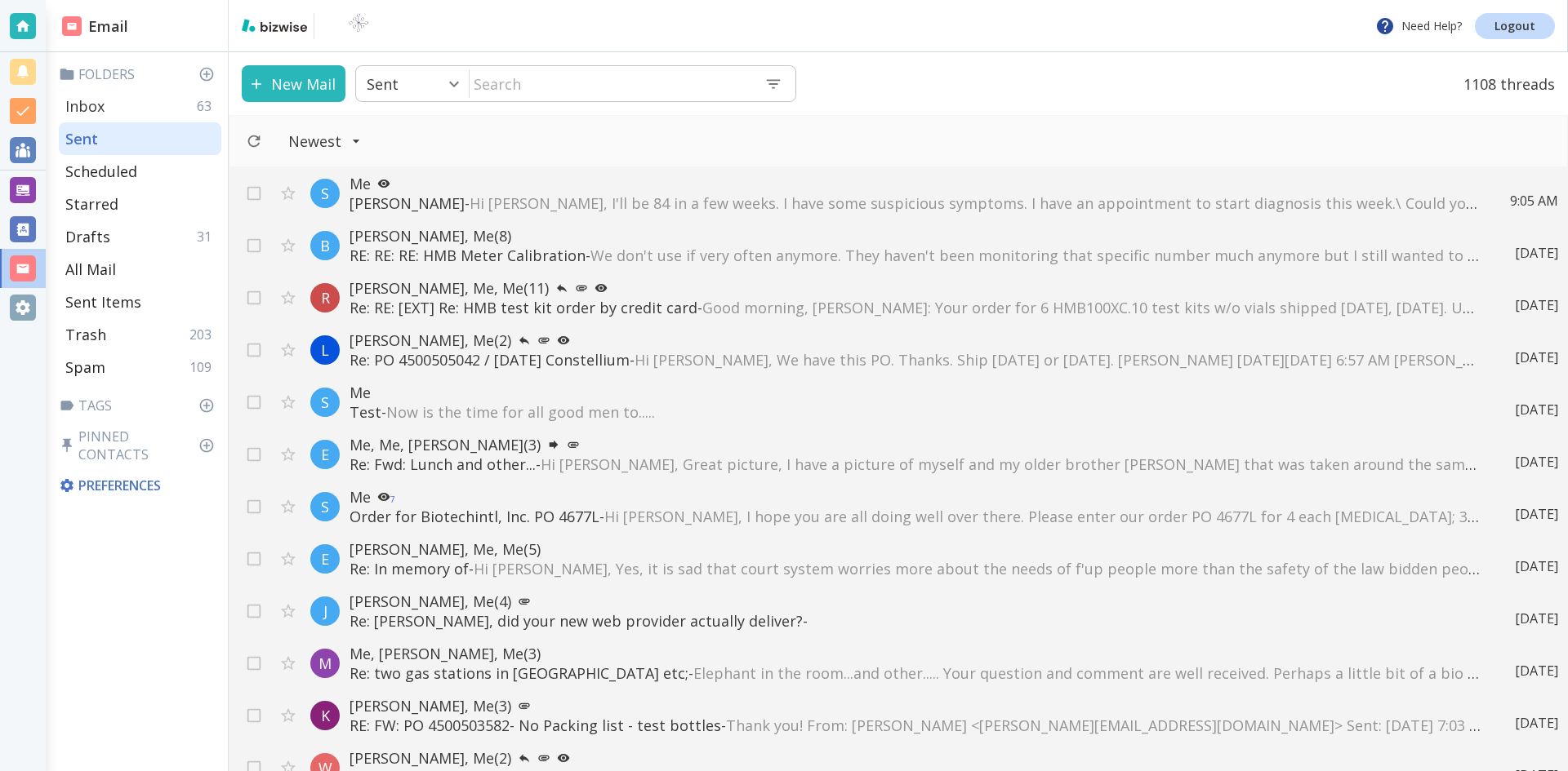
click at [106, 104] on div "Inbox 63" at bounding box center [139, 106] width 162 height 32
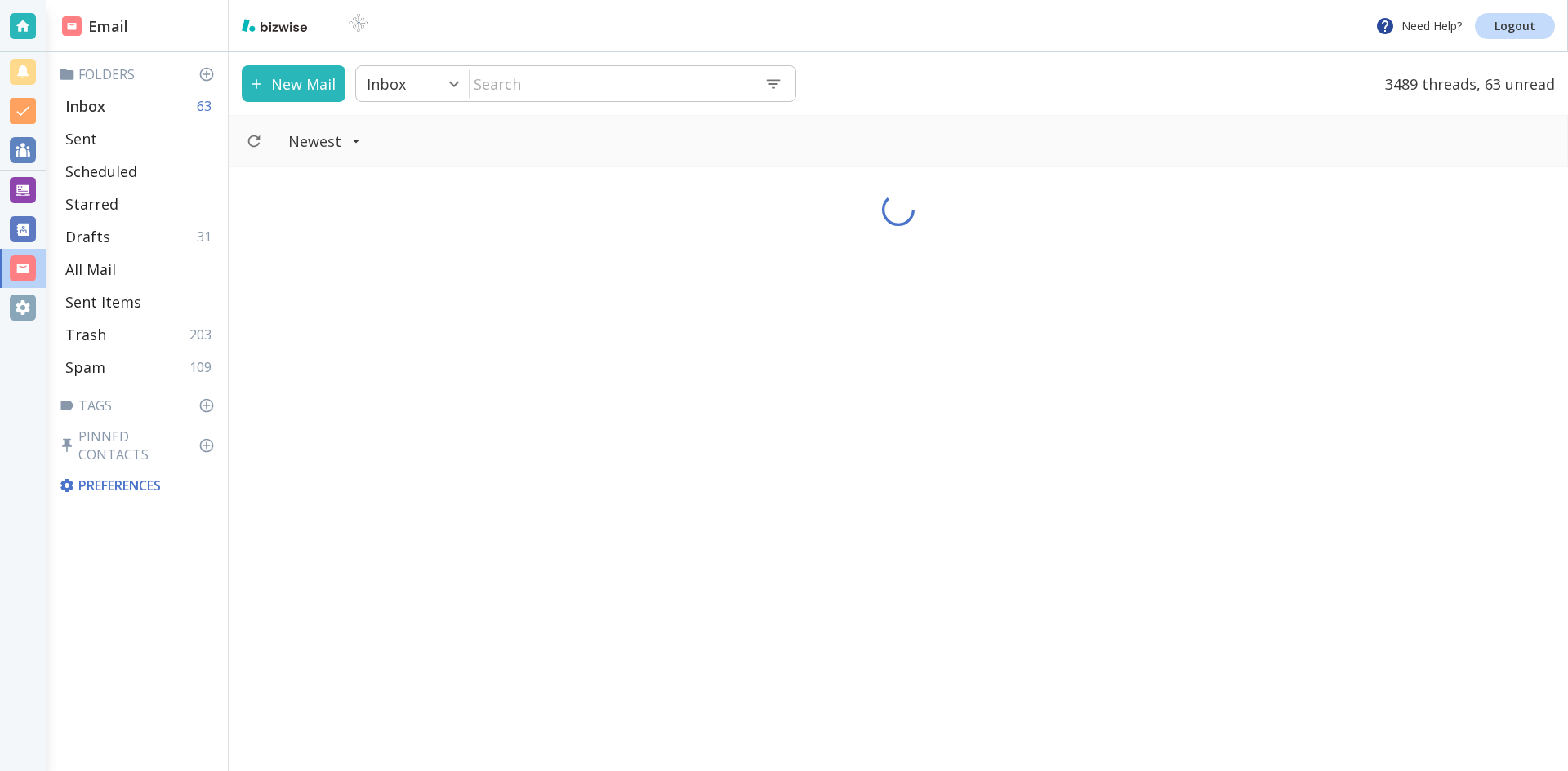
type input "0"
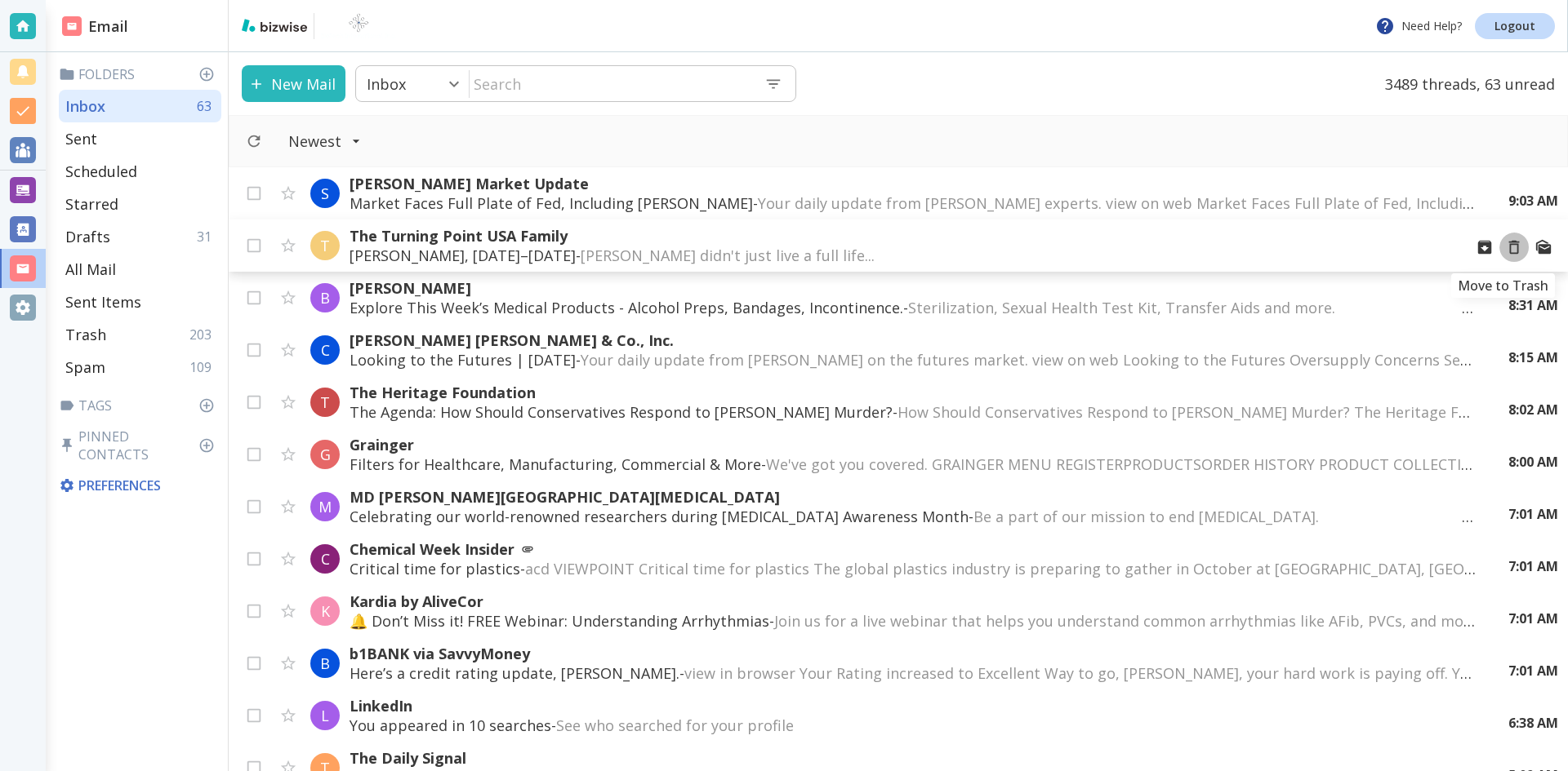
click at [1505, 247] on icon "Move to Trash" at bounding box center [1513, 247] width 18 height 18
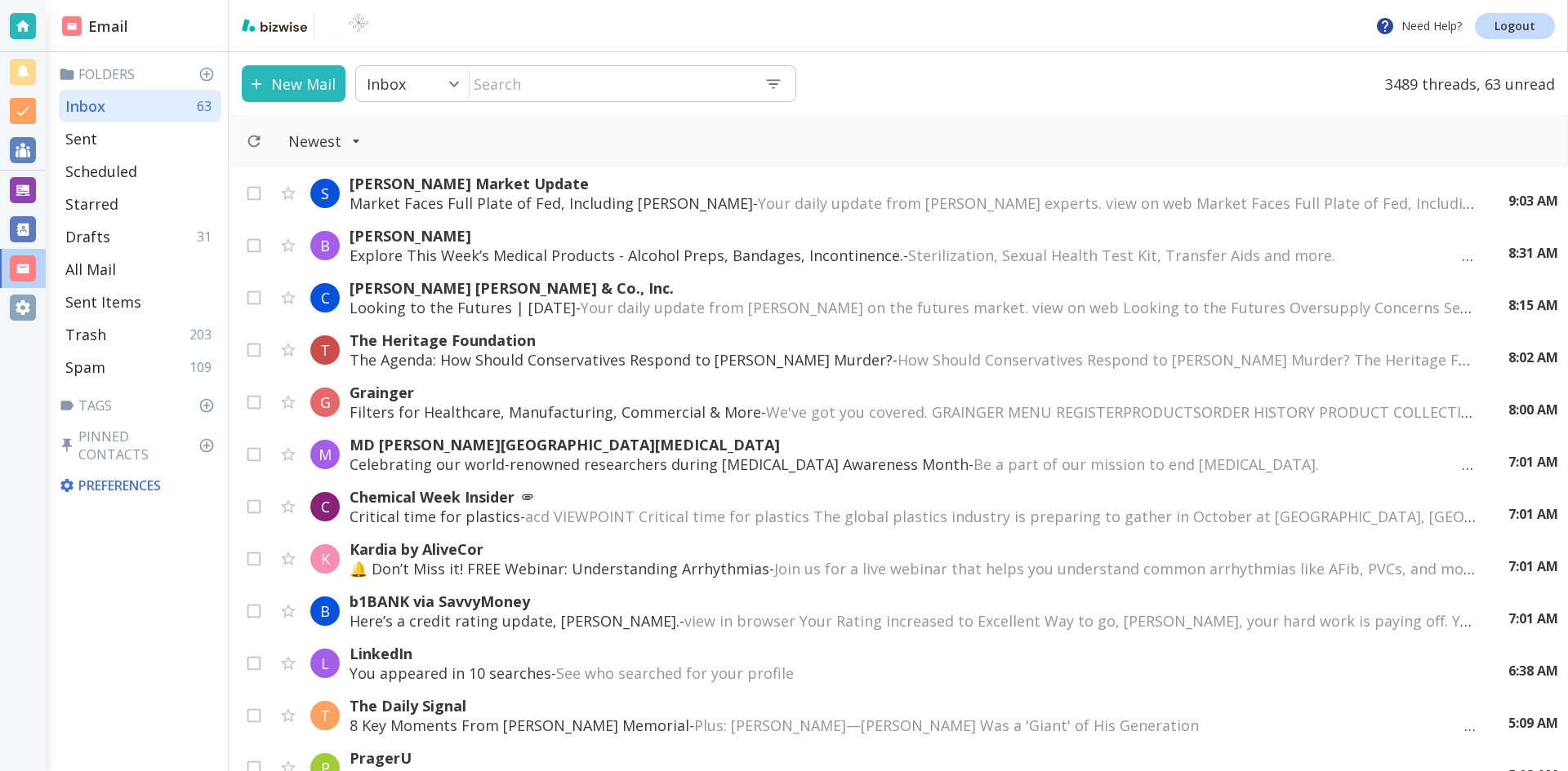
click at [458, 21] on div "Need Help? Logout" at bounding box center [898, 26] width 1339 height 52
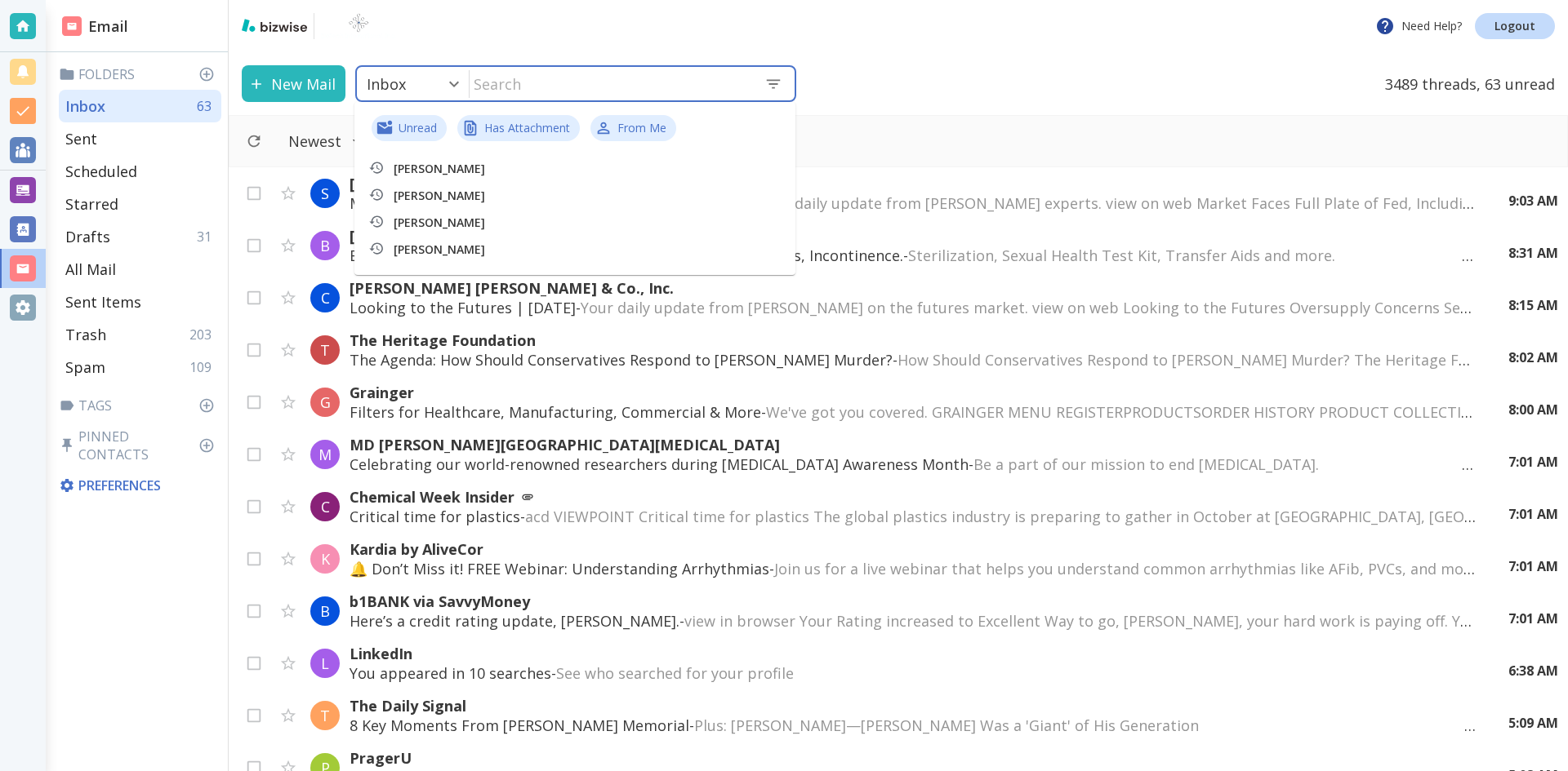
click at [525, 87] on input "text" at bounding box center [610, 84] width 281 height 33
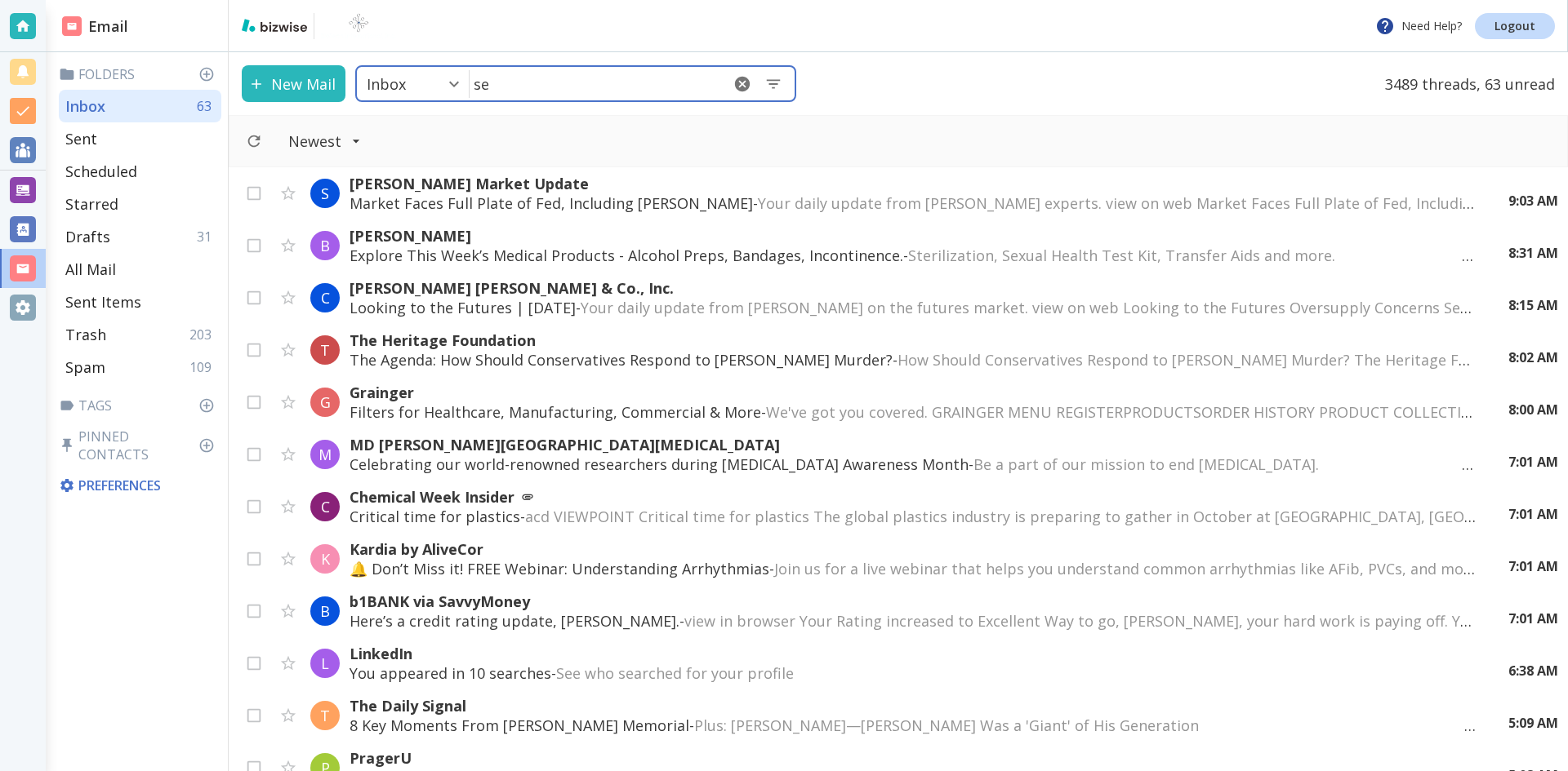
type input "s"
type input "selmaware"
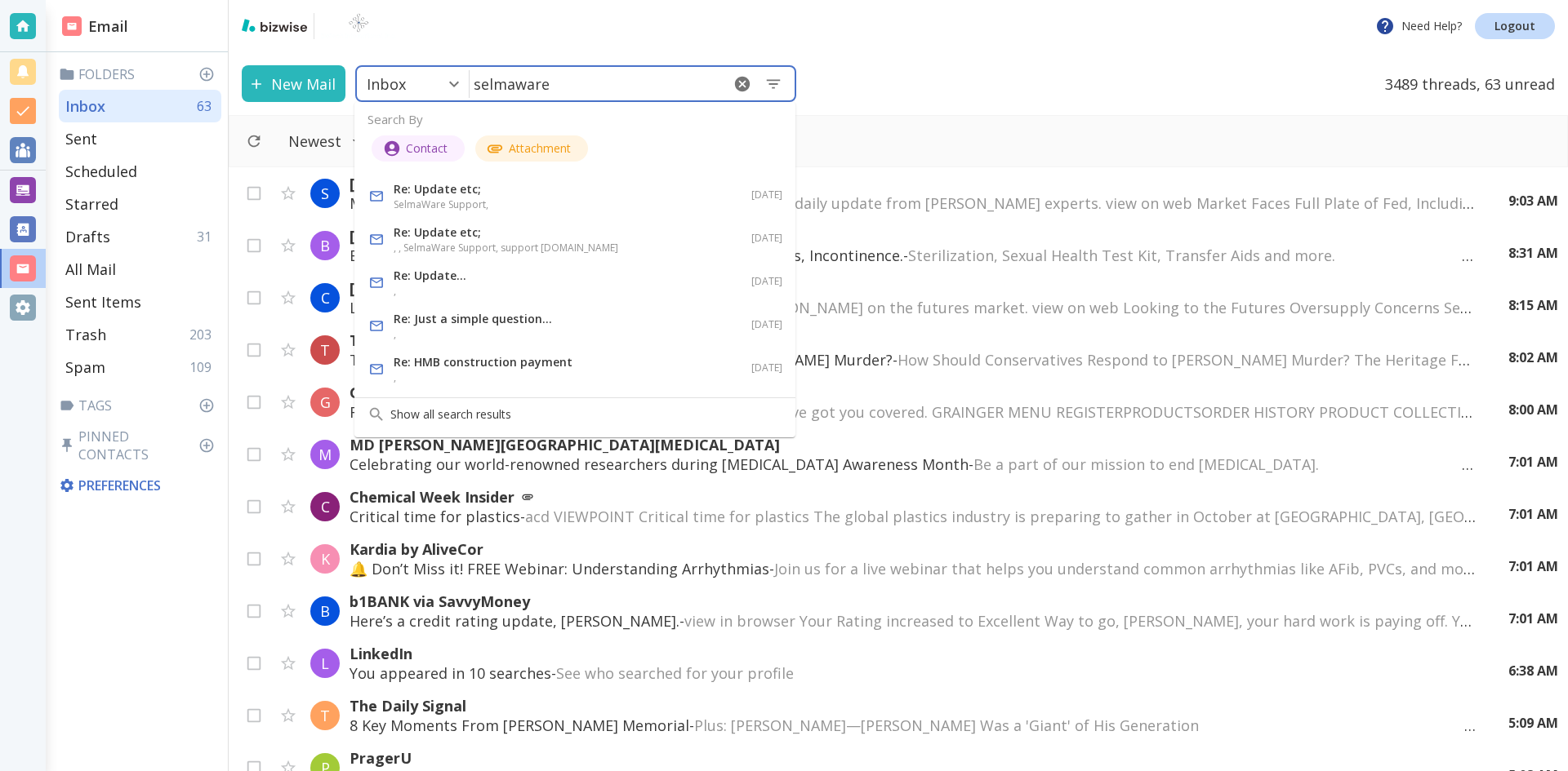
click at [475, 318] on p "Re: Just a simple question..." at bounding box center [508, 318] width 228 height 19
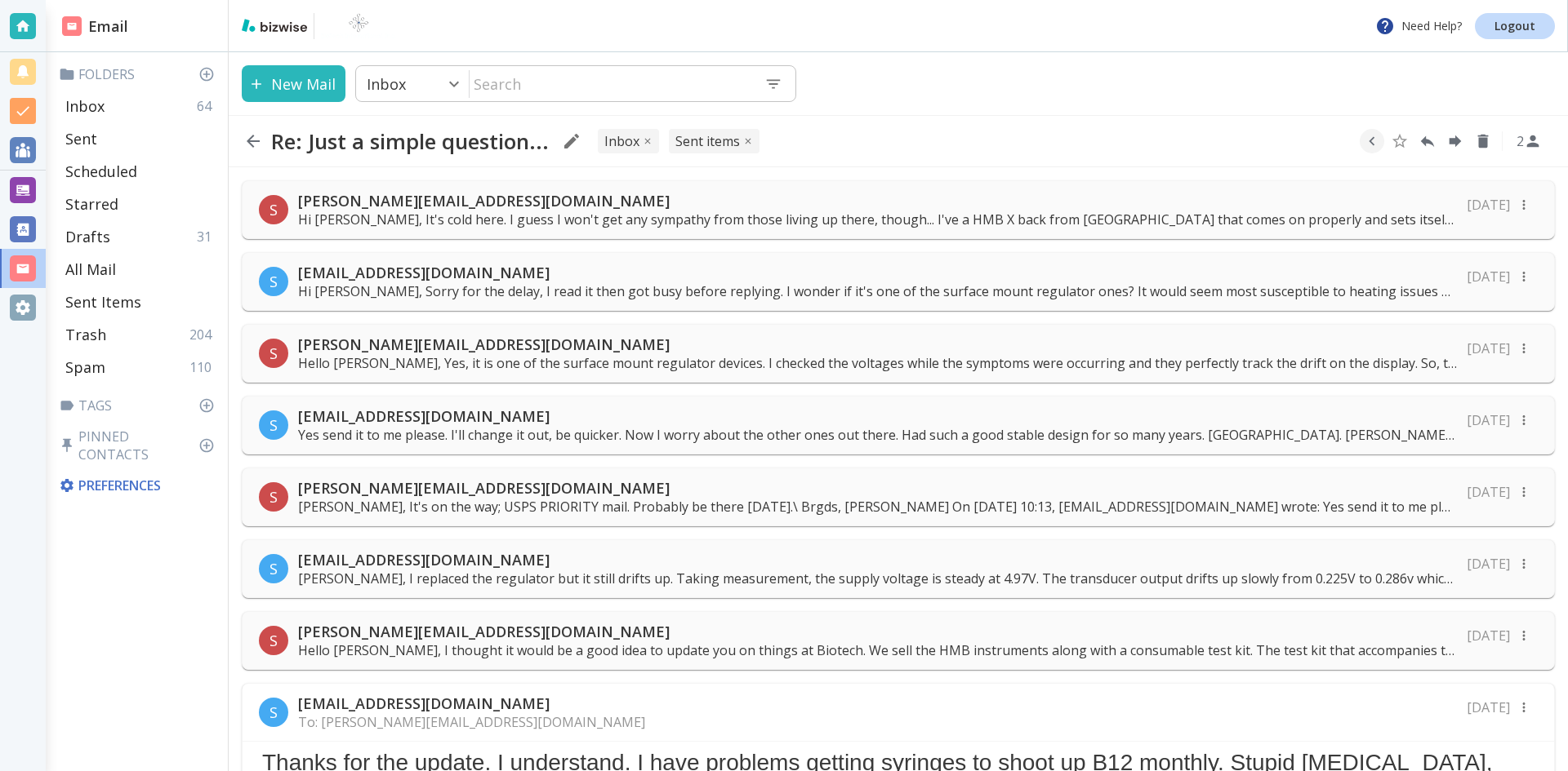
click at [744, 287] on p "Hi [PERSON_NAME], Sorry for the delay, I read it then got busy before replying.…" at bounding box center [877, 290] width 1159 height 18
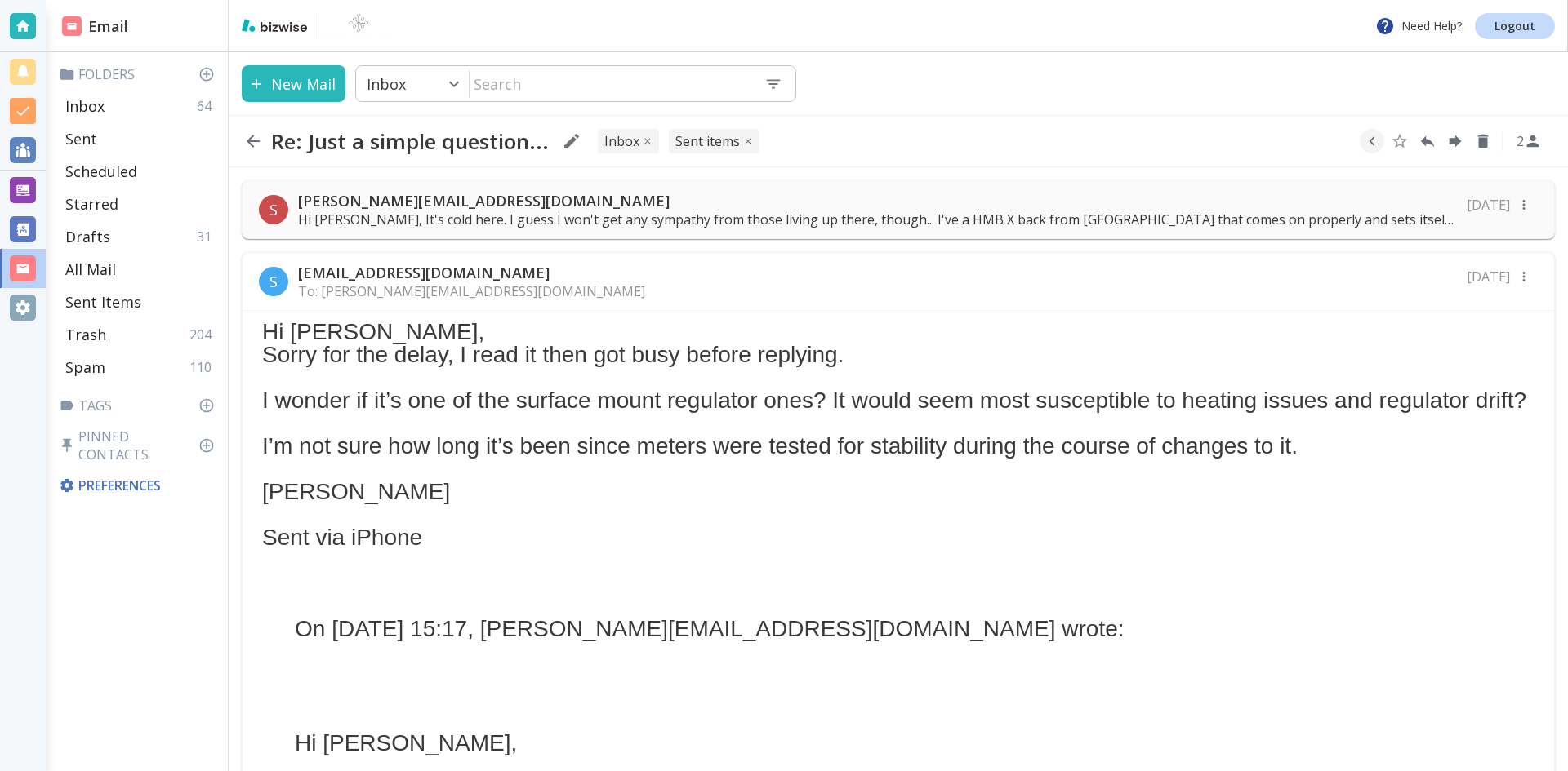
drag, startPoint x: 603, startPoint y: 335, endPoint x: 707, endPoint y: 270, distance: 122.6
click at [707, 270] on div "S [EMAIL_ADDRESS][DOMAIN_NAME] To: [PERSON_NAME][EMAIL_ADDRESS][DOMAIN_NAME] [D…" at bounding box center [898, 282] width 1312 height 58
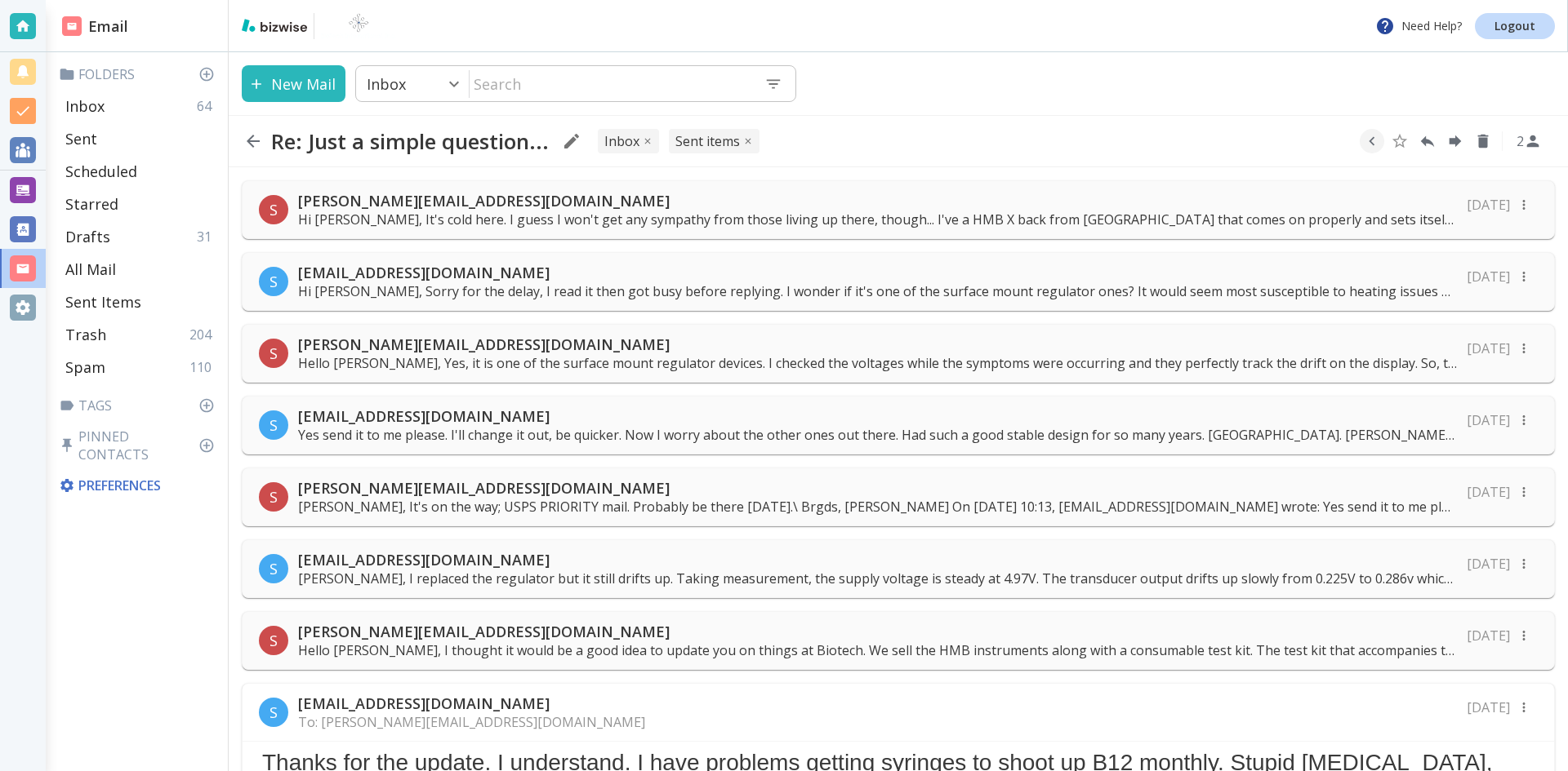
click at [431, 263] on p "[EMAIL_ADDRESS][DOMAIN_NAME]" at bounding box center [877, 272] width 1159 height 19
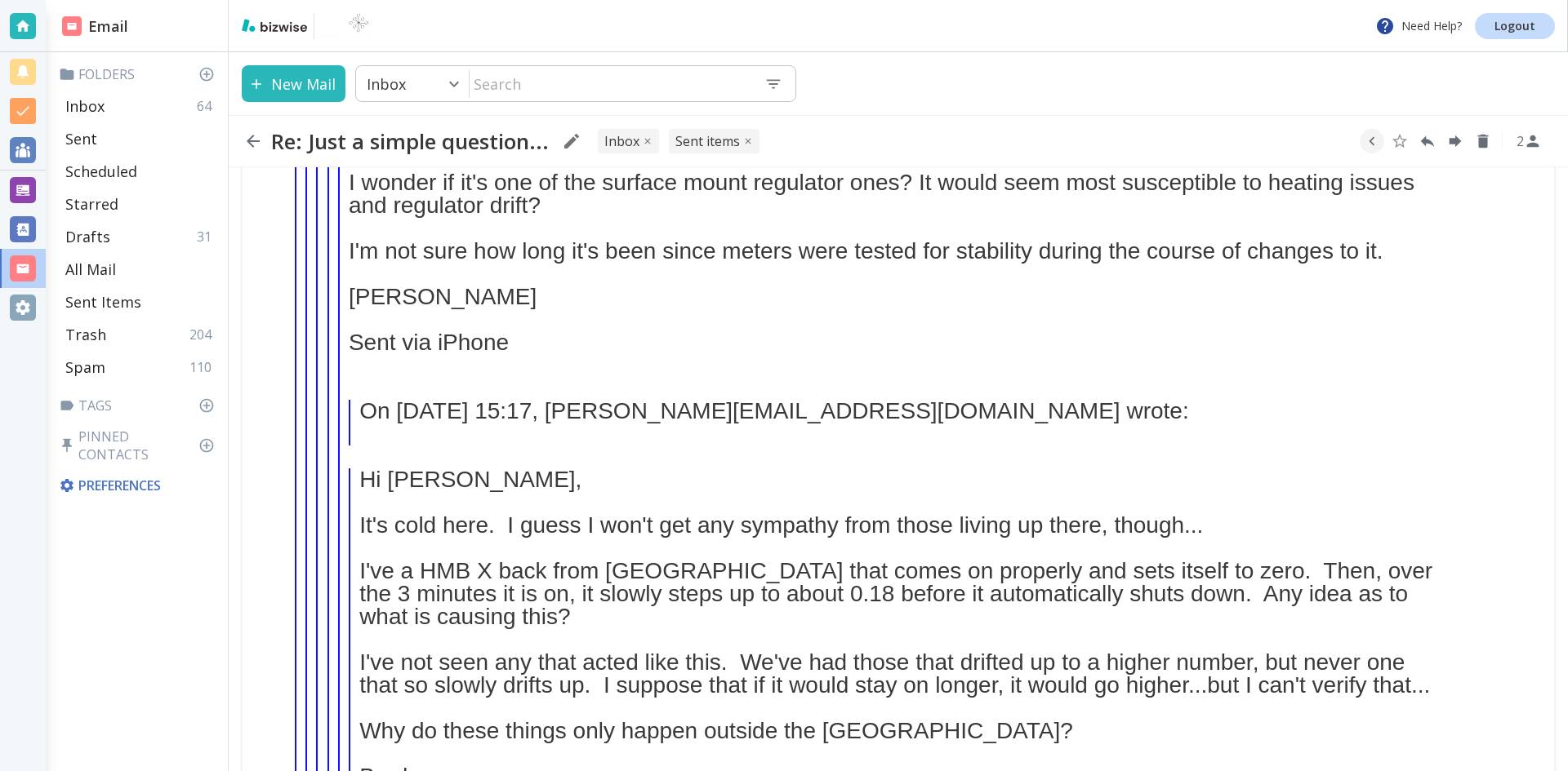
scroll to position [3932, 0]
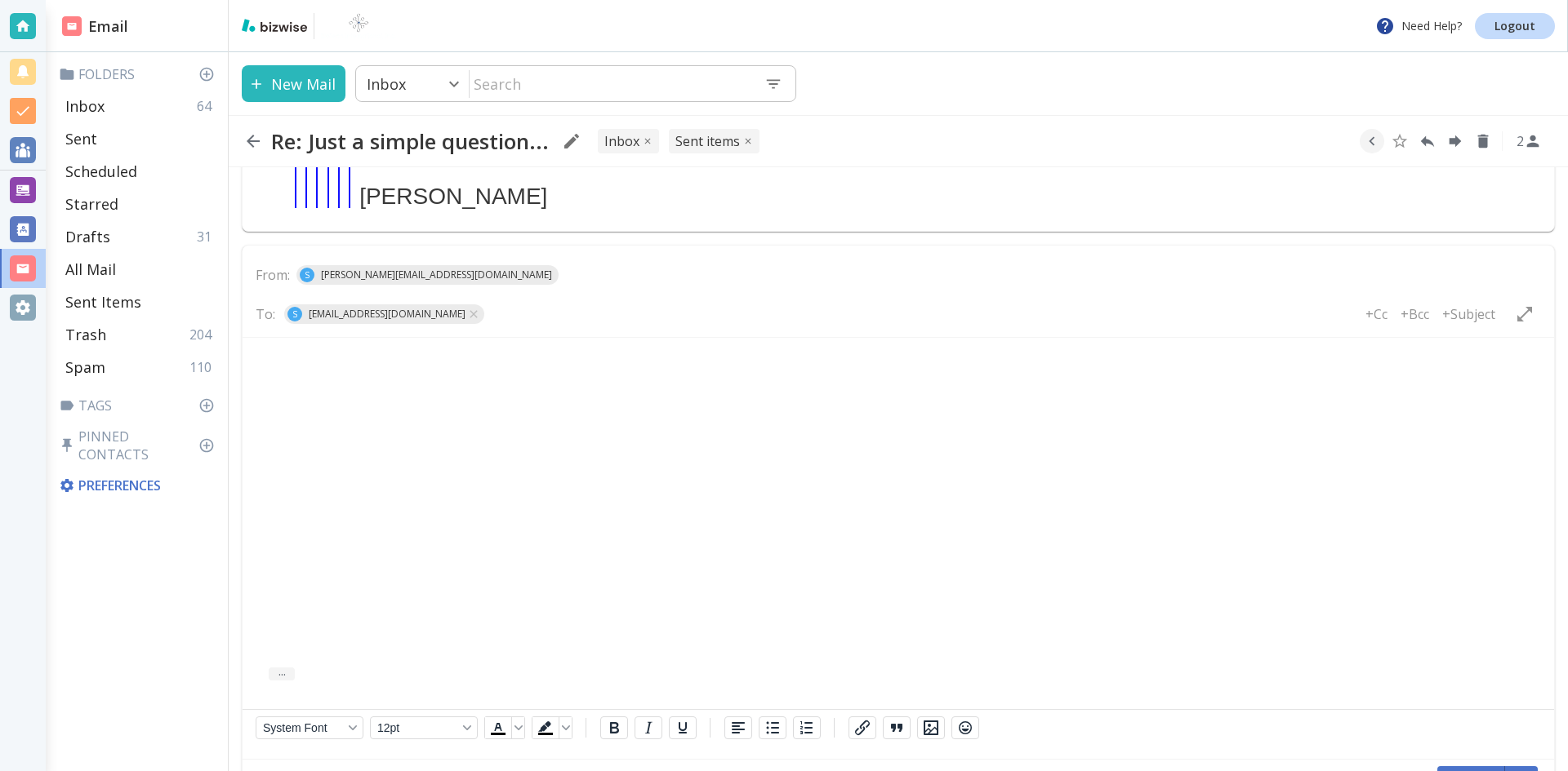
scroll to position [4467, 0]
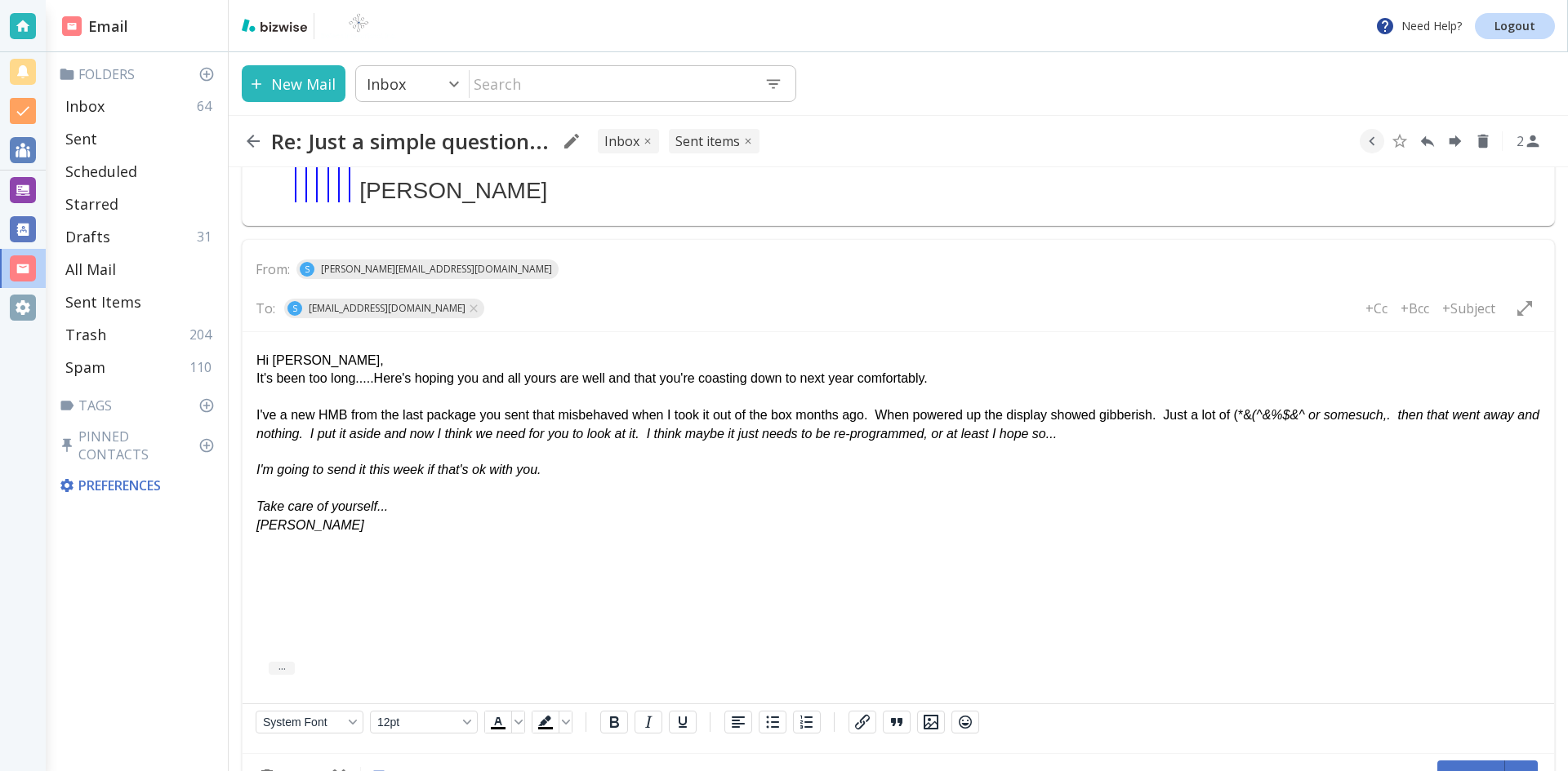
click at [942, 383] on p "It's been too long.....Here's hoping you and all yours are well and that you're…" at bounding box center [898, 378] width 1284 height 18
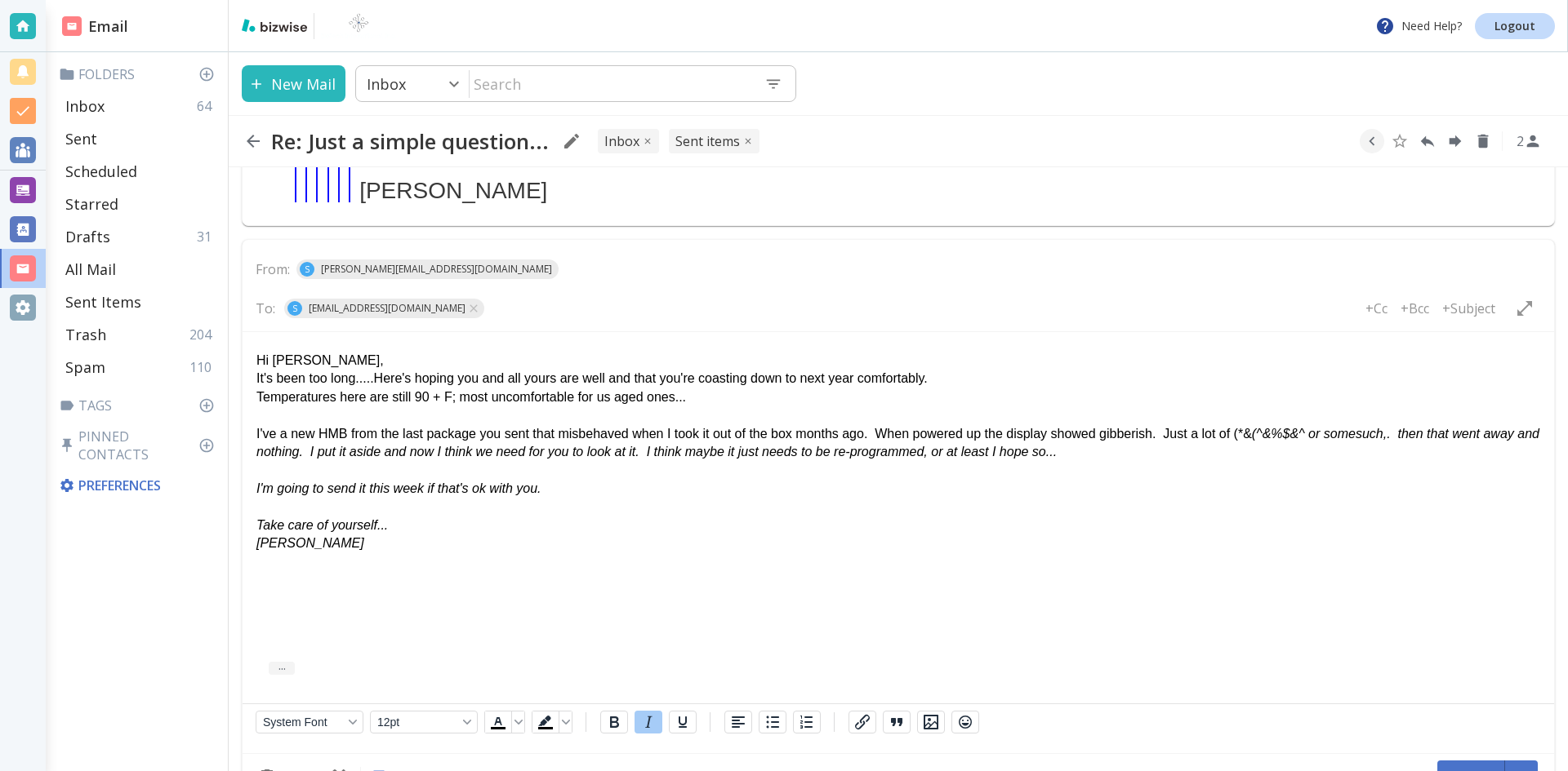
click at [407, 452] on em "(^&%$&^ or somesuch,. then that went away and nothing. I put it aside and now I…" at bounding box center [898, 443] width 1283 height 32
click at [329, 453] on em "(^&%$&^ or somesuch,. then that went away and nothing. I put it aside, but now …" at bounding box center [898, 443] width 1283 height 32
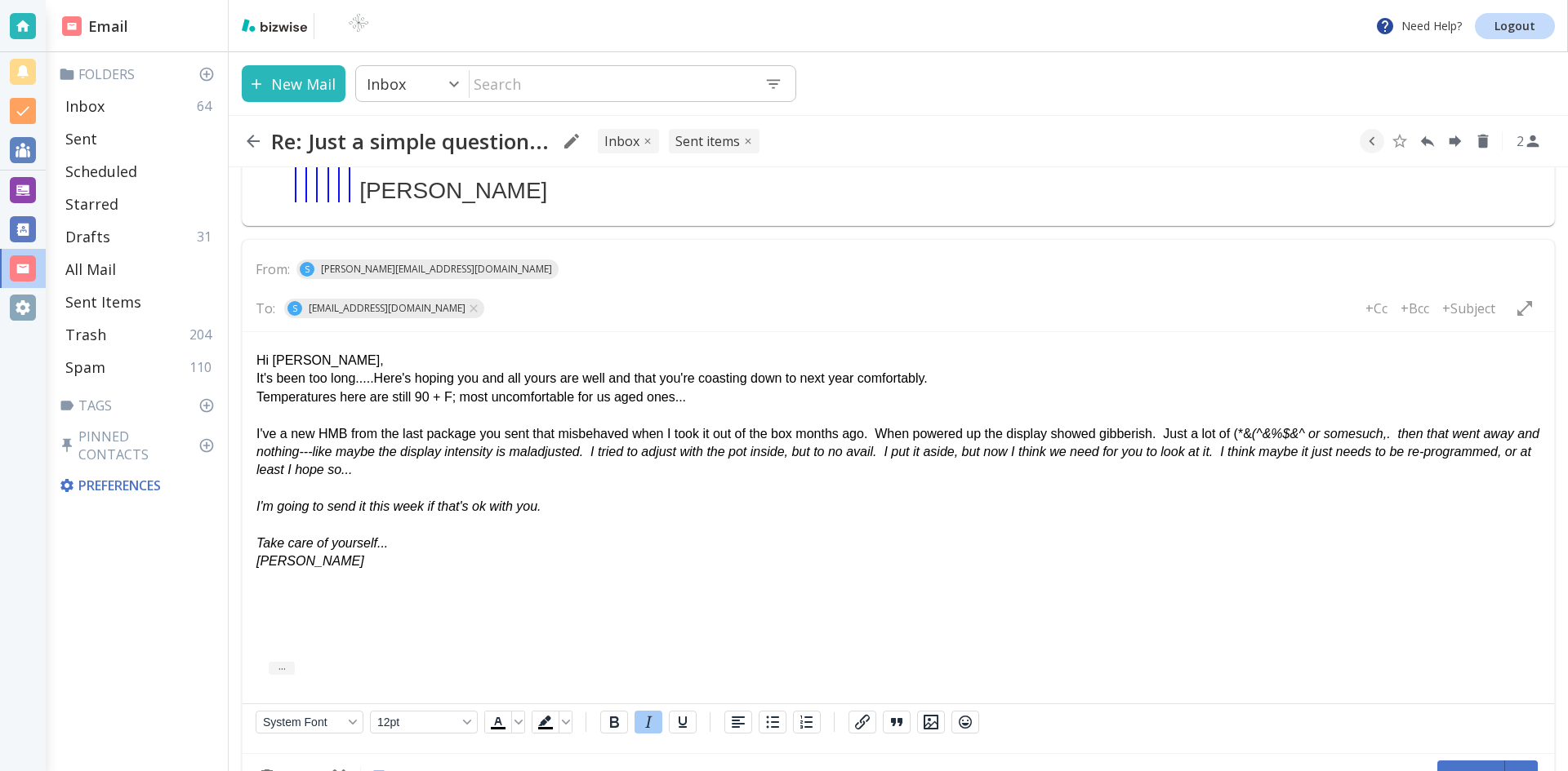
click at [975, 457] on em "(^&%$&^ or somesuch,. then that went away and nothing---like maybe the display …" at bounding box center [898, 452] width 1283 height 51
click at [723, 451] on em "(^&%$&^ or somesuch,. then that went away and nothing---like maybe the display …" at bounding box center [898, 452] width 1283 height 51
click at [388, 545] on p "Take care of yourself..." at bounding box center [898, 543] width 1284 height 18
click at [1469, 761] on button "Send" at bounding box center [1471, 777] width 68 height 32
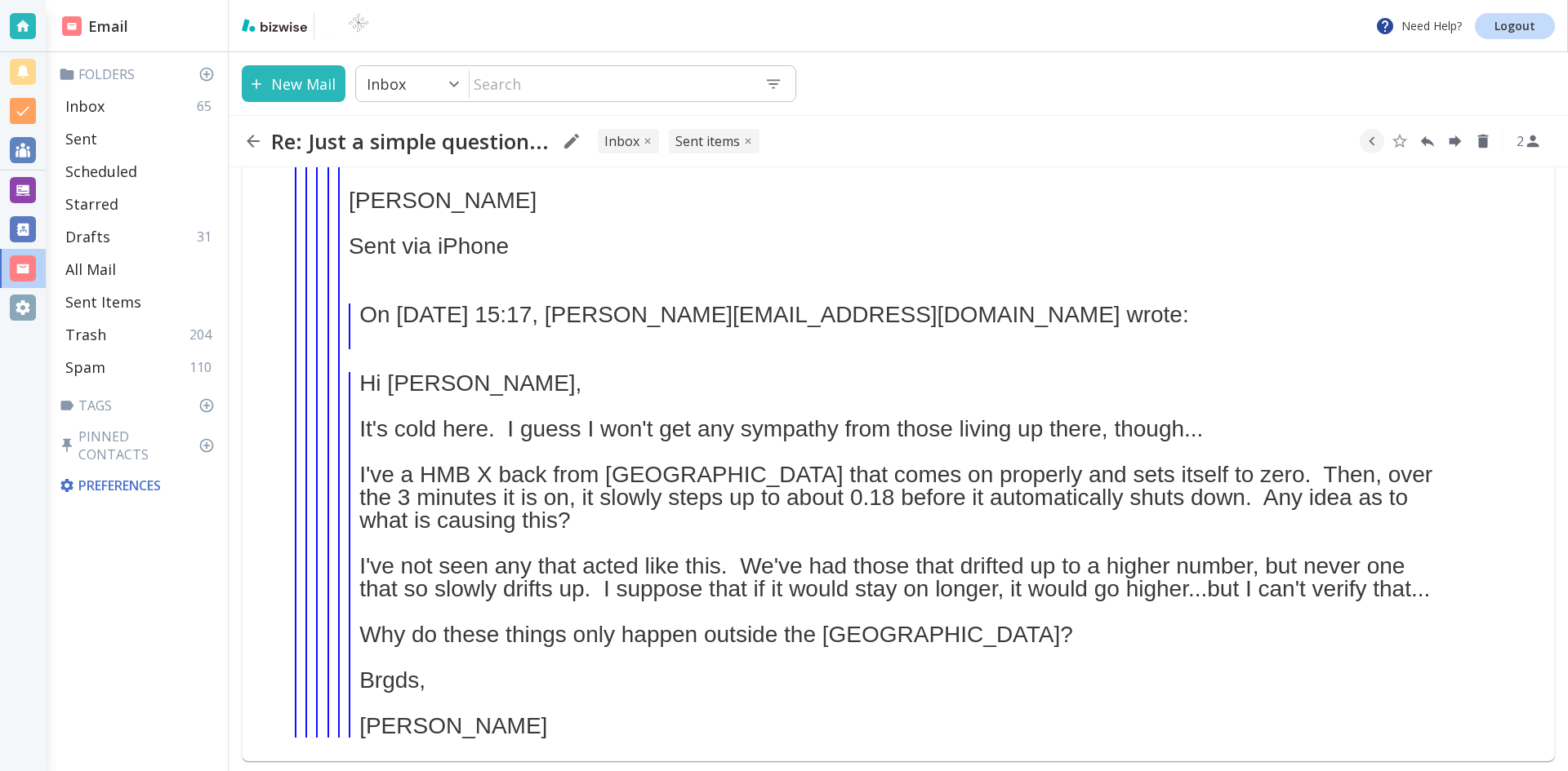
scroll to position [4126, 0]
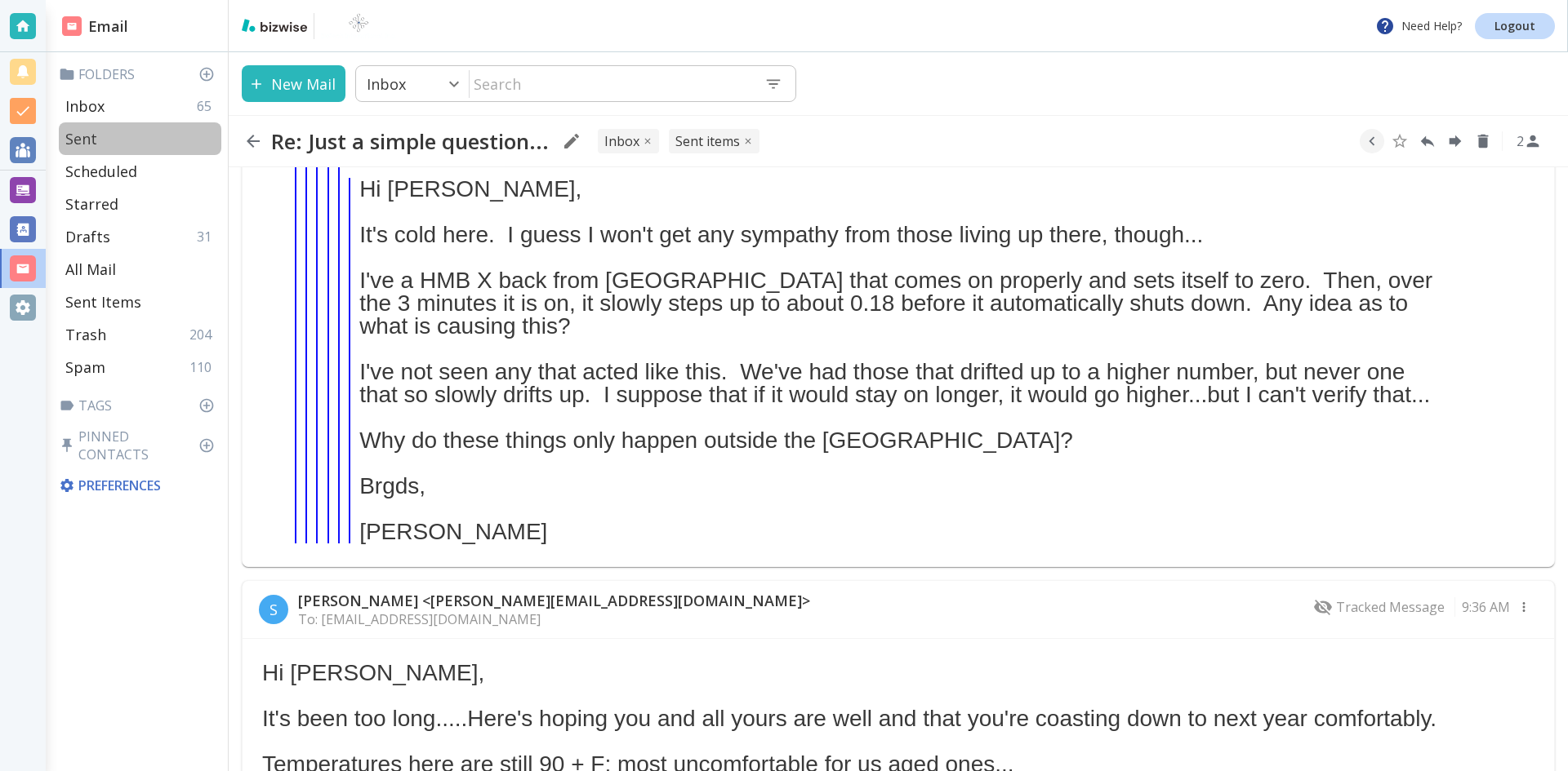
click at [85, 133] on p "Sent" at bounding box center [81, 138] width 32 height 19
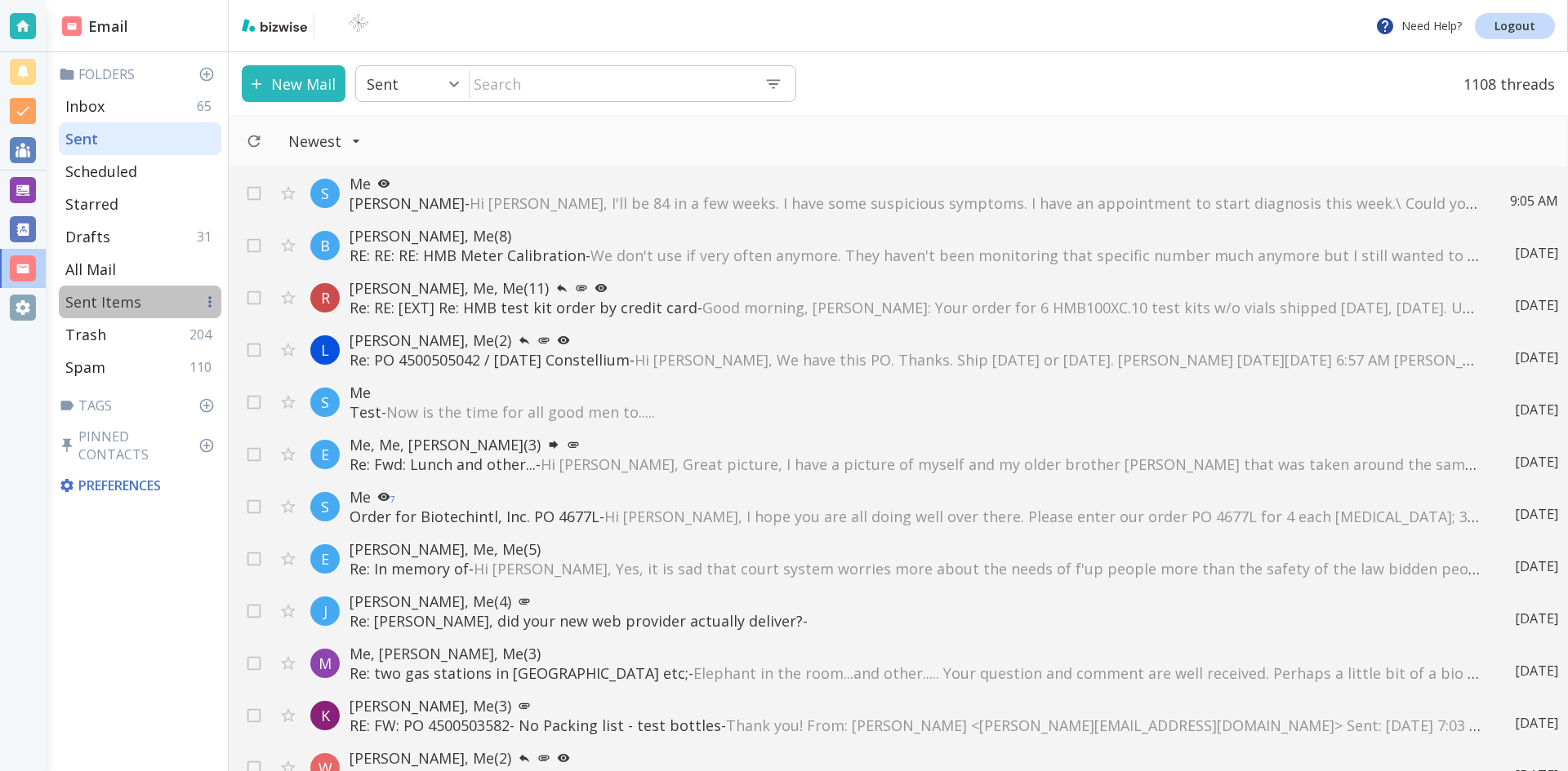
click at [120, 302] on p "Sent Items" at bounding box center [103, 302] width 76 height 19
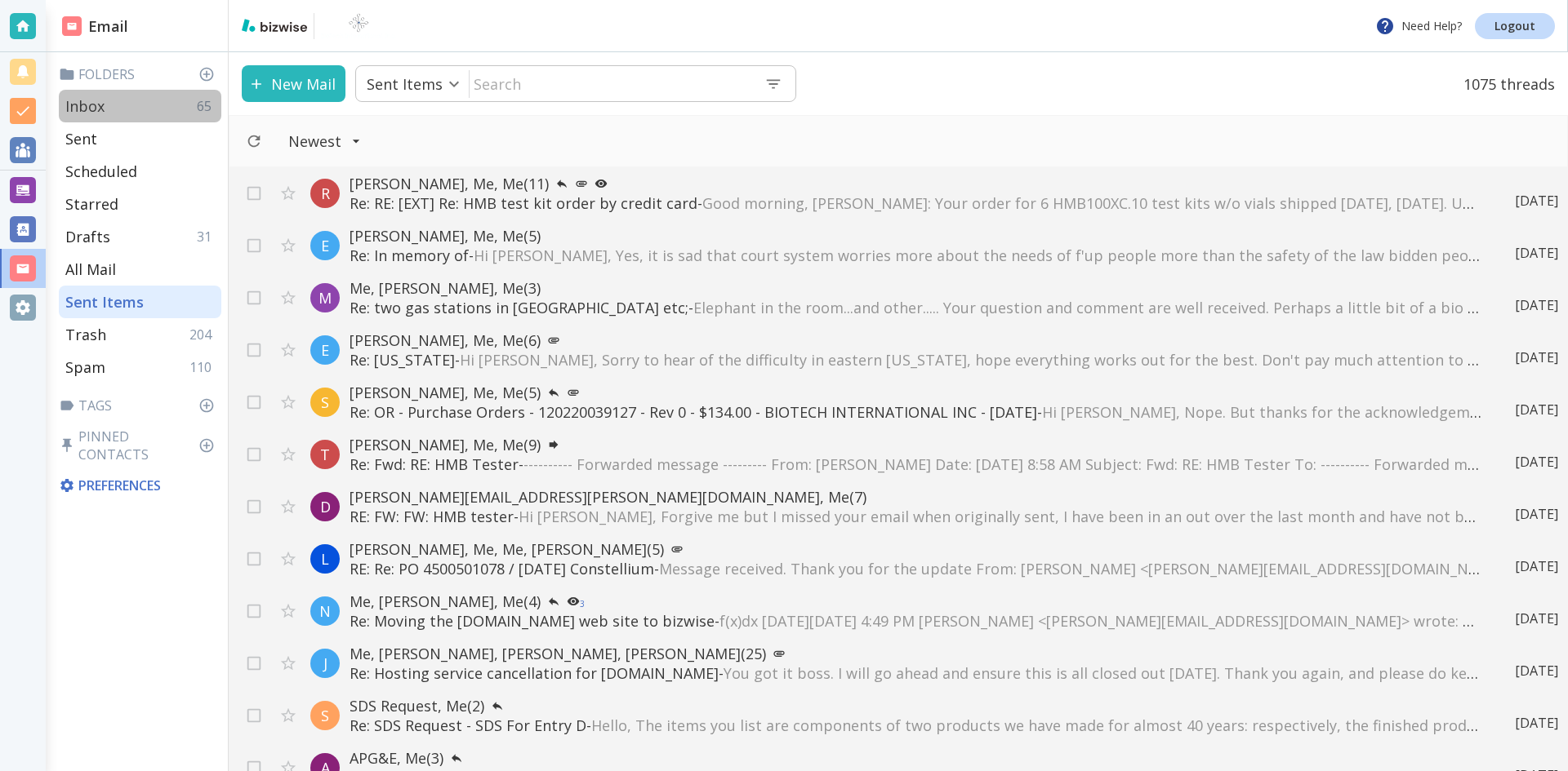
click at [89, 102] on p "Inbox" at bounding box center [84, 106] width 39 height 19
type input "0"
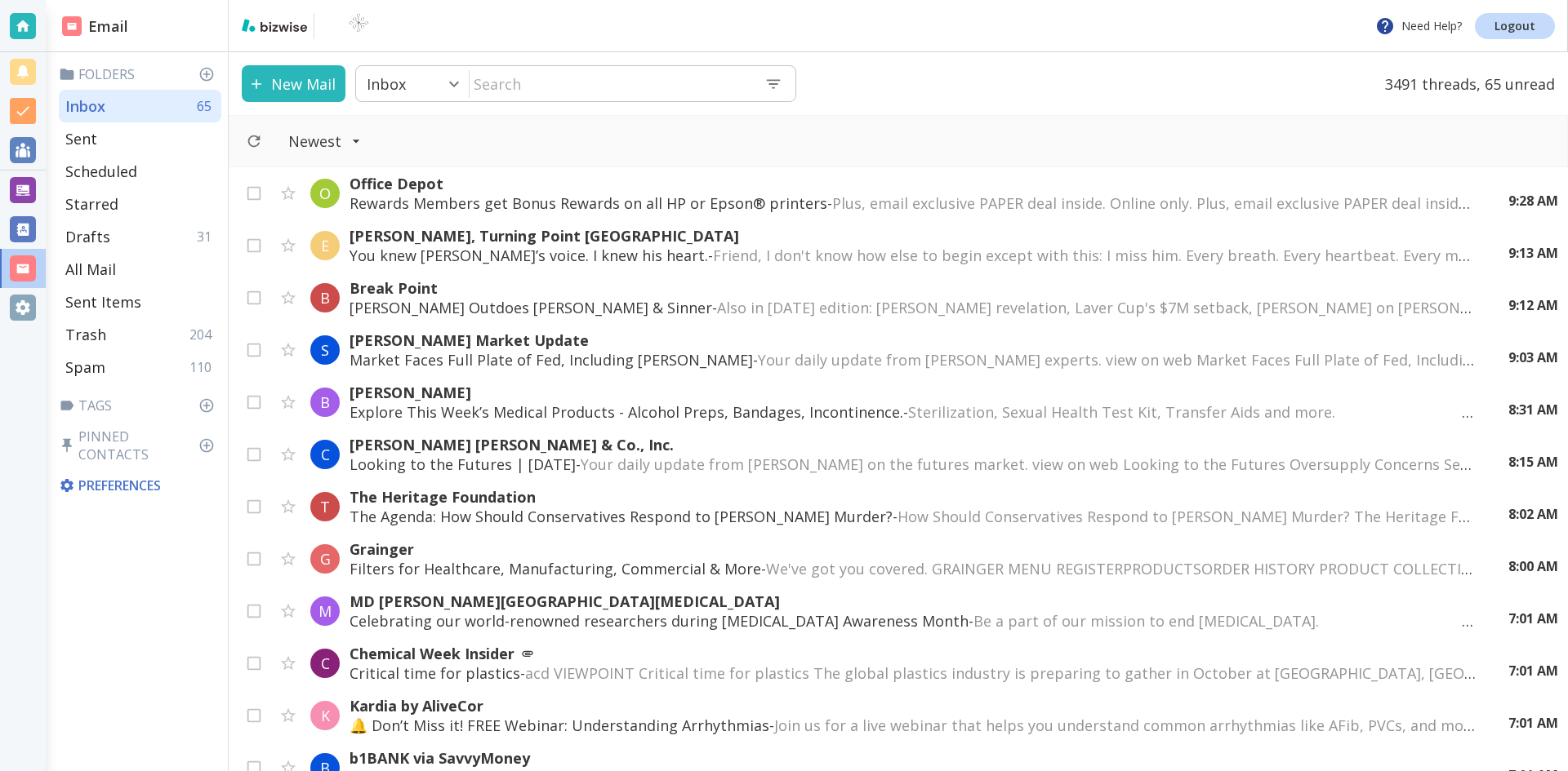
click at [537, 85] on input "text" at bounding box center [610, 84] width 281 height 33
type input "s"
click at [888, 128] on div "Newest" at bounding box center [898, 141] width 1339 height 52
click at [83, 134] on p "Sent" at bounding box center [81, 138] width 32 height 19
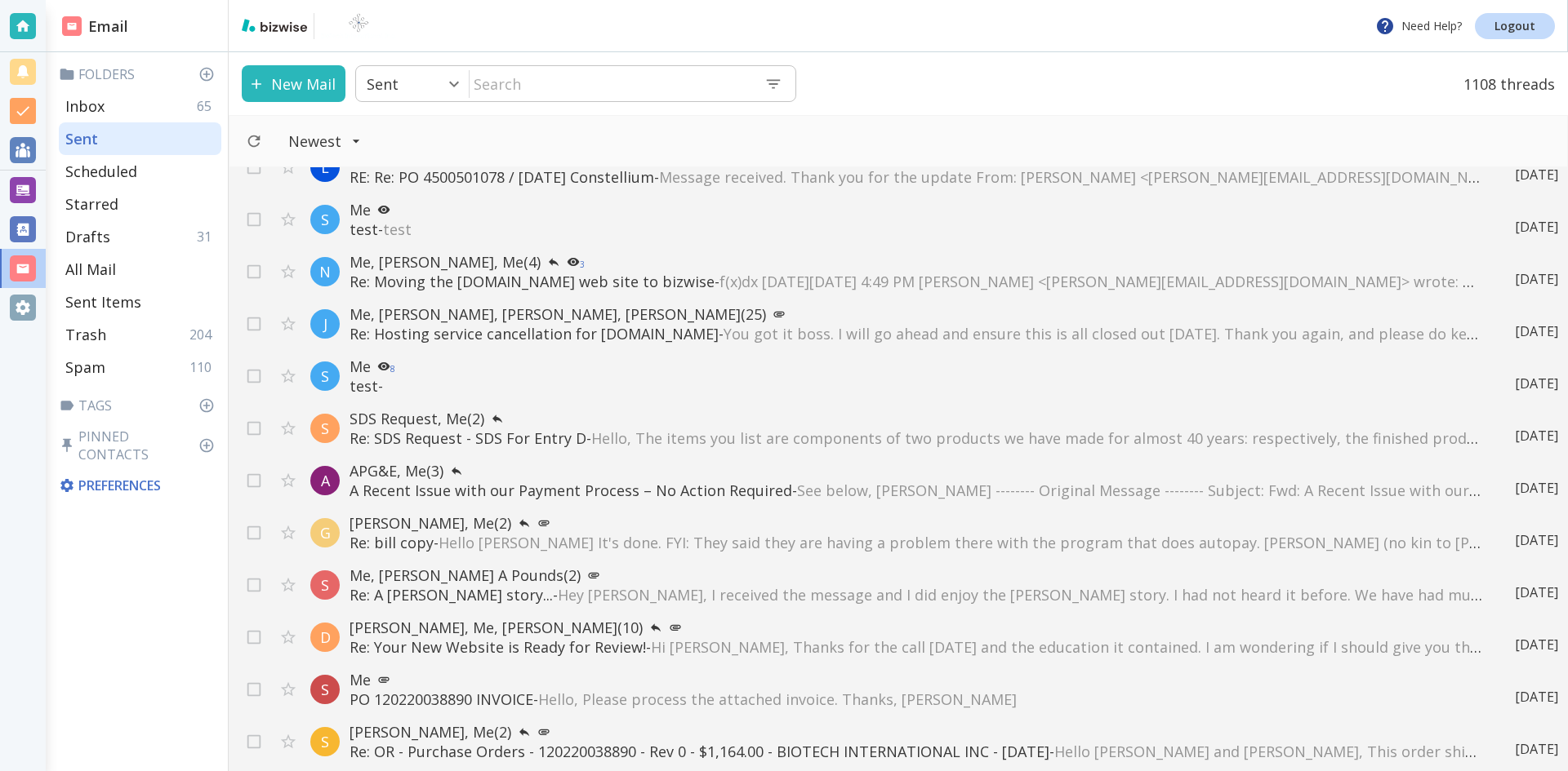
scroll to position [2530, 0]
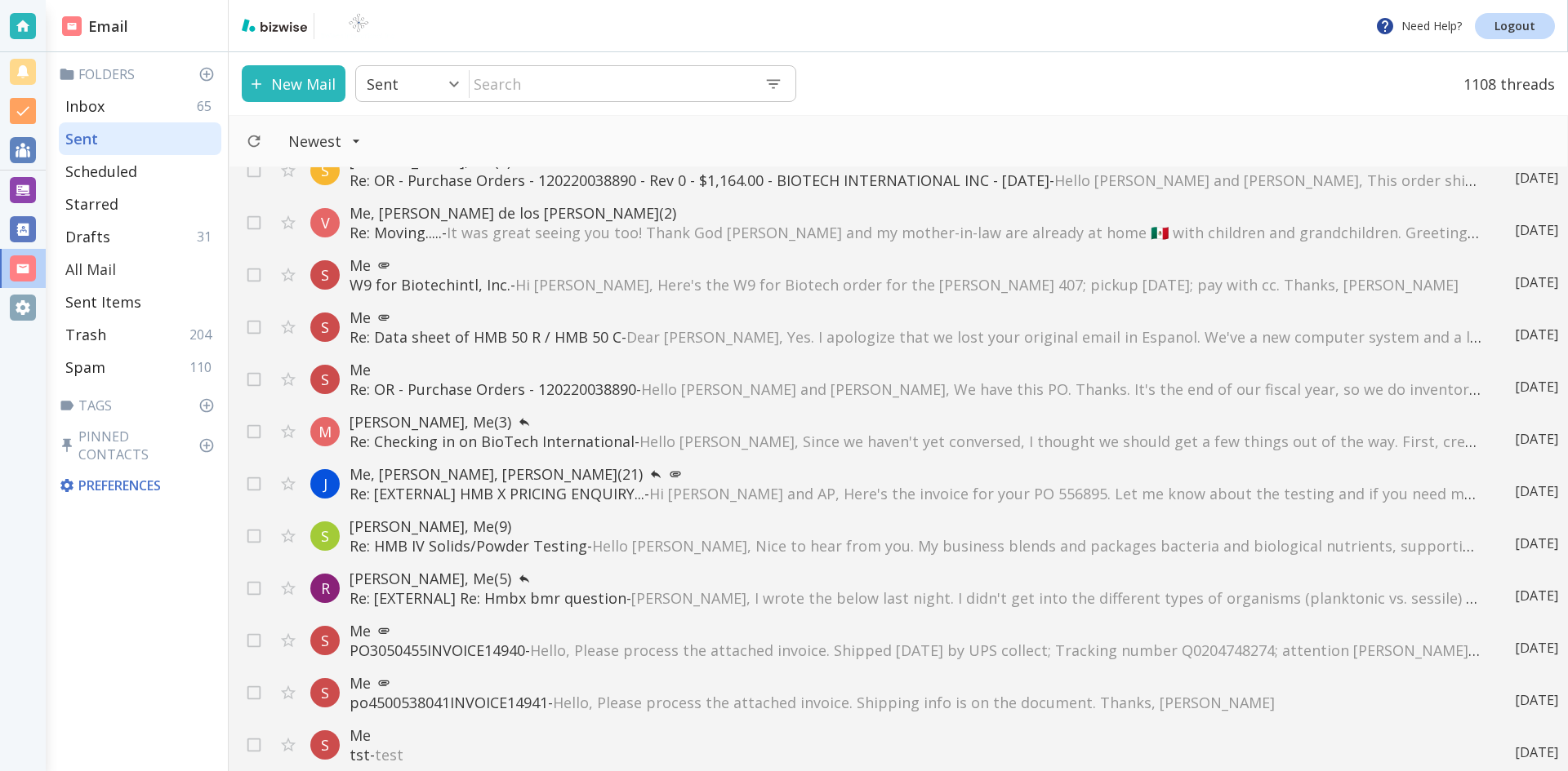
click at [104, 267] on p "All Mail" at bounding box center [90, 269] width 51 height 19
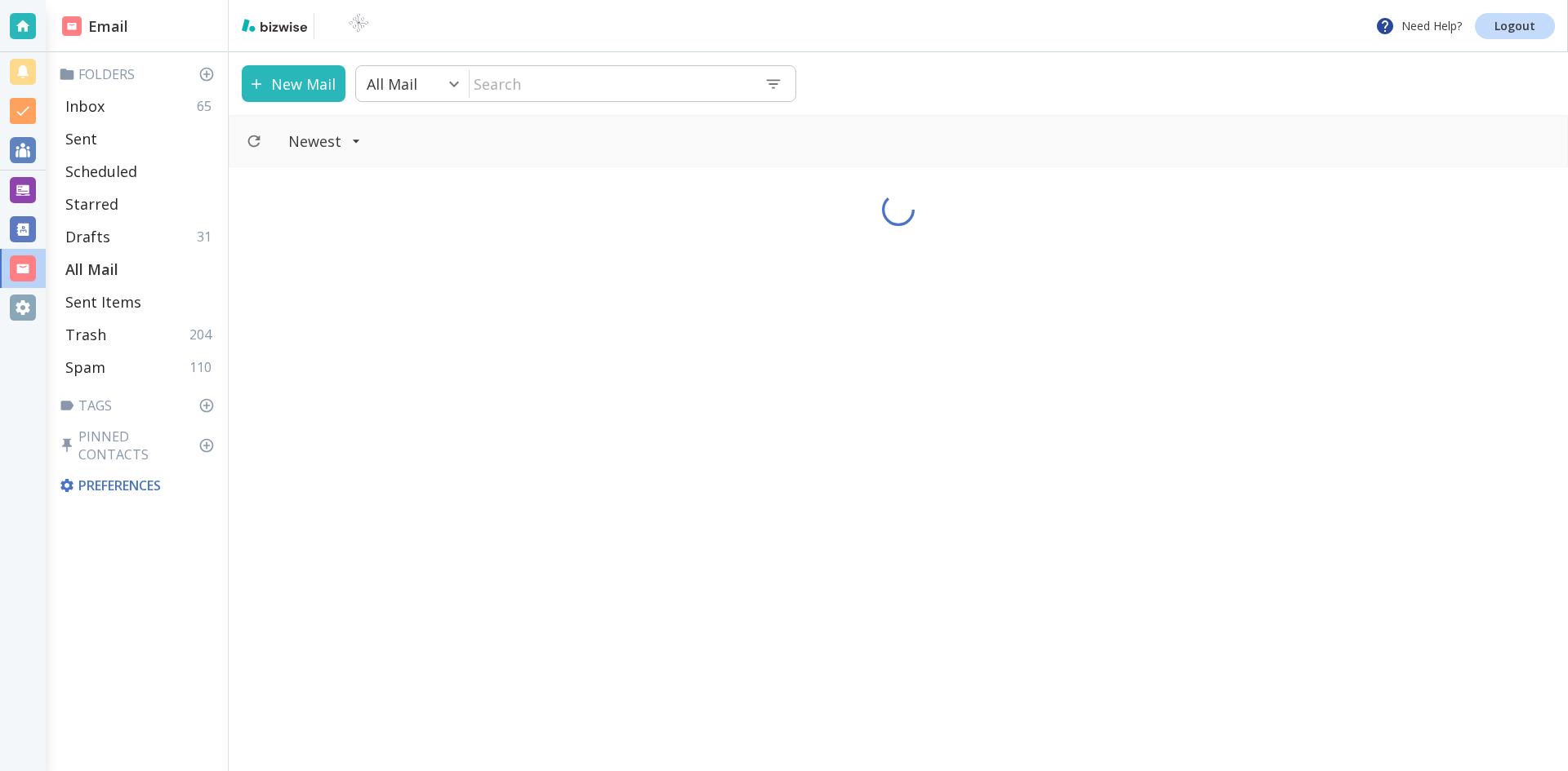
type input "5"
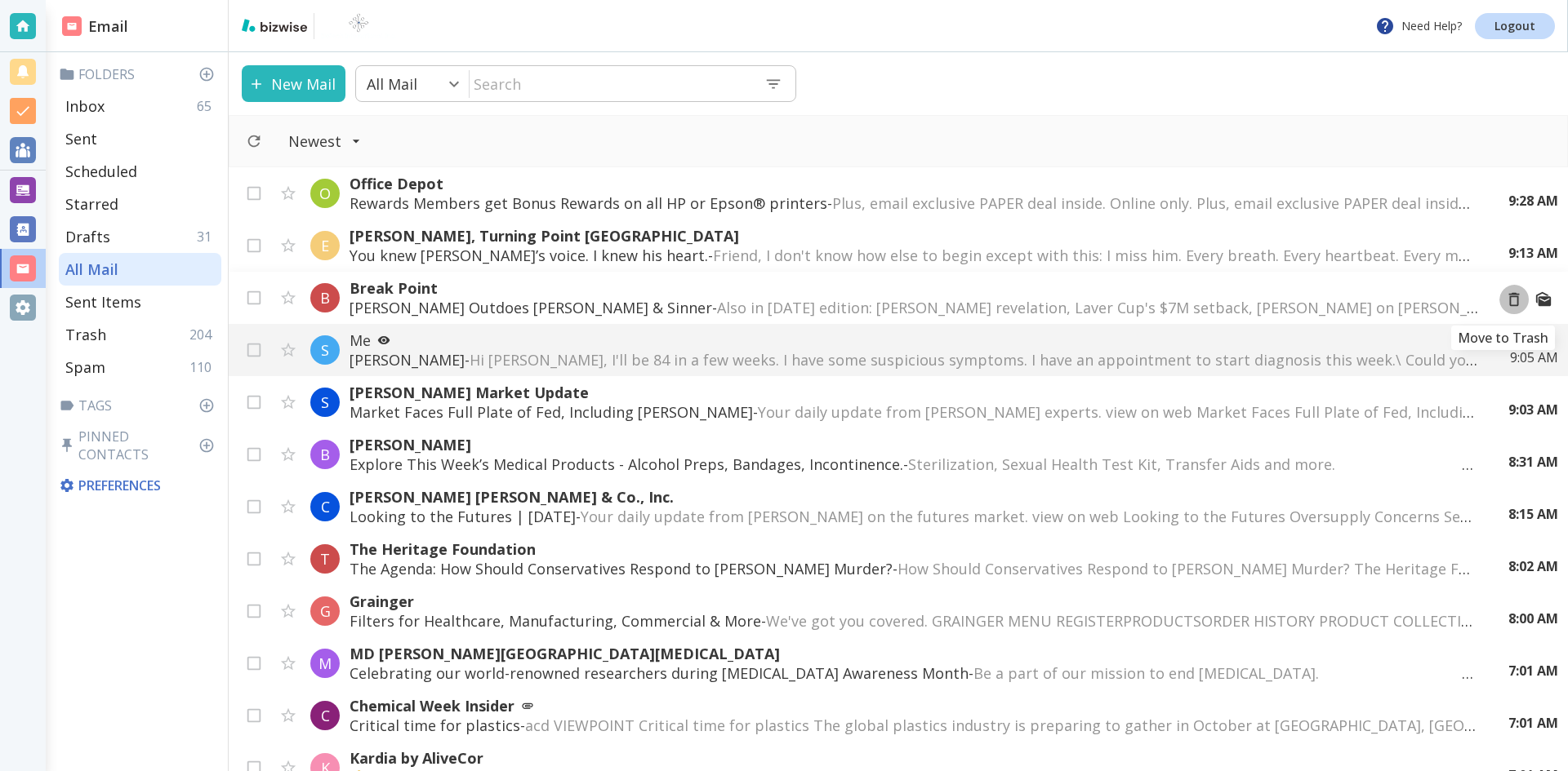
click at [1505, 300] on icon "Move to Trash" at bounding box center [1513, 299] width 18 height 18
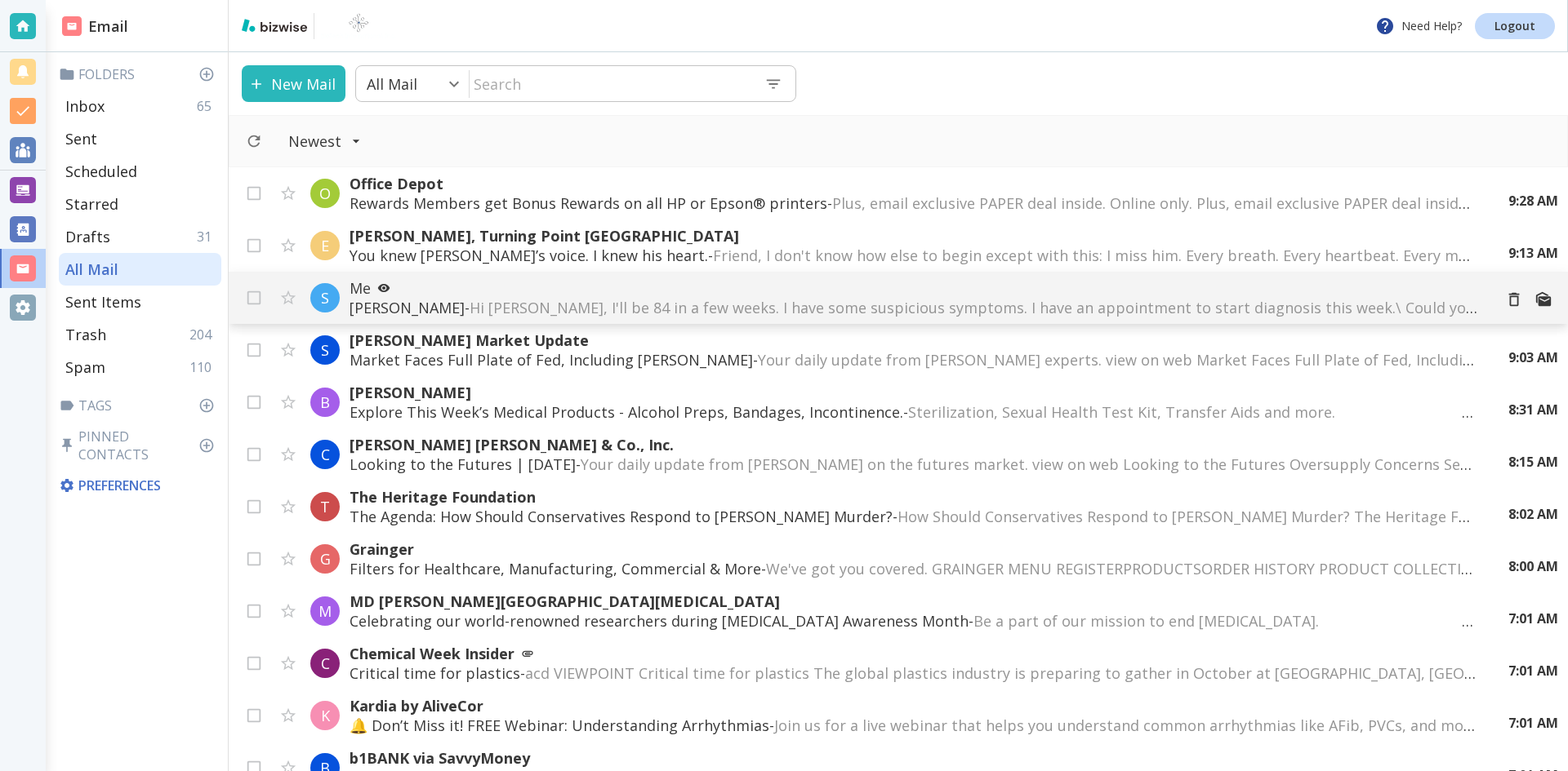
click at [765, 304] on span "Hi [PERSON_NAME], I'll be 84 in a few weeks. I have some suspicious symptoms. I…" at bounding box center [1207, 307] width 1474 height 19
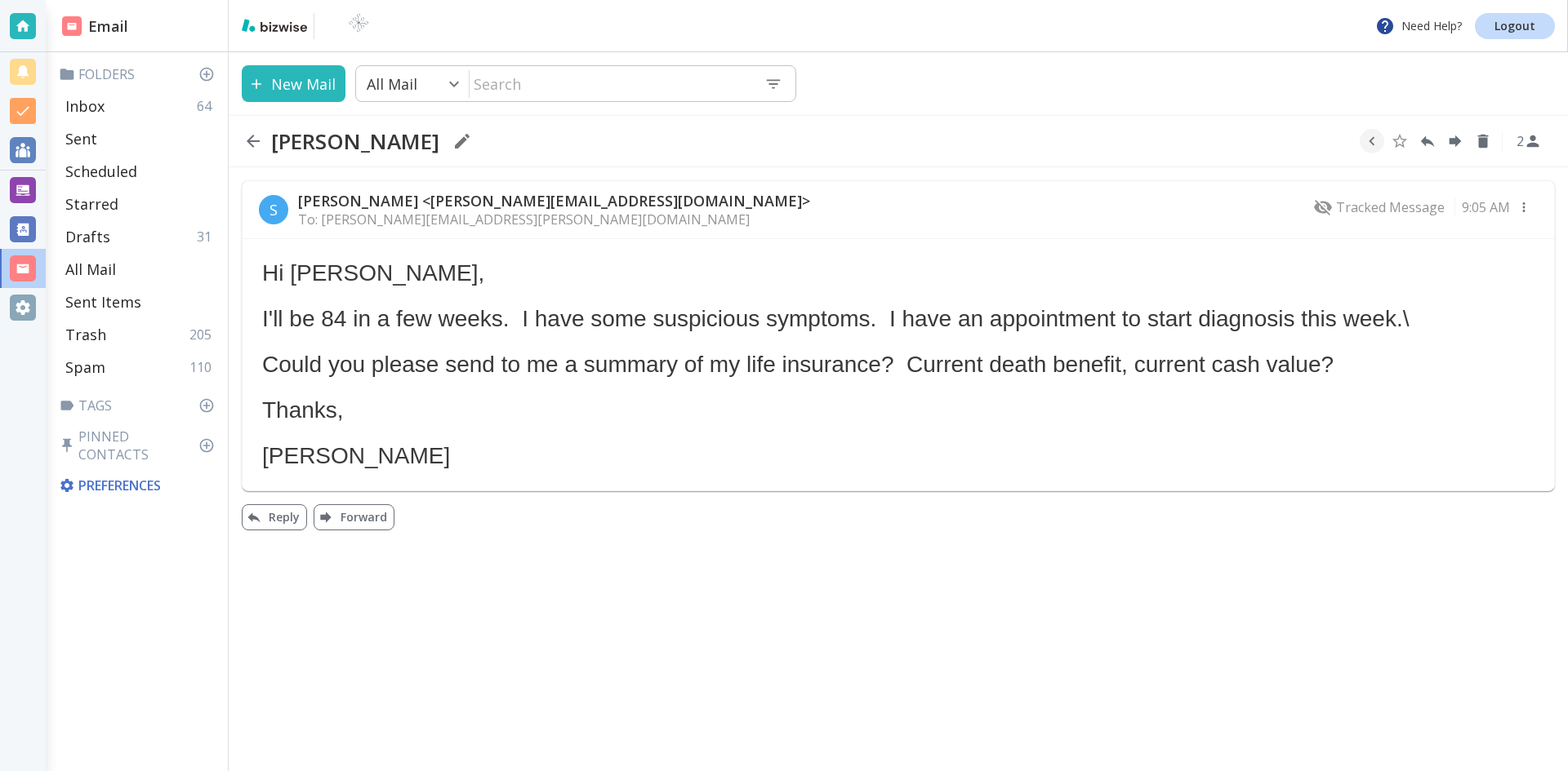
click at [252, 135] on icon "button" at bounding box center [253, 141] width 19 height 19
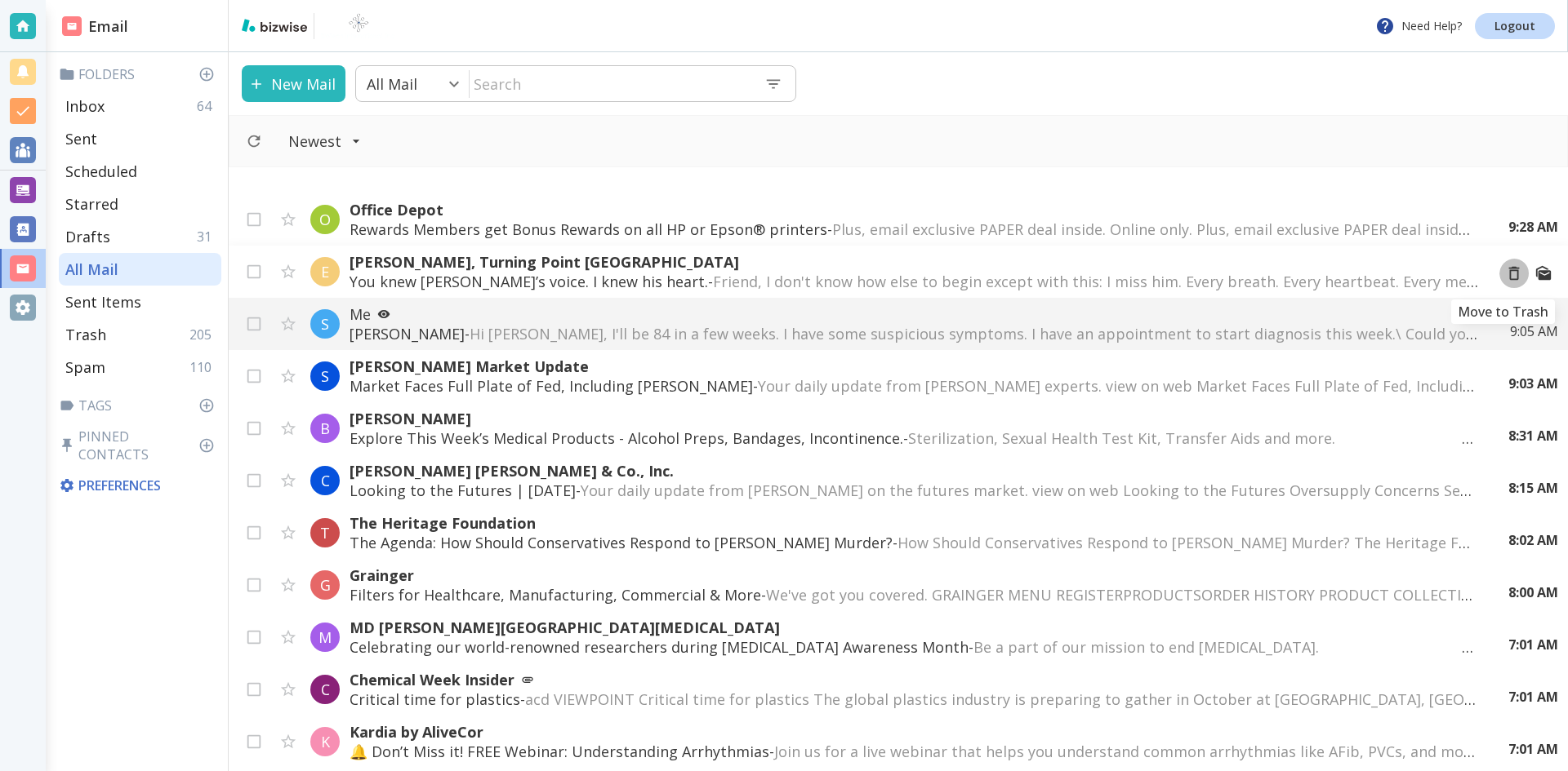
click at [1509, 270] on icon "Move to Trash" at bounding box center [1513, 274] width 10 height 14
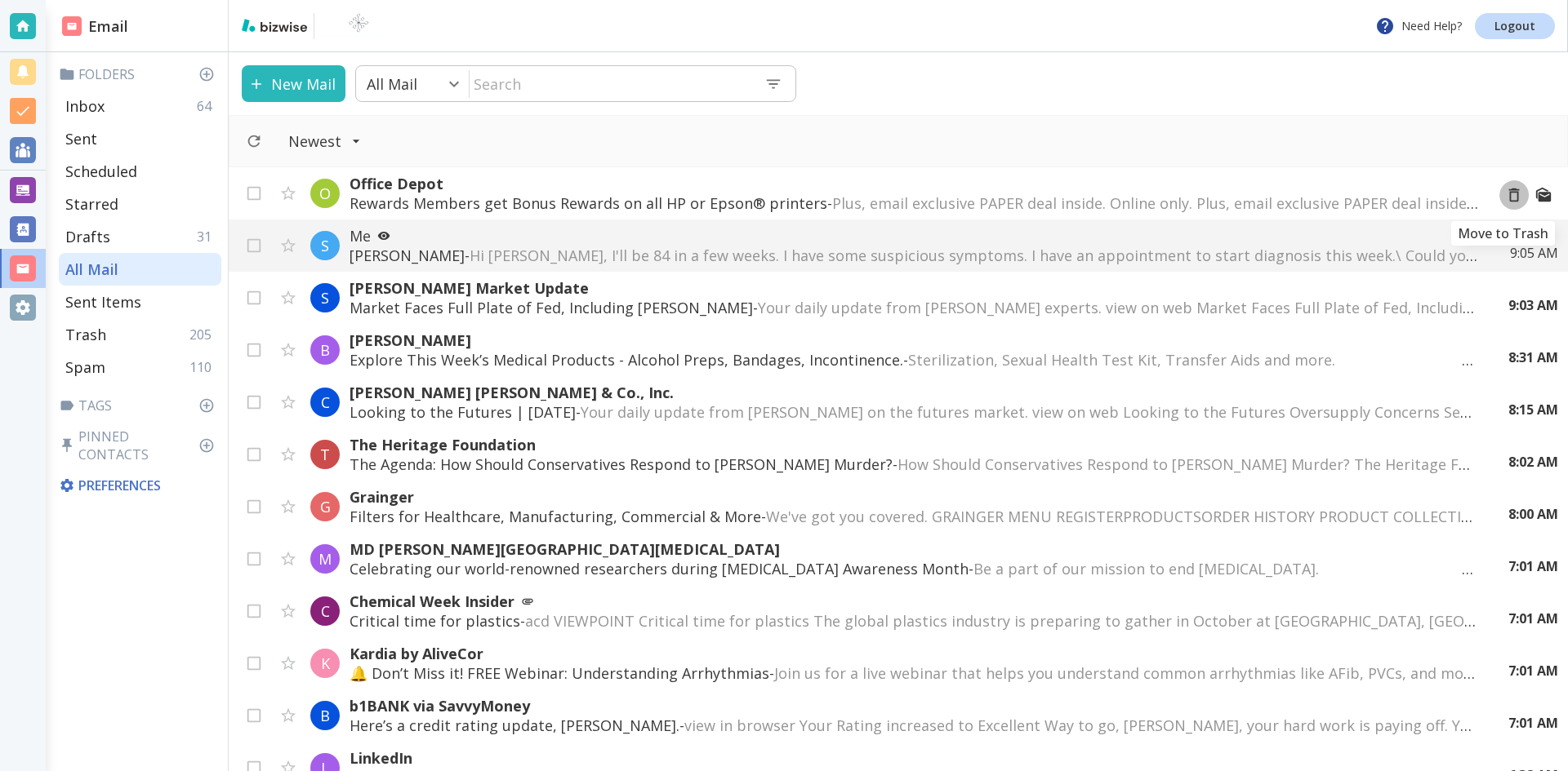
click at [1505, 195] on icon "Move to Trash" at bounding box center [1513, 195] width 18 height 18
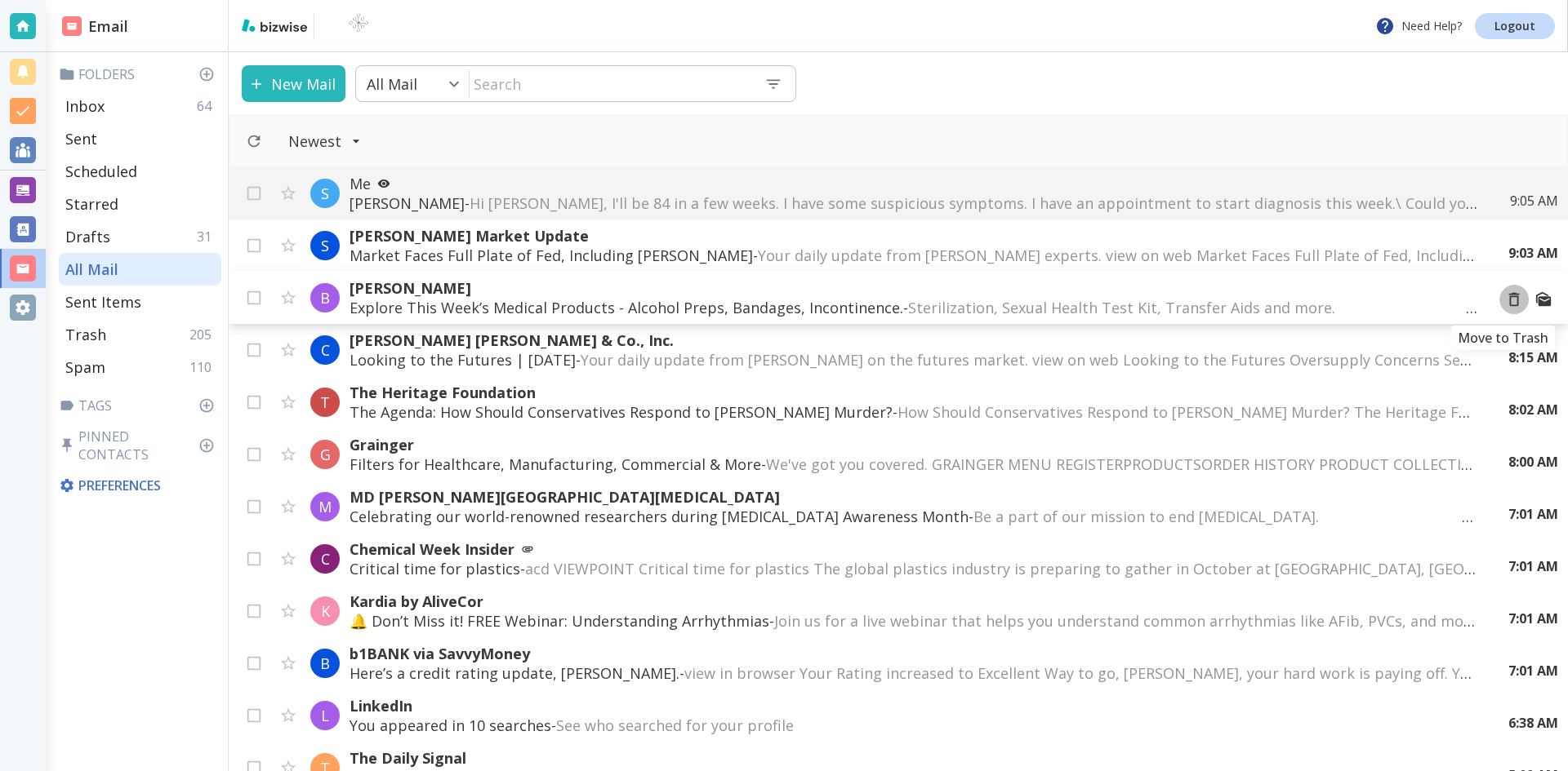
click at [1505, 299] on icon "Move to Trash" at bounding box center [1513, 299] width 18 height 18
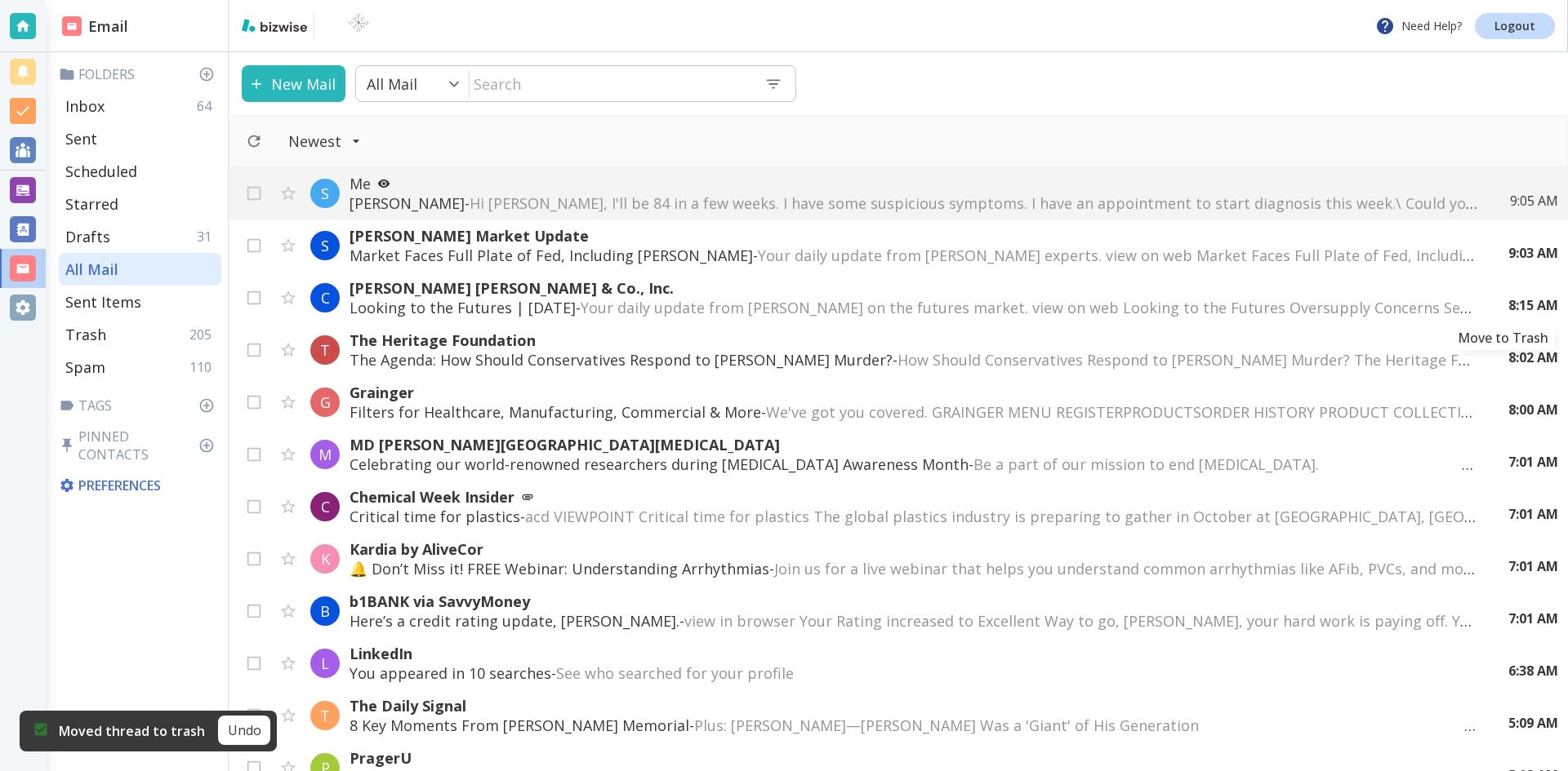
click at [0, 0] on icon "Move to Trash" at bounding box center [0, 0] width 0 height 0
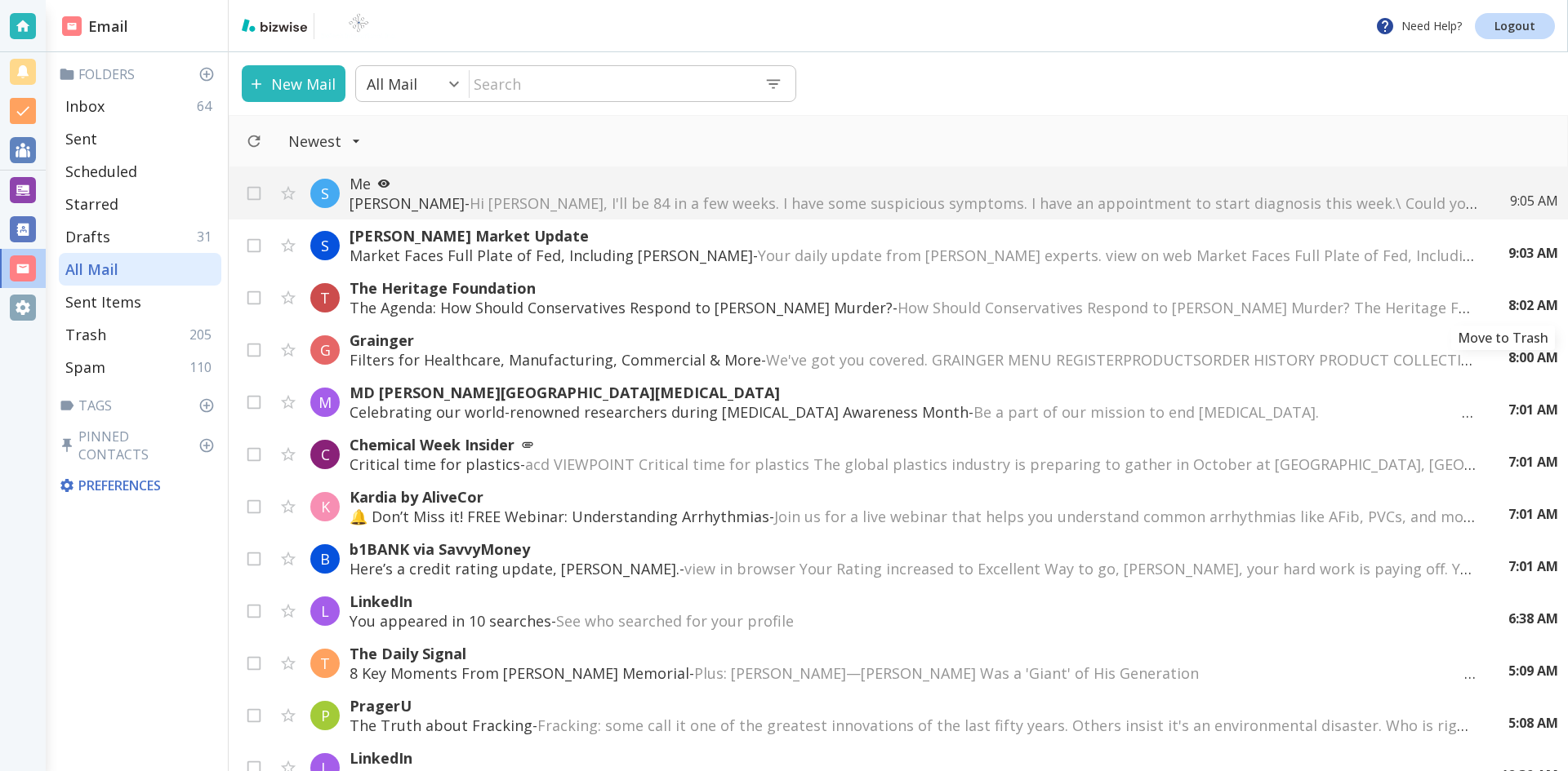
click at [0, 0] on icon "Move to Trash" at bounding box center [0, 0] width 0 height 0
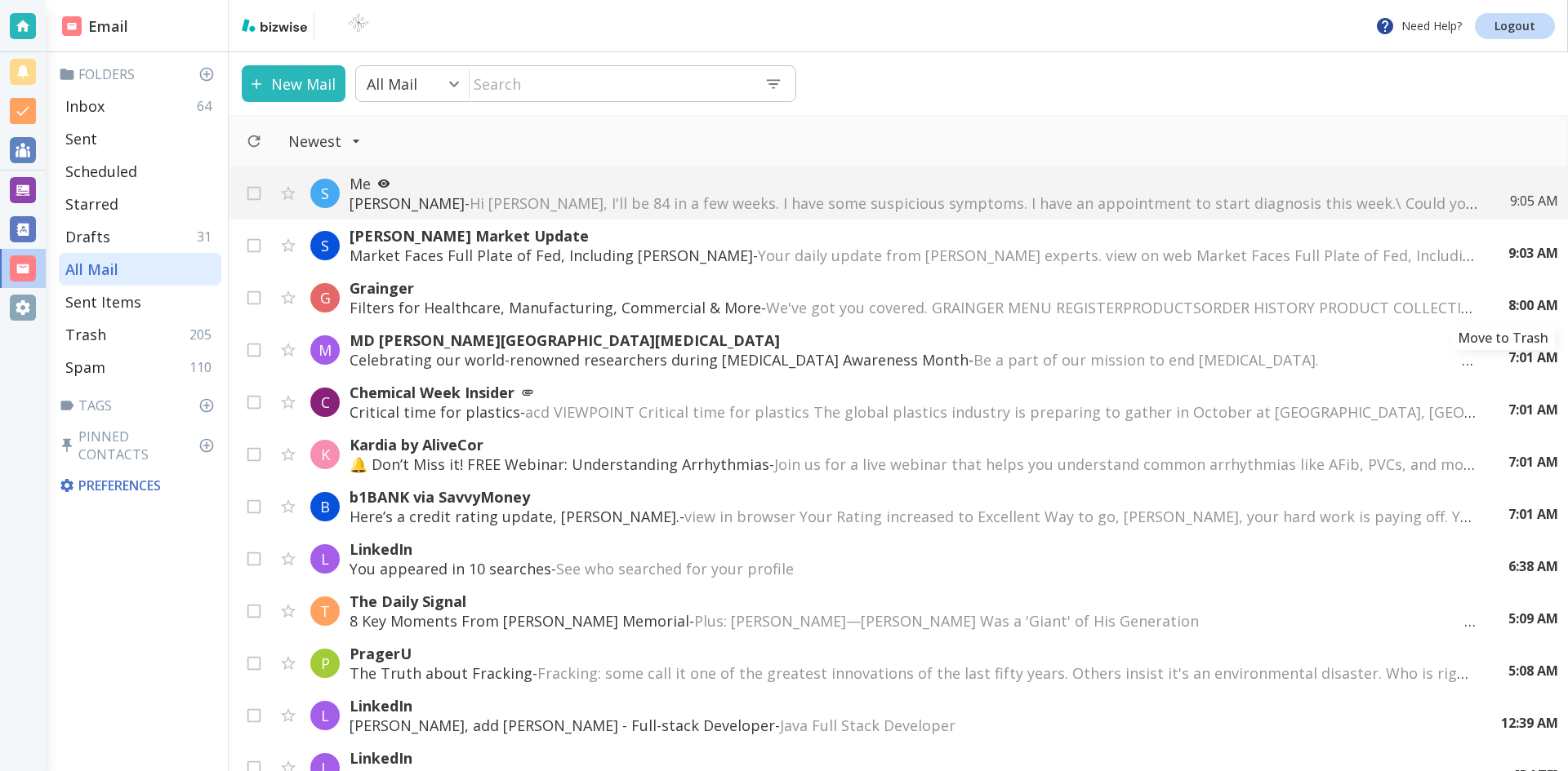
click at [0, 0] on icon "Move to Trash" at bounding box center [0, 0] width 0 height 0
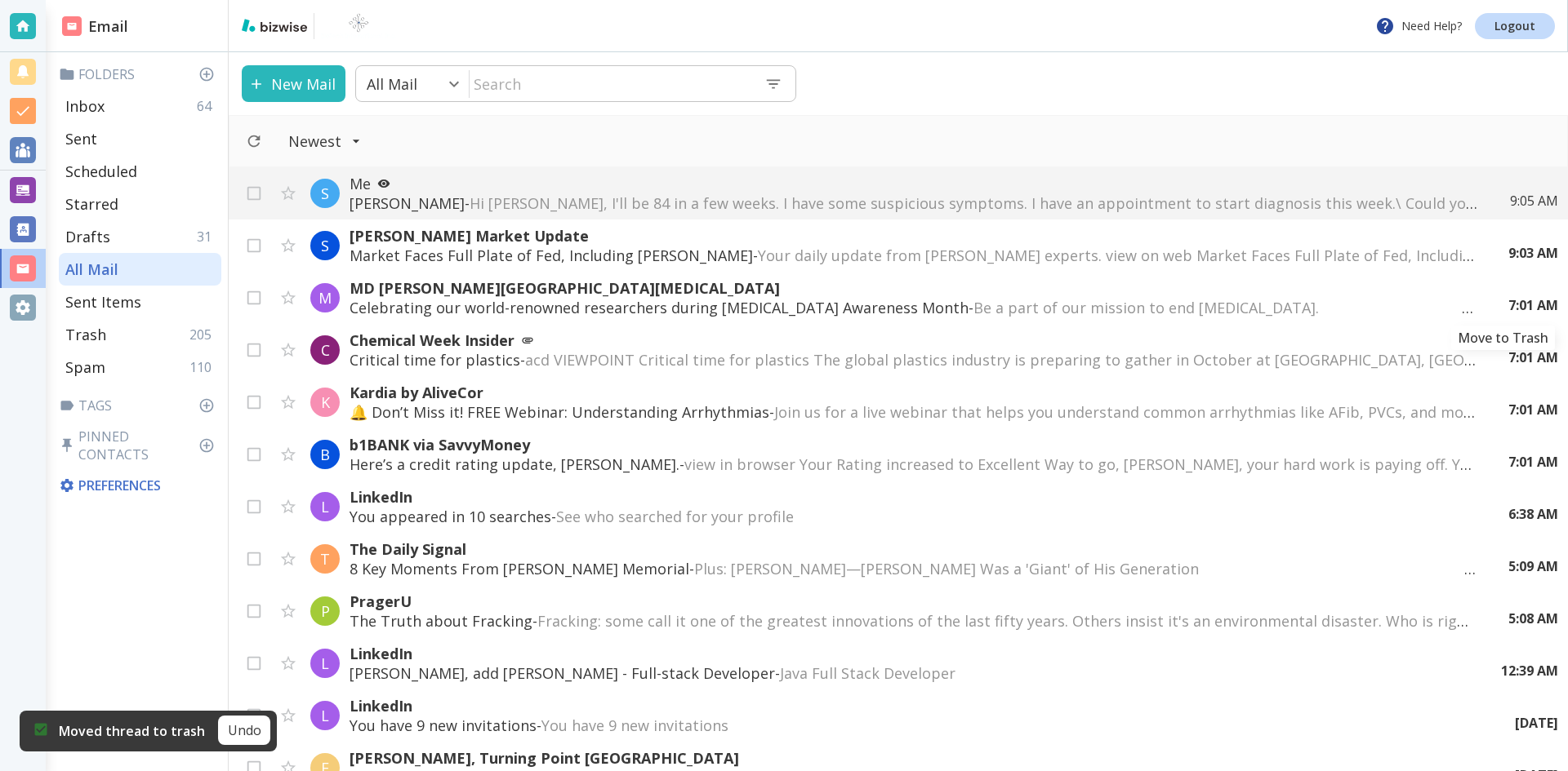
click at [0, 0] on icon "Move to Trash" at bounding box center [0, 0] width 0 height 0
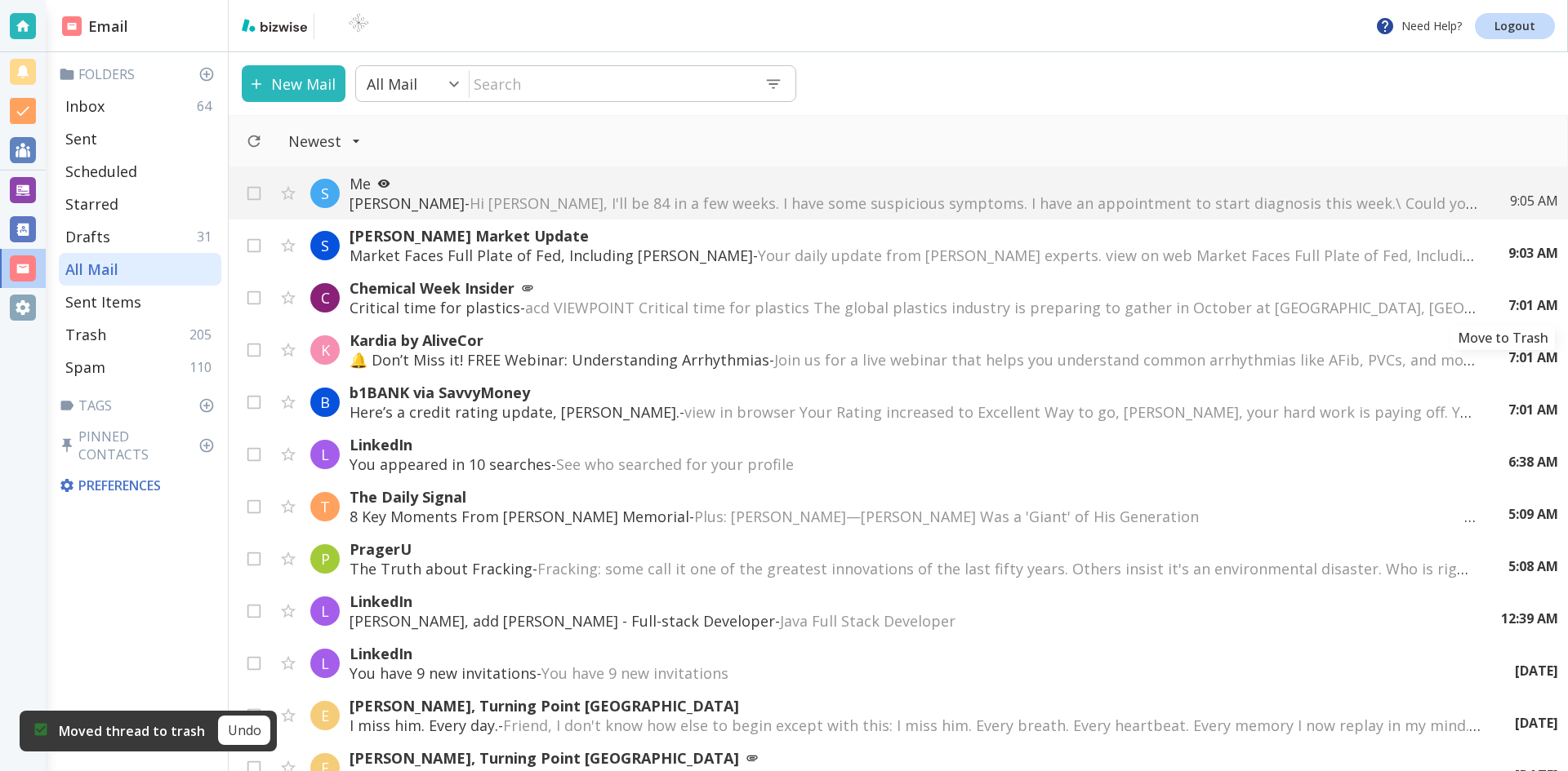
click at [0, 0] on icon "Move to Trash" at bounding box center [0, 0] width 0 height 0
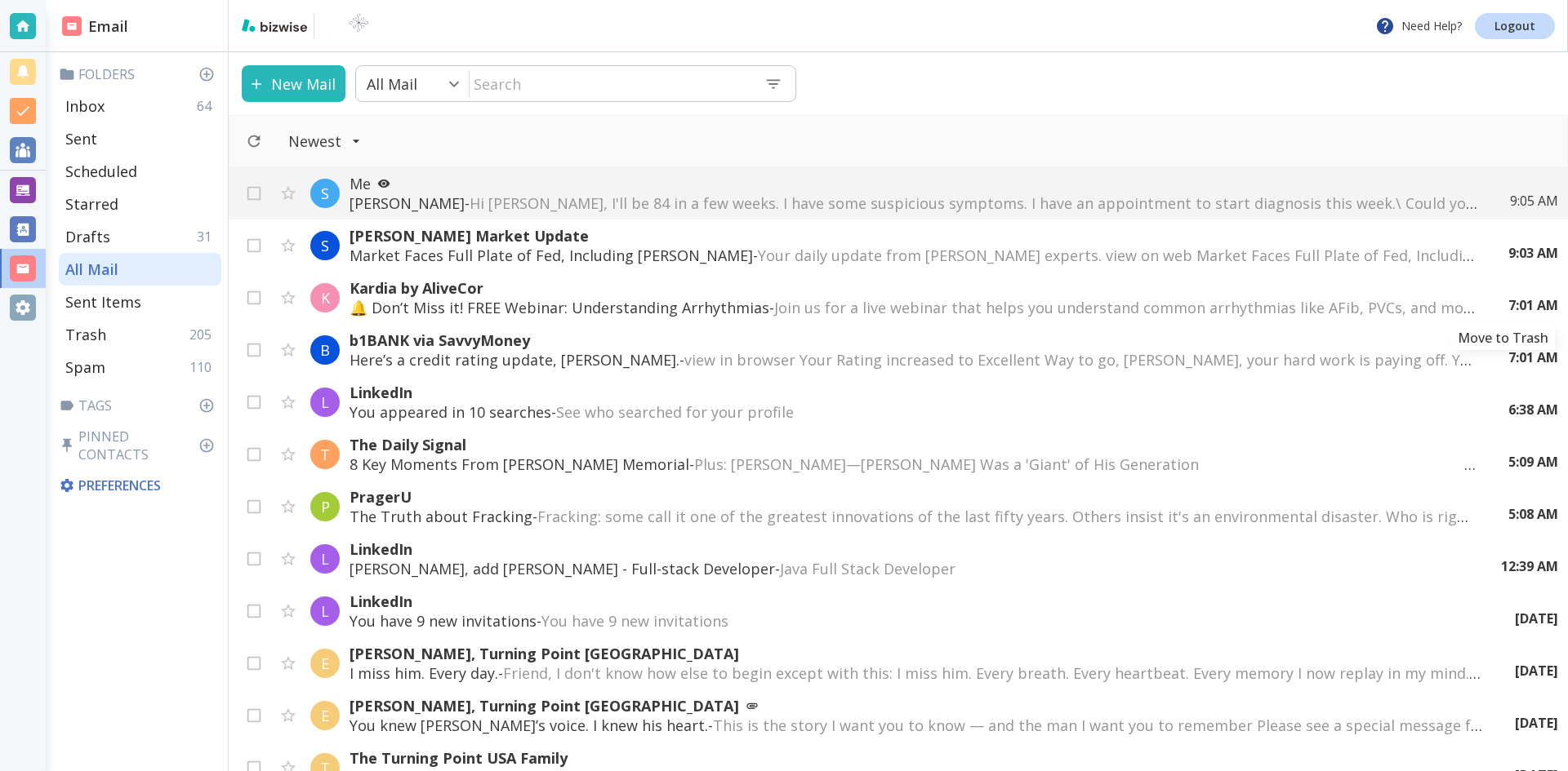
click at [0, 0] on icon "Move to Trash" at bounding box center [0, 0] width 0 height 0
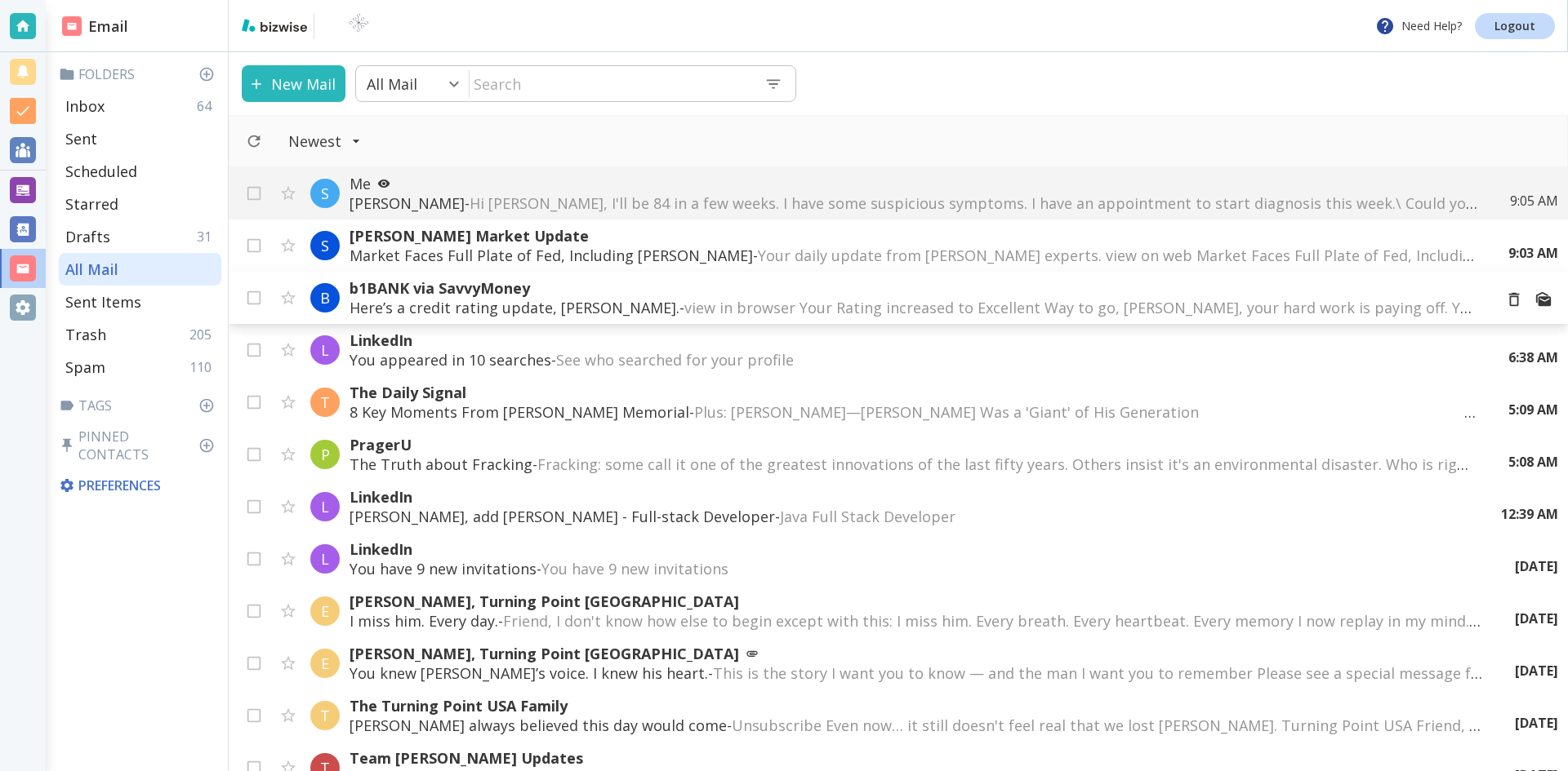
click at [817, 302] on span "view in browser Your Rating increased to Excellent Way to go, [PERSON_NAME], yo…" at bounding box center [1411, 307] width 1455 height 19
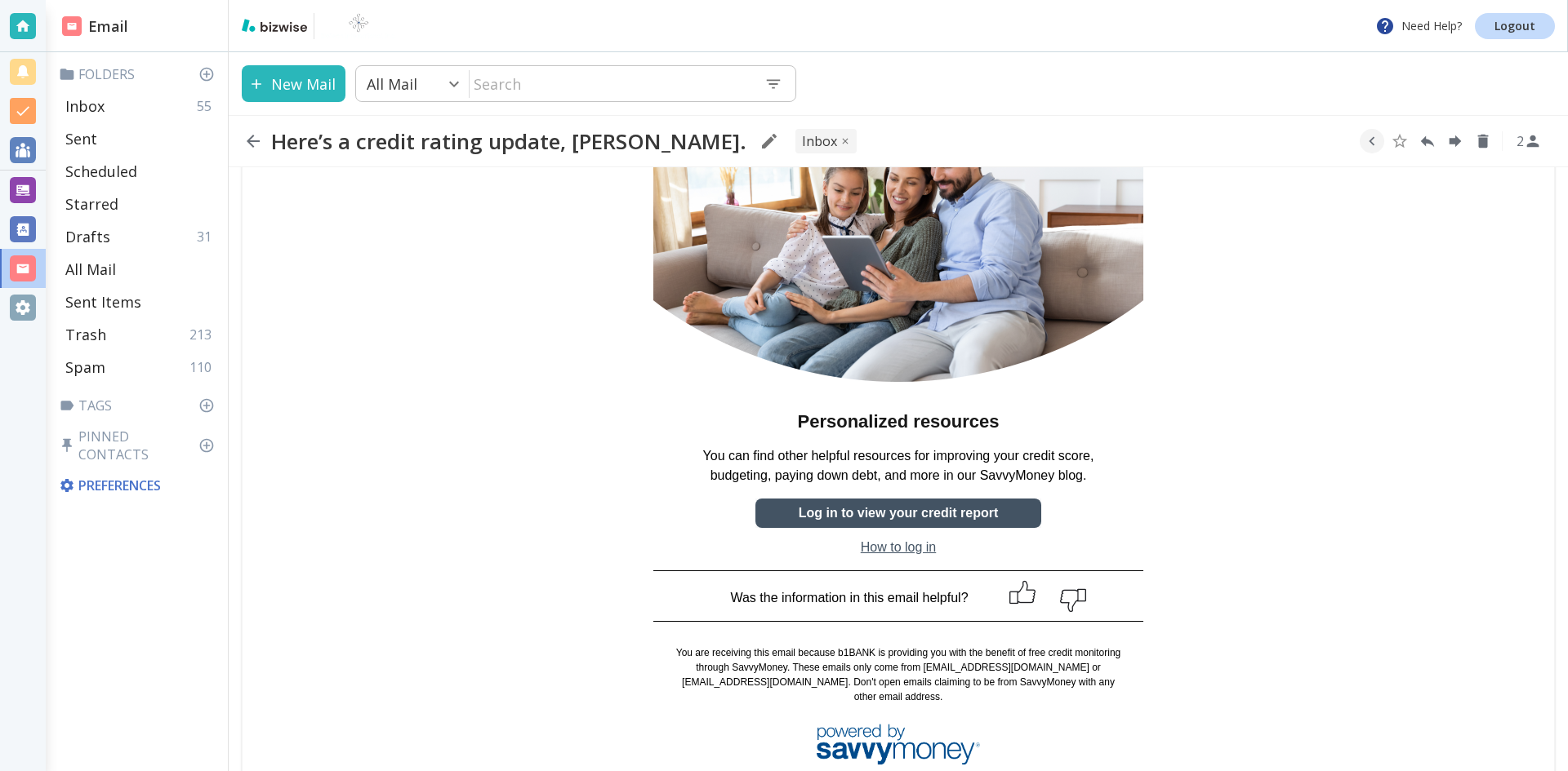
scroll to position [653, 0]
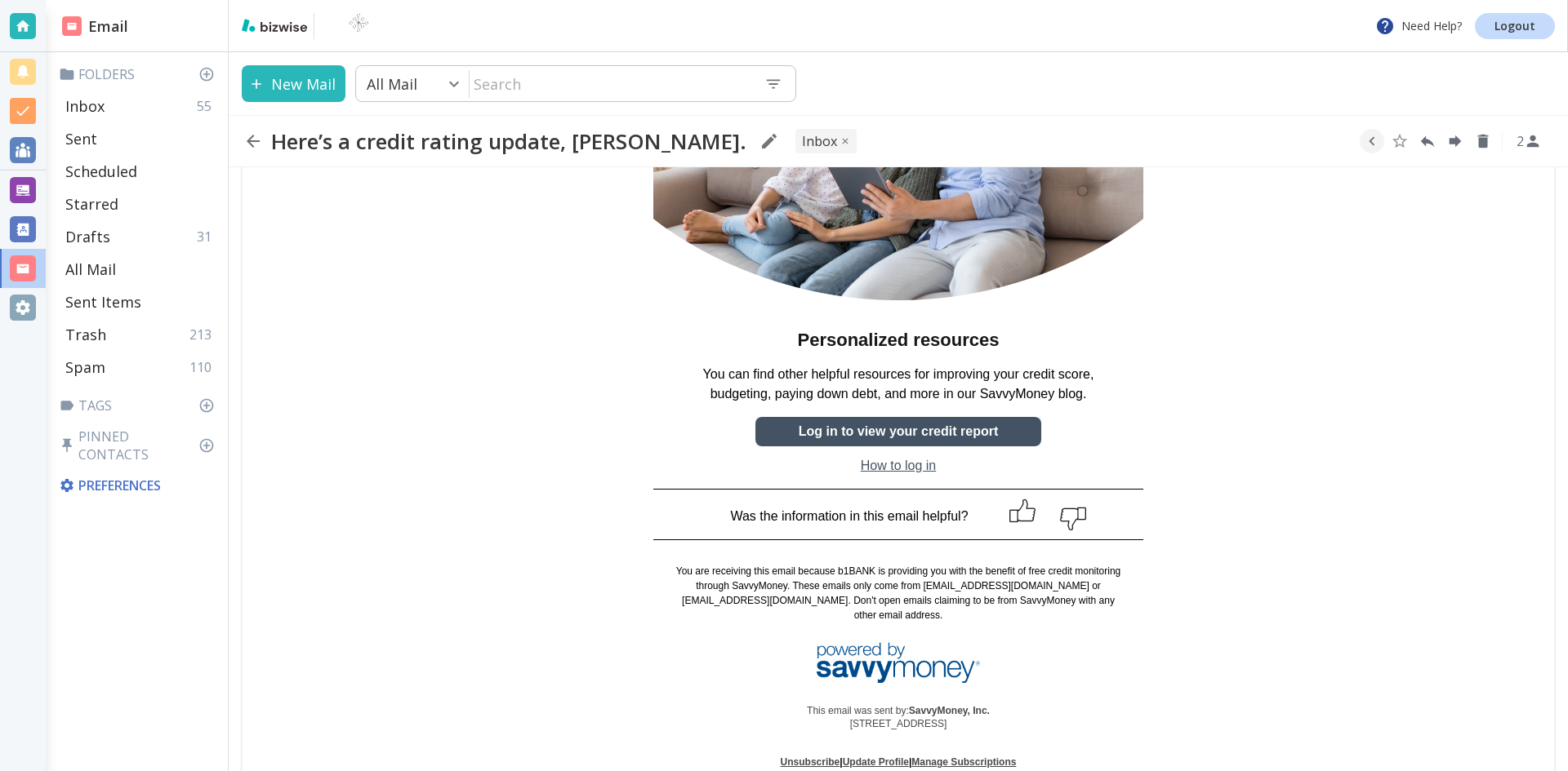
click at [871, 424] on b "Log in to view your credit report" at bounding box center [898, 430] width 200 height 14
click at [251, 139] on icon "button" at bounding box center [253, 141] width 19 height 19
